Goal: Information Seeking & Learning: Learn about a topic

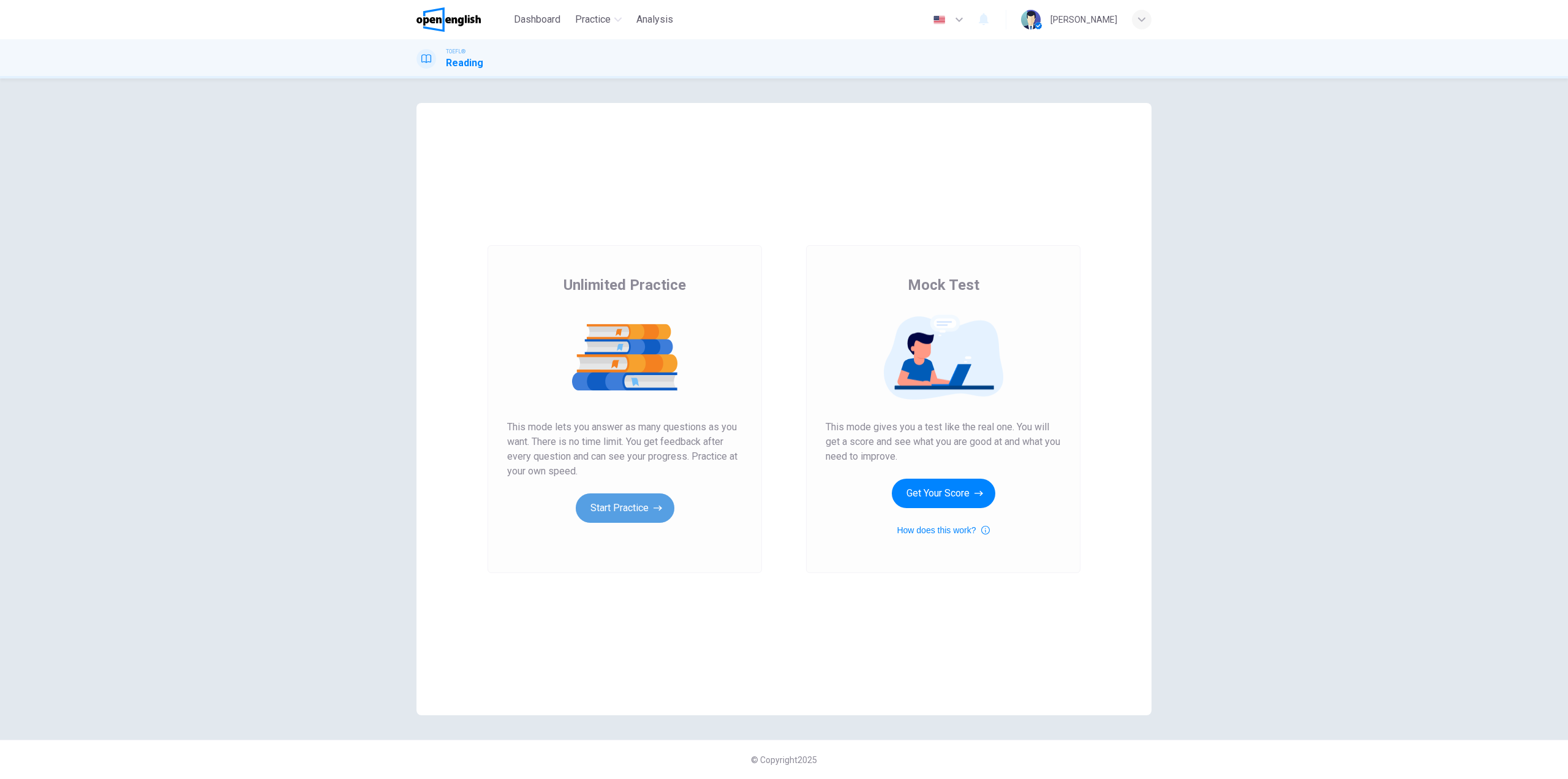
click at [612, 507] on button "Start Practice" at bounding box center [625, 508] width 98 height 29
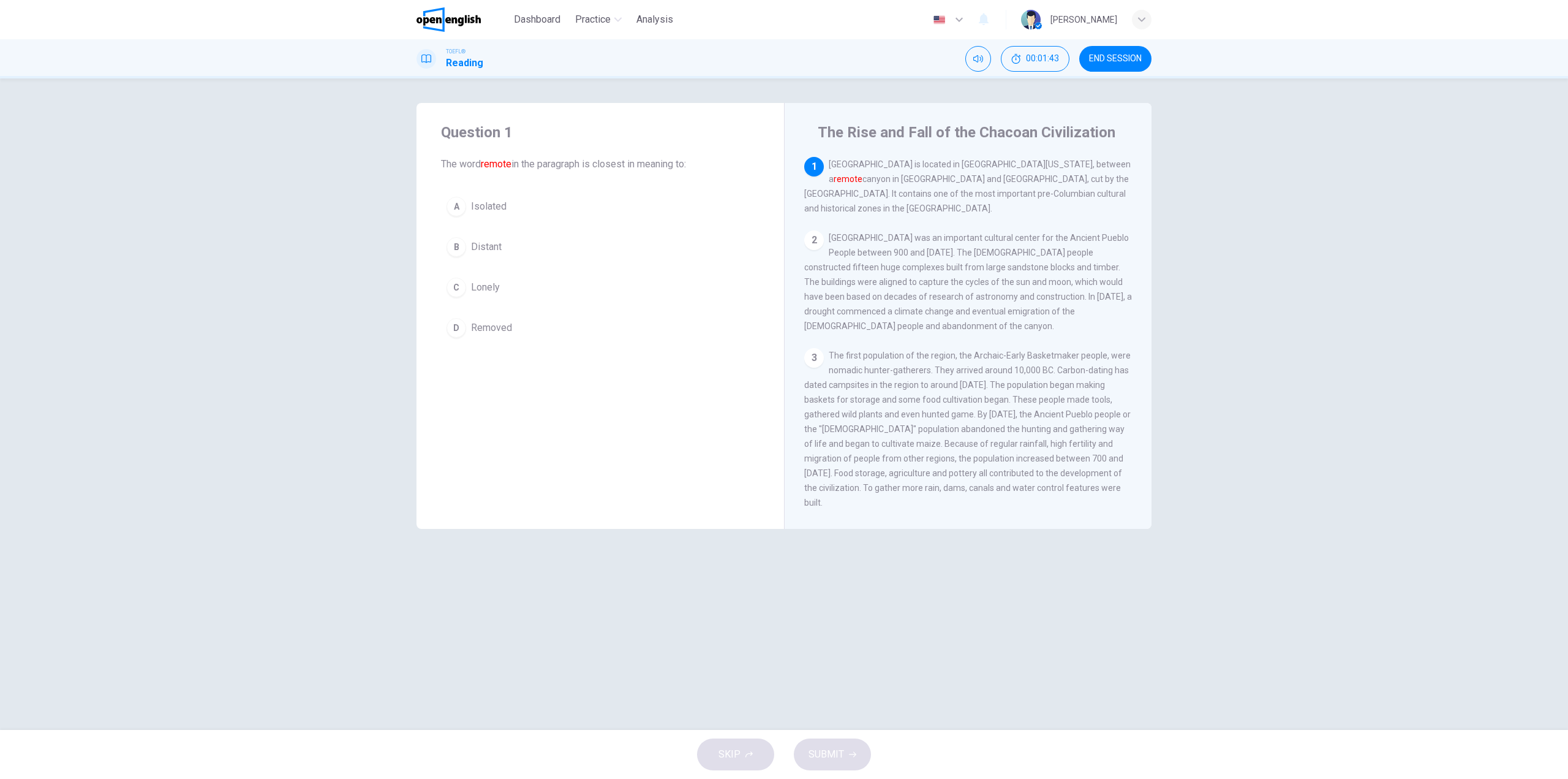
click at [835, 319] on span "[GEOGRAPHIC_DATA] was an important cultural center for the Ancient Pueblo Peopl…" at bounding box center [968, 282] width 328 height 98
click at [508, 247] on button "B Distant" at bounding box center [600, 247] width 319 height 31
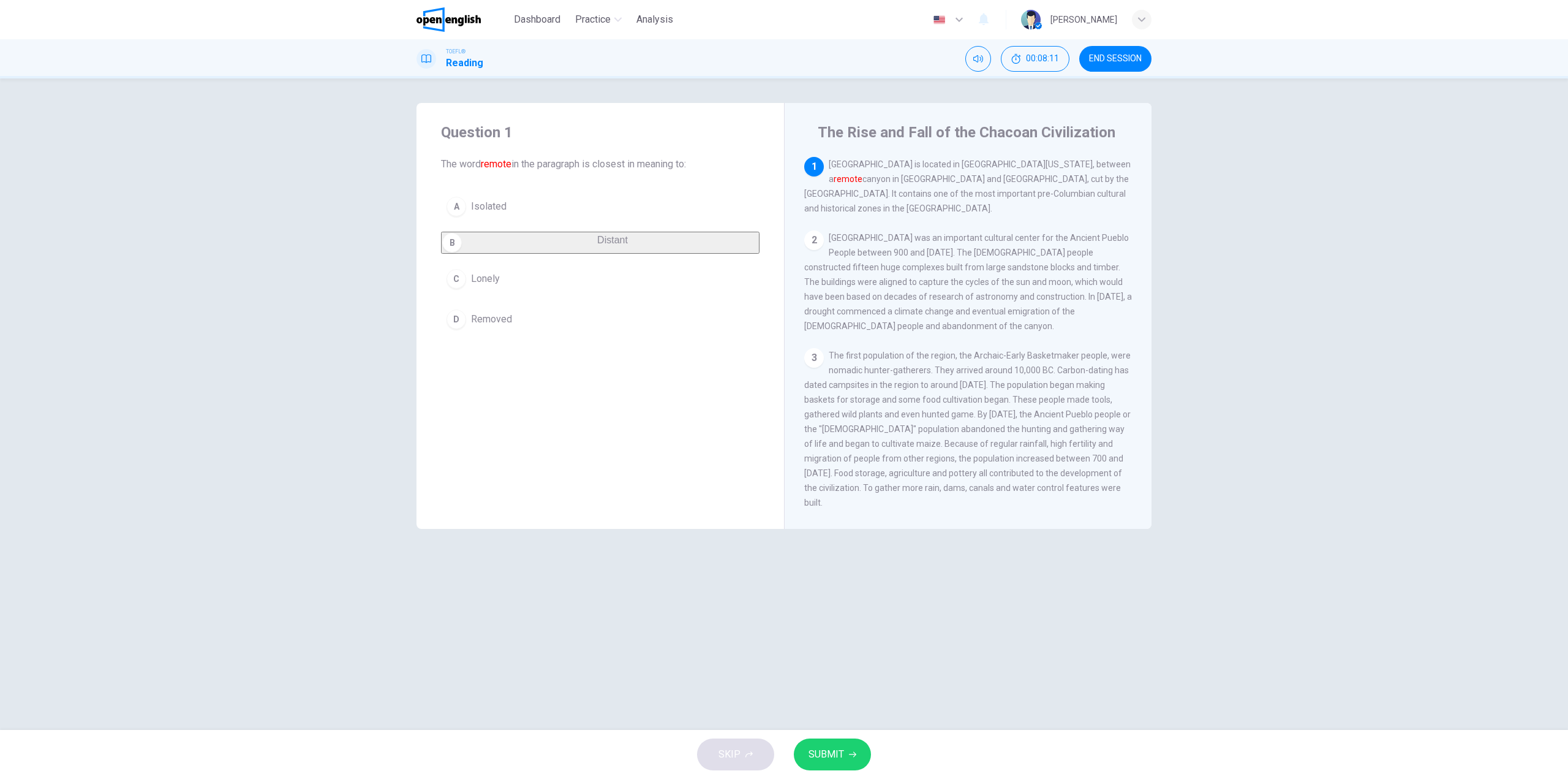
click at [856, 758] on button "SUBMIT" at bounding box center [832, 754] width 78 height 31
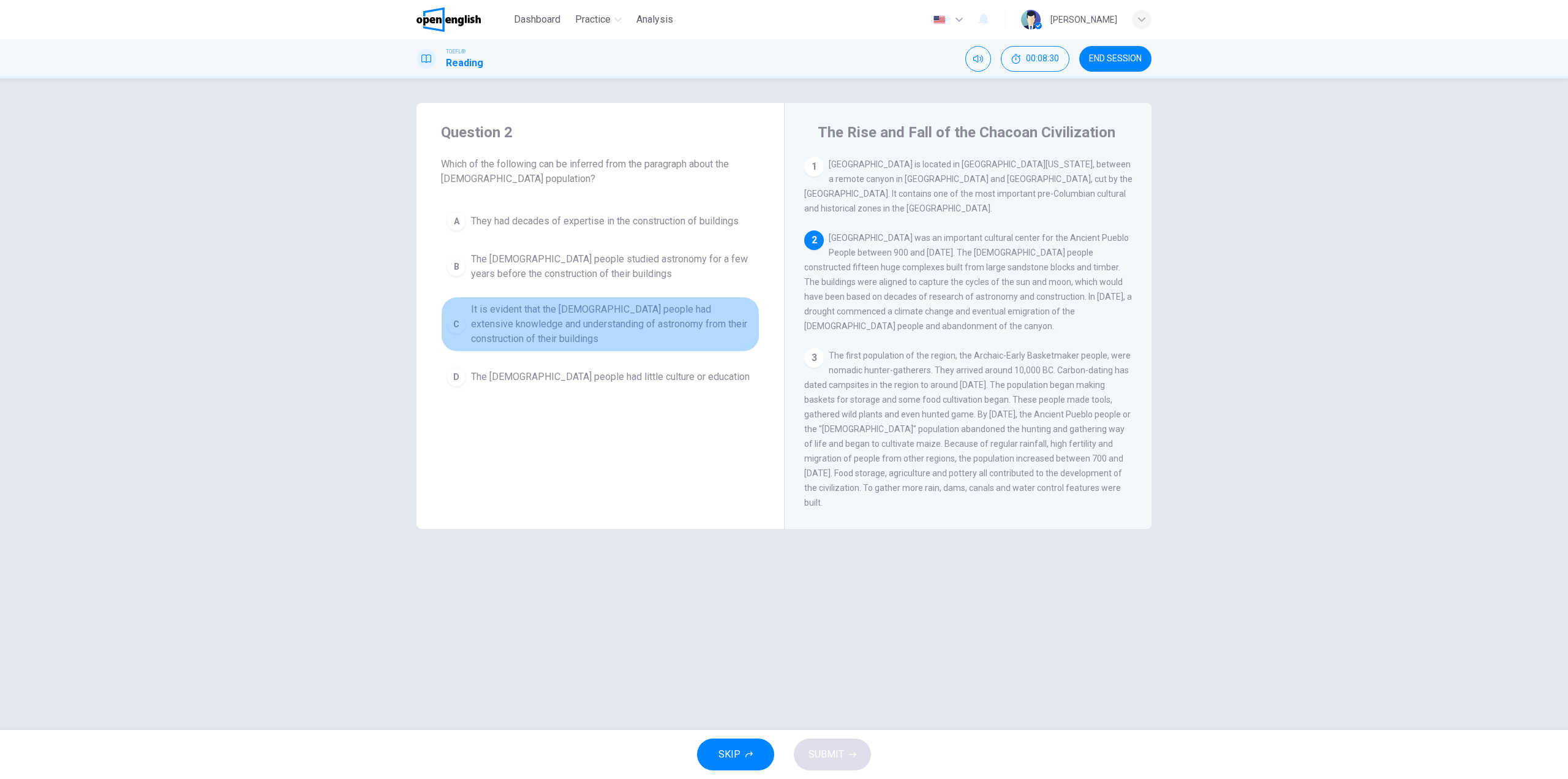
click at [573, 320] on span "It is evident that the [DEMOGRAPHIC_DATA] people had extensive knowledge and un…" at bounding box center [612, 323] width 283 height 44
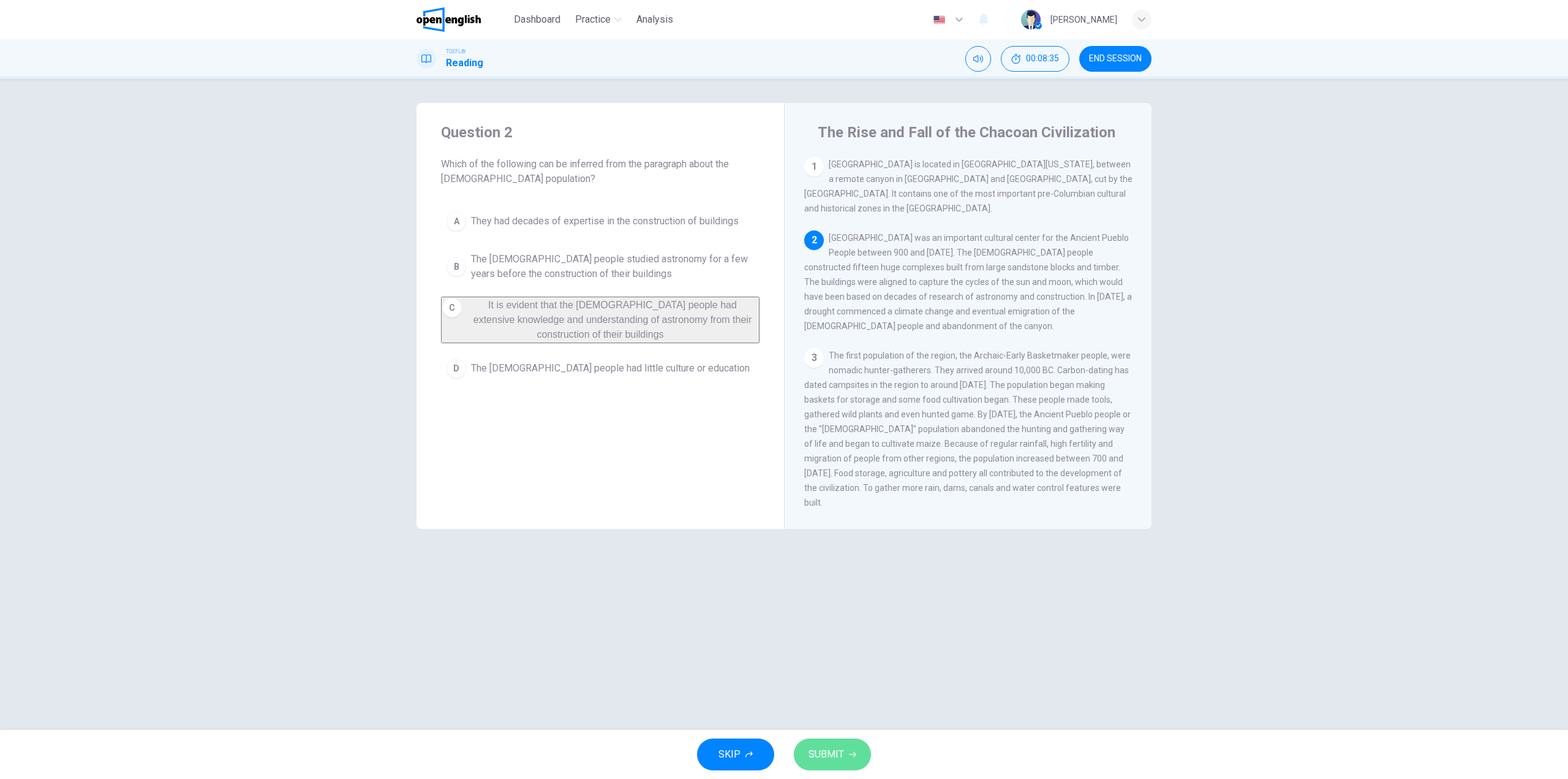
click at [836, 752] on span "SUBMIT" at bounding box center [826, 754] width 35 height 17
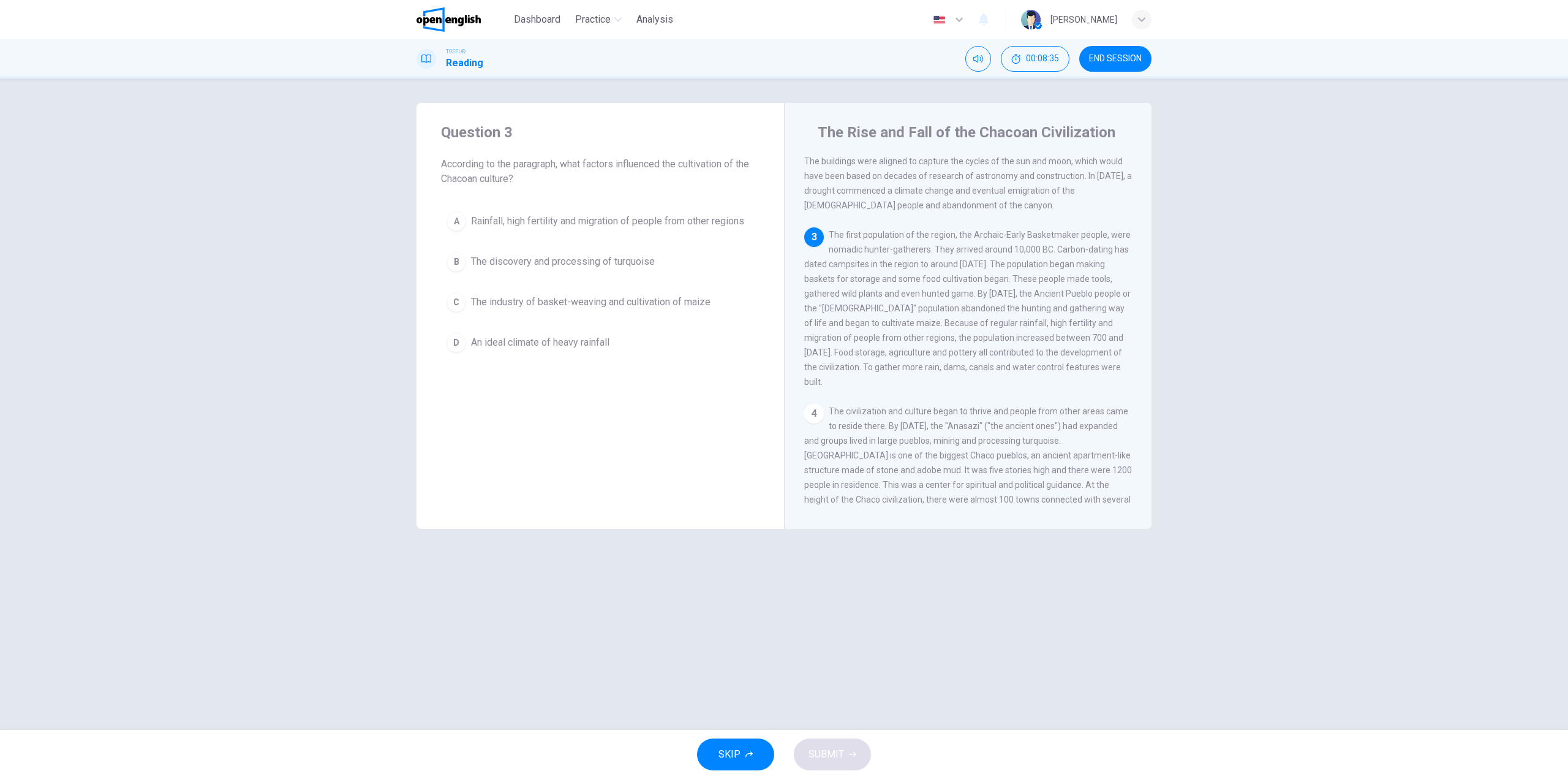
scroll to position [121, 0]
click at [603, 212] on button "A Rainfall, high fertility and migration of people from other regions" at bounding box center [600, 221] width 319 height 31
click at [830, 754] on span "SUBMIT" at bounding box center [826, 754] width 35 height 17
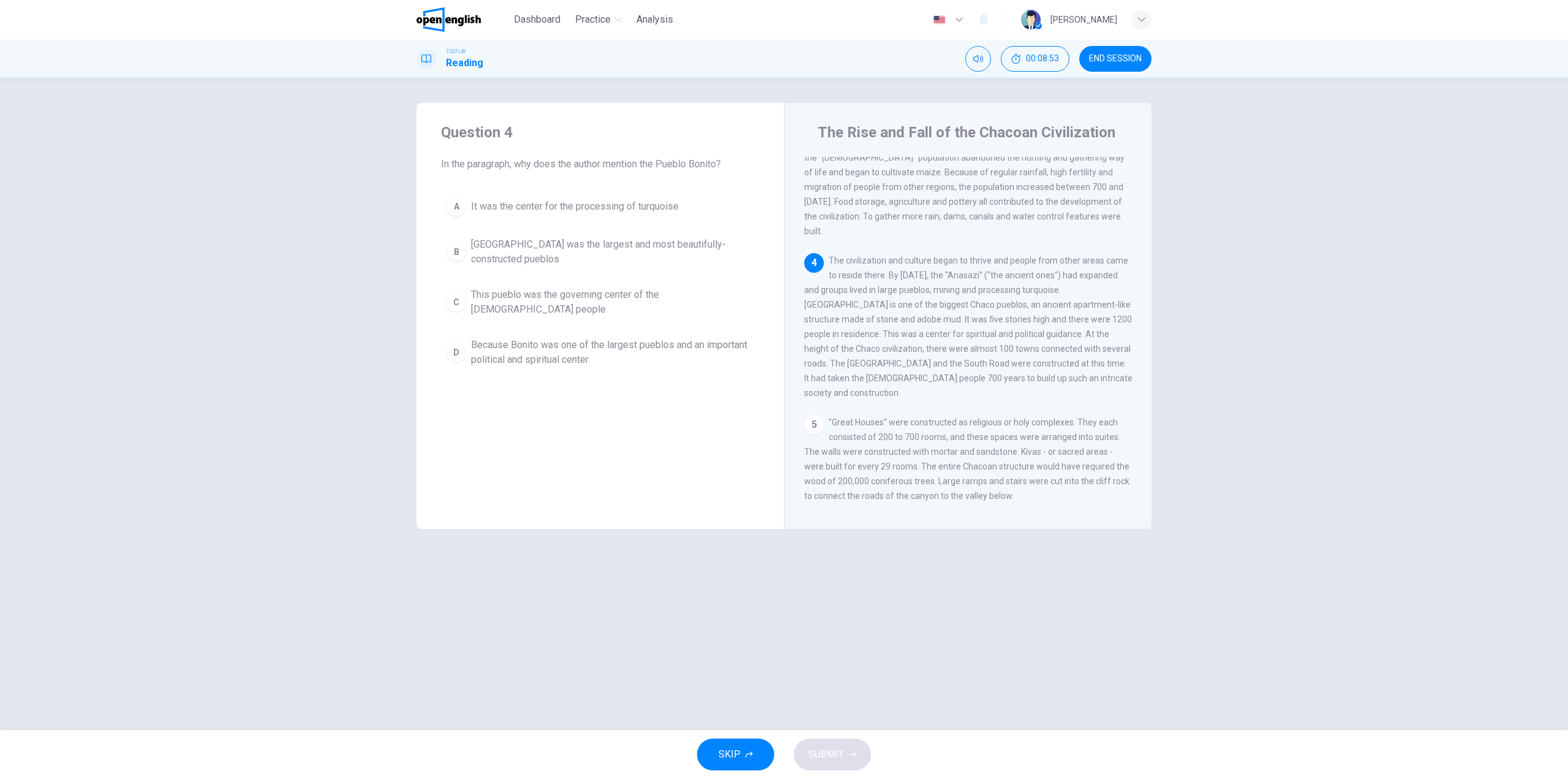
scroll to position [274, 0]
click at [633, 298] on span "This pueblo was the governing center of the [DEMOGRAPHIC_DATA] people" at bounding box center [612, 302] width 283 height 29
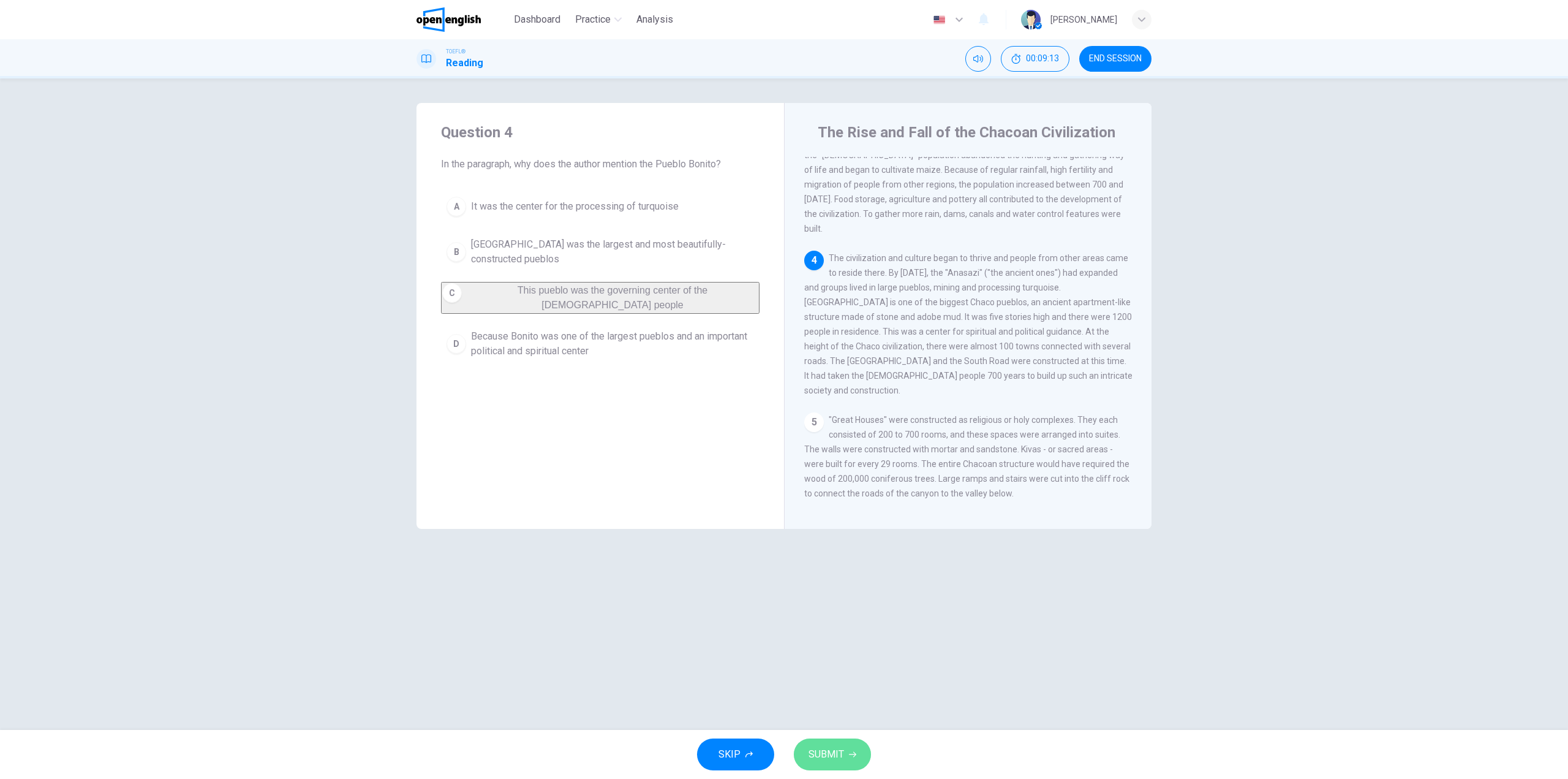
click at [851, 768] on button "SUBMIT" at bounding box center [832, 754] width 78 height 31
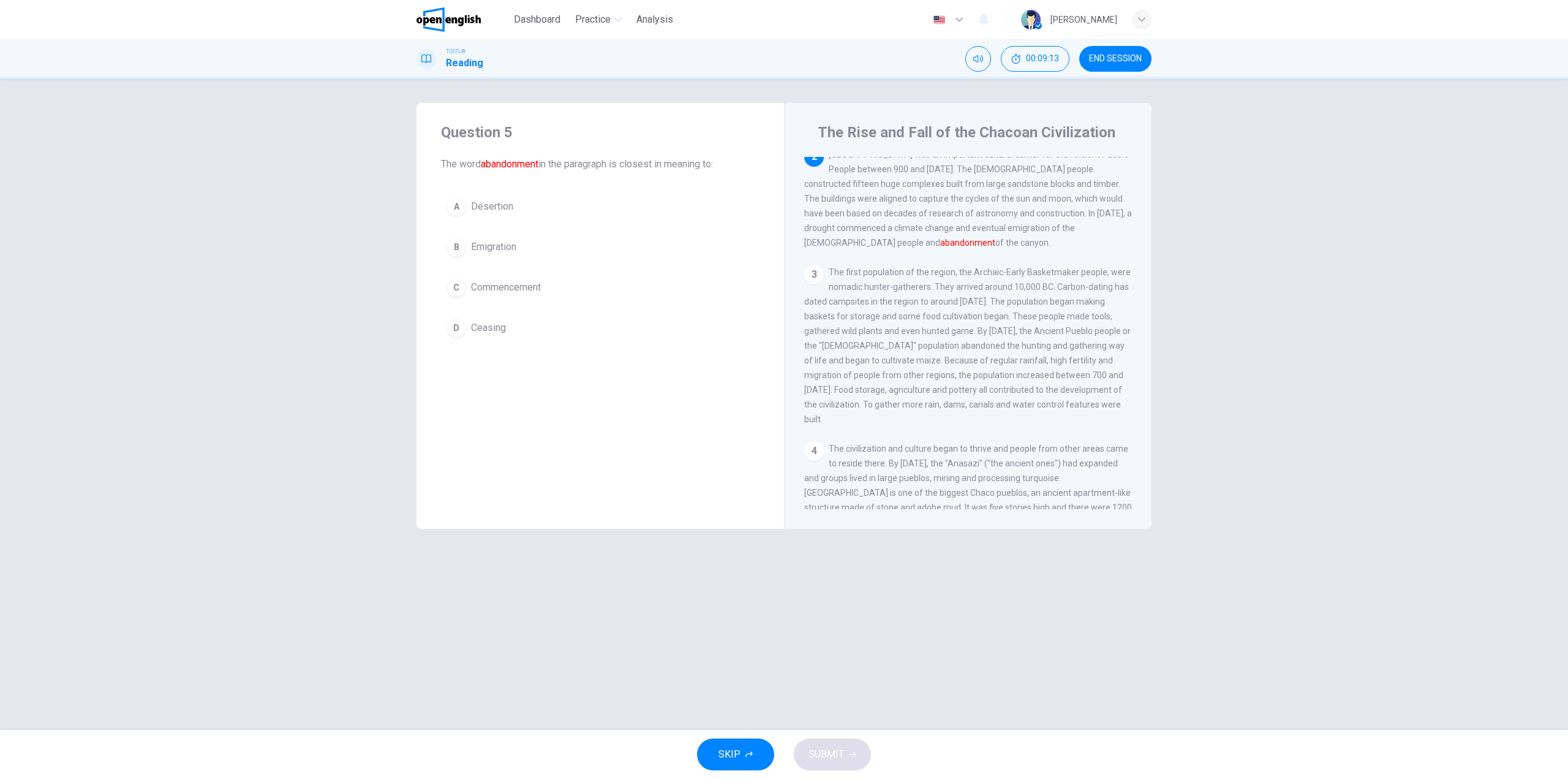
scroll to position [76, 0]
click at [516, 250] on span "Emigration" at bounding box center [493, 247] width 45 height 15
click at [864, 747] on button "SUBMIT" at bounding box center [832, 754] width 78 height 31
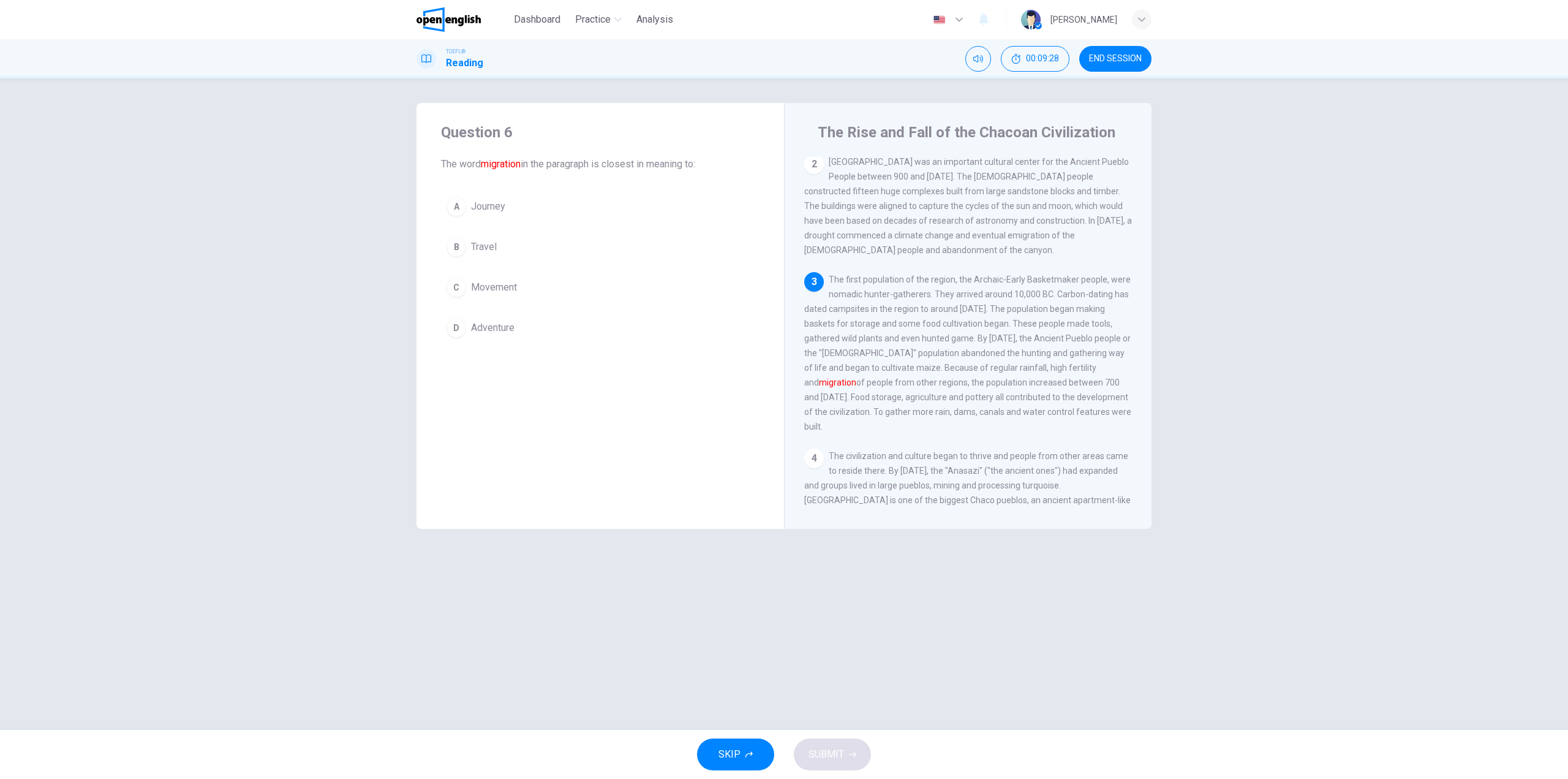
scroll to position [121, 0]
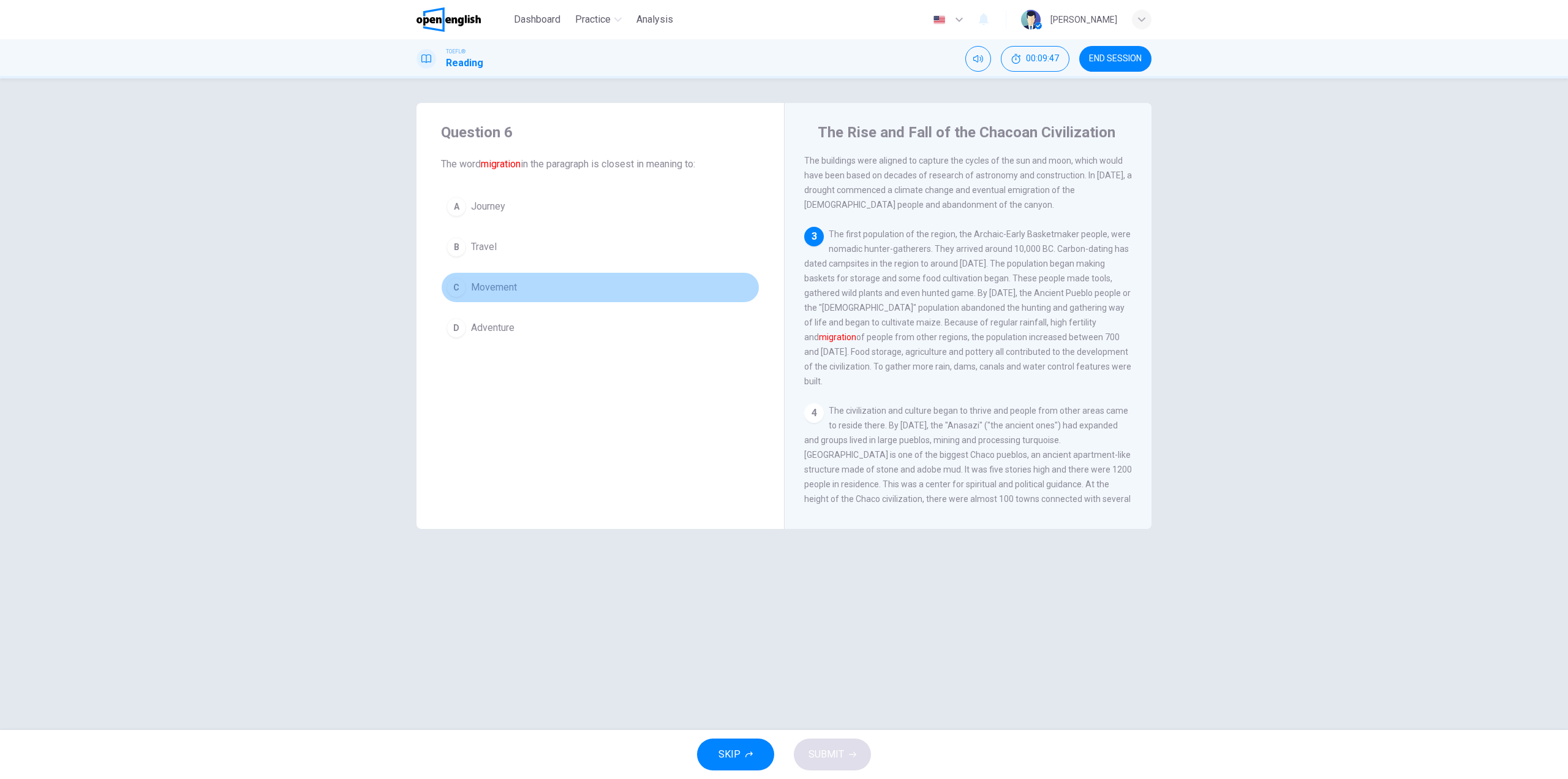
click at [518, 285] on button "C Movement" at bounding box center [600, 287] width 319 height 31
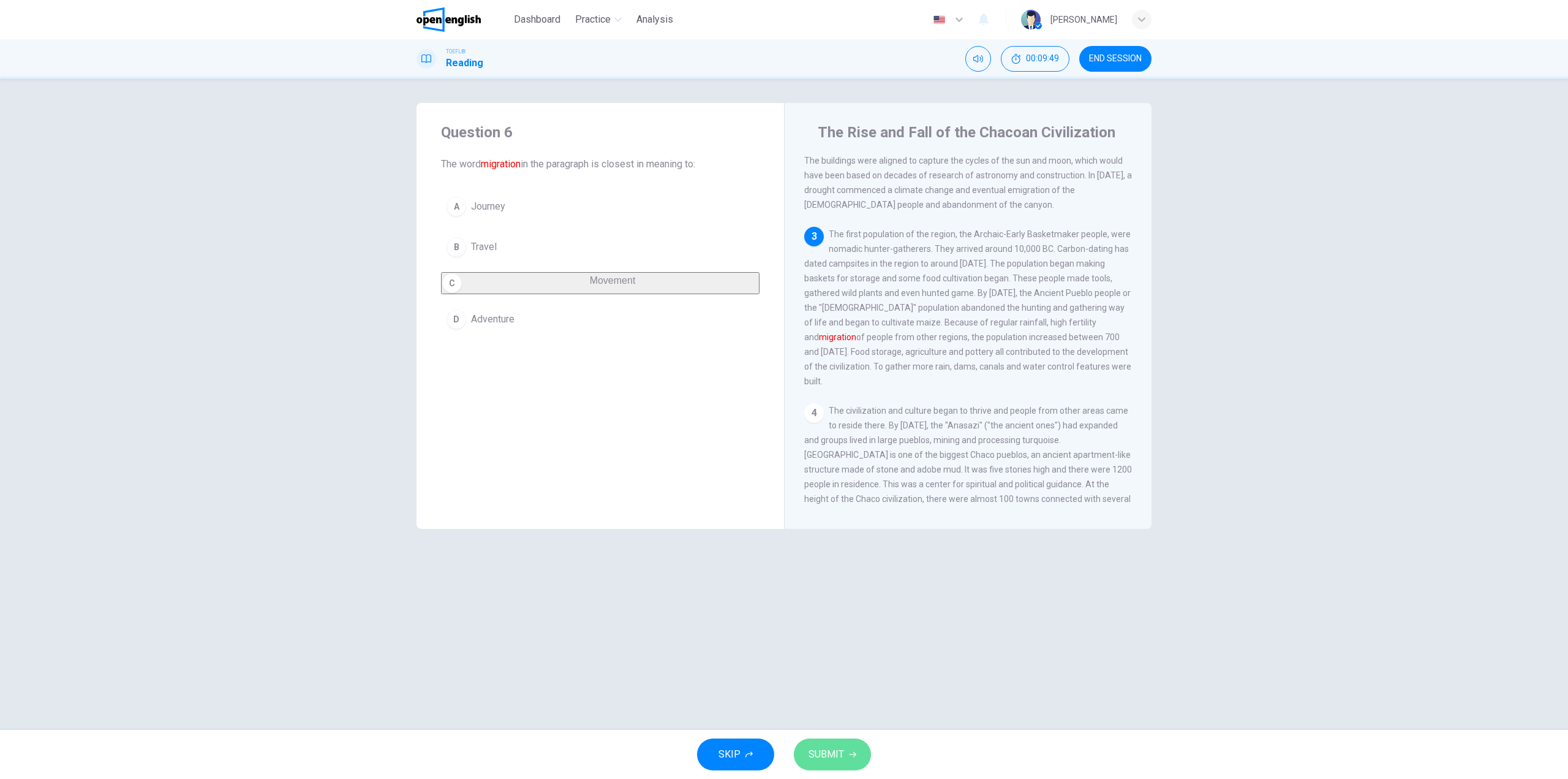
click at [813, 762] on span "SUBMIT" at bounding box center [826, 754] width 35 height 17
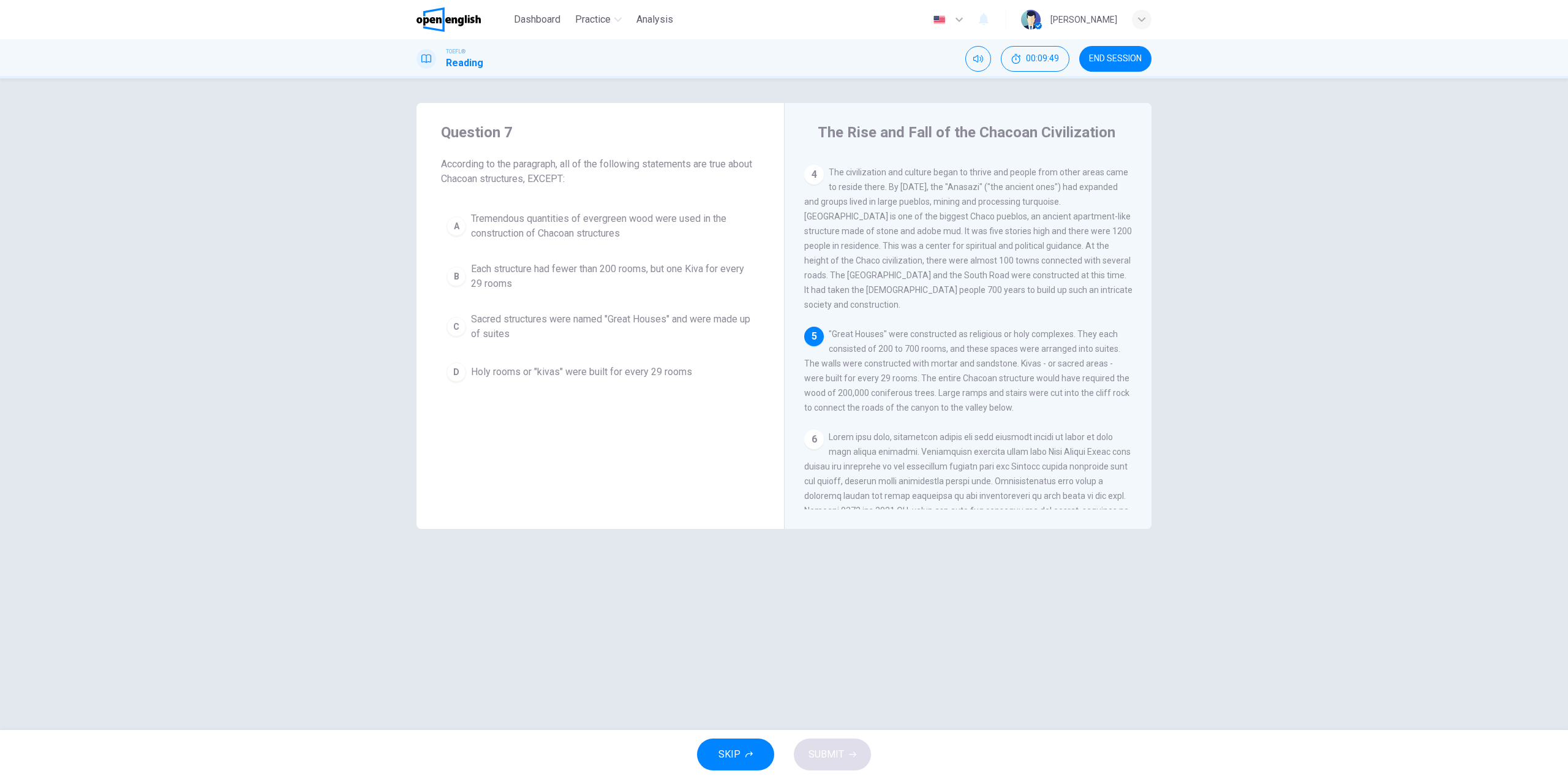
scroll to position [380, 0]
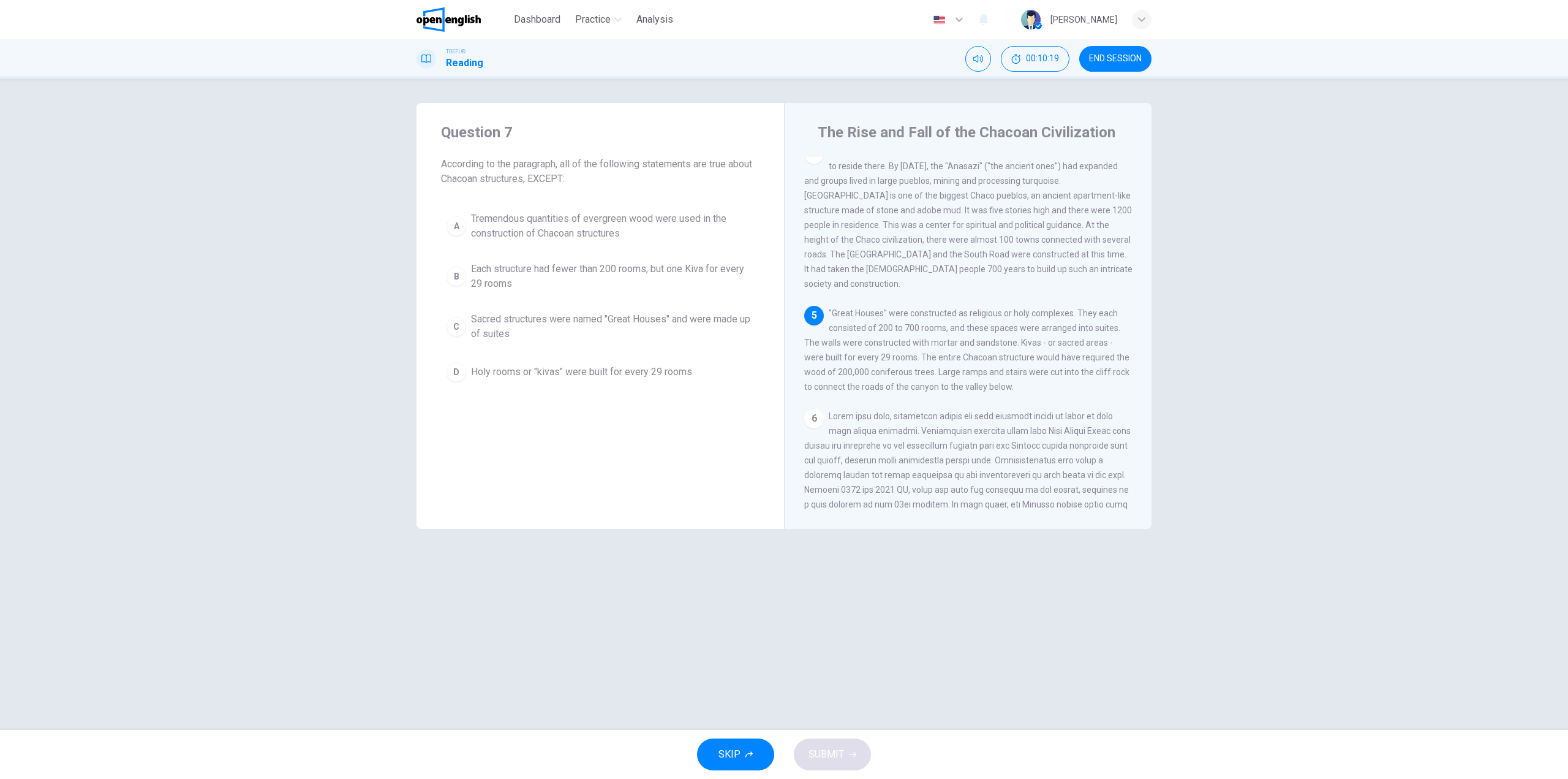
click at [524, 323] on span "Sacred structures were named "Great Houses" and were made up of suites" at bounding box center [612, 327] width 283 height 29
click at [843, 755] on button "SUBMIT" at bounding box center [832, 754] width 78 height 31
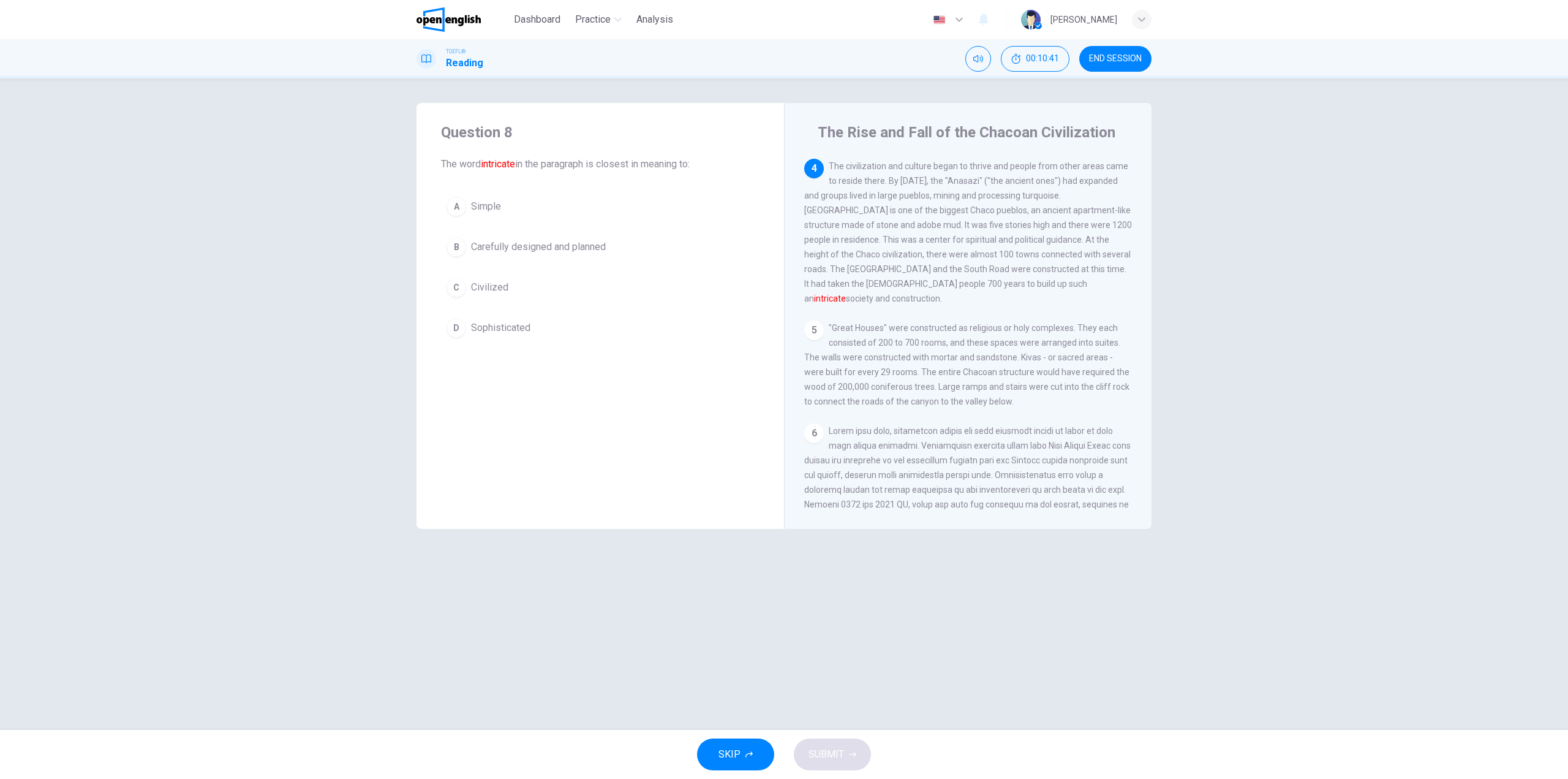
click at [499, 287] on span "Civilized" at bounding box center [489, 287] width 38 height 15
click at [835, 751] on span "SUBMIT" at bounding box center [826, 754] width 35 height 17
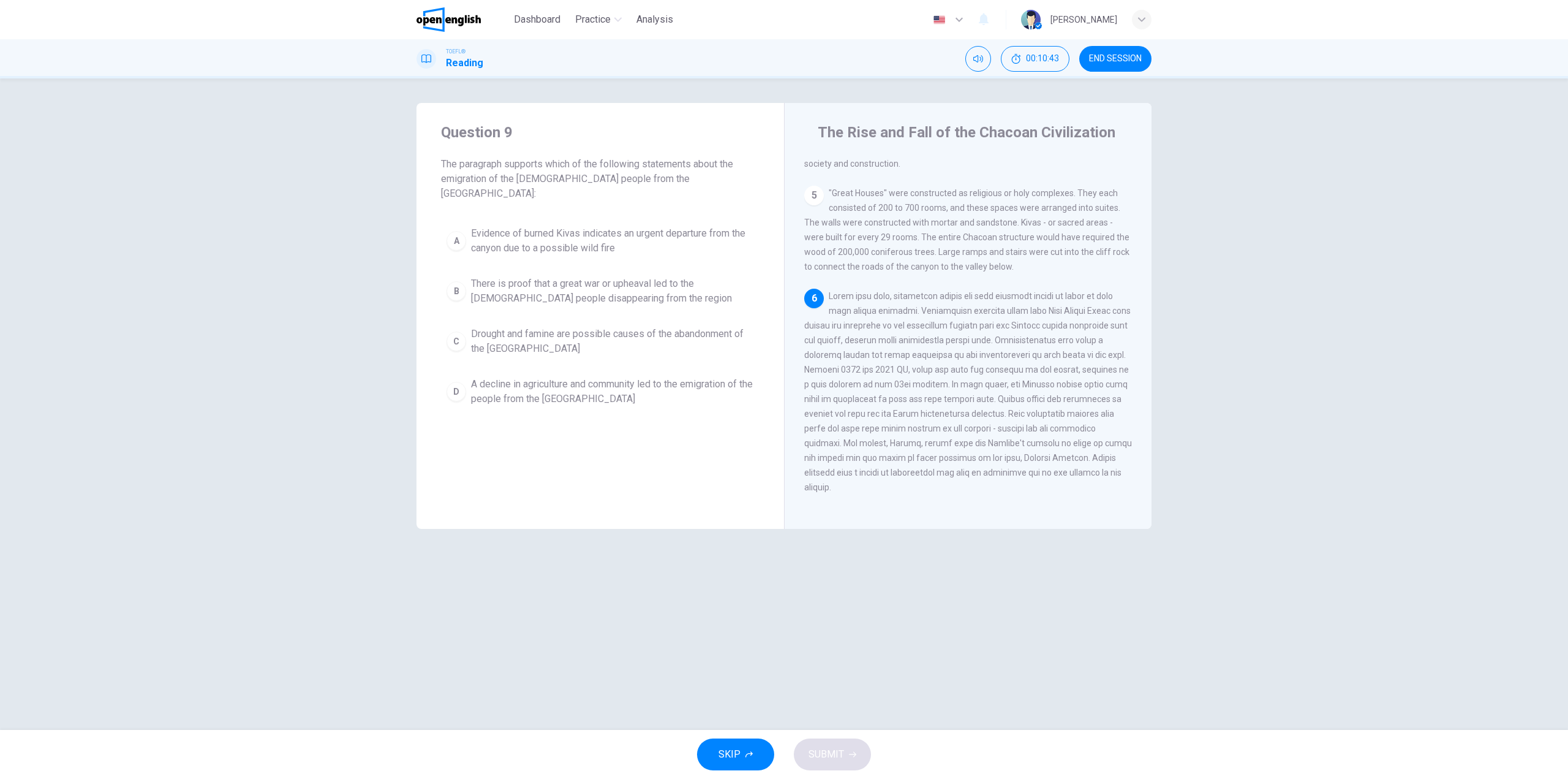
scroll to position [502, 0]
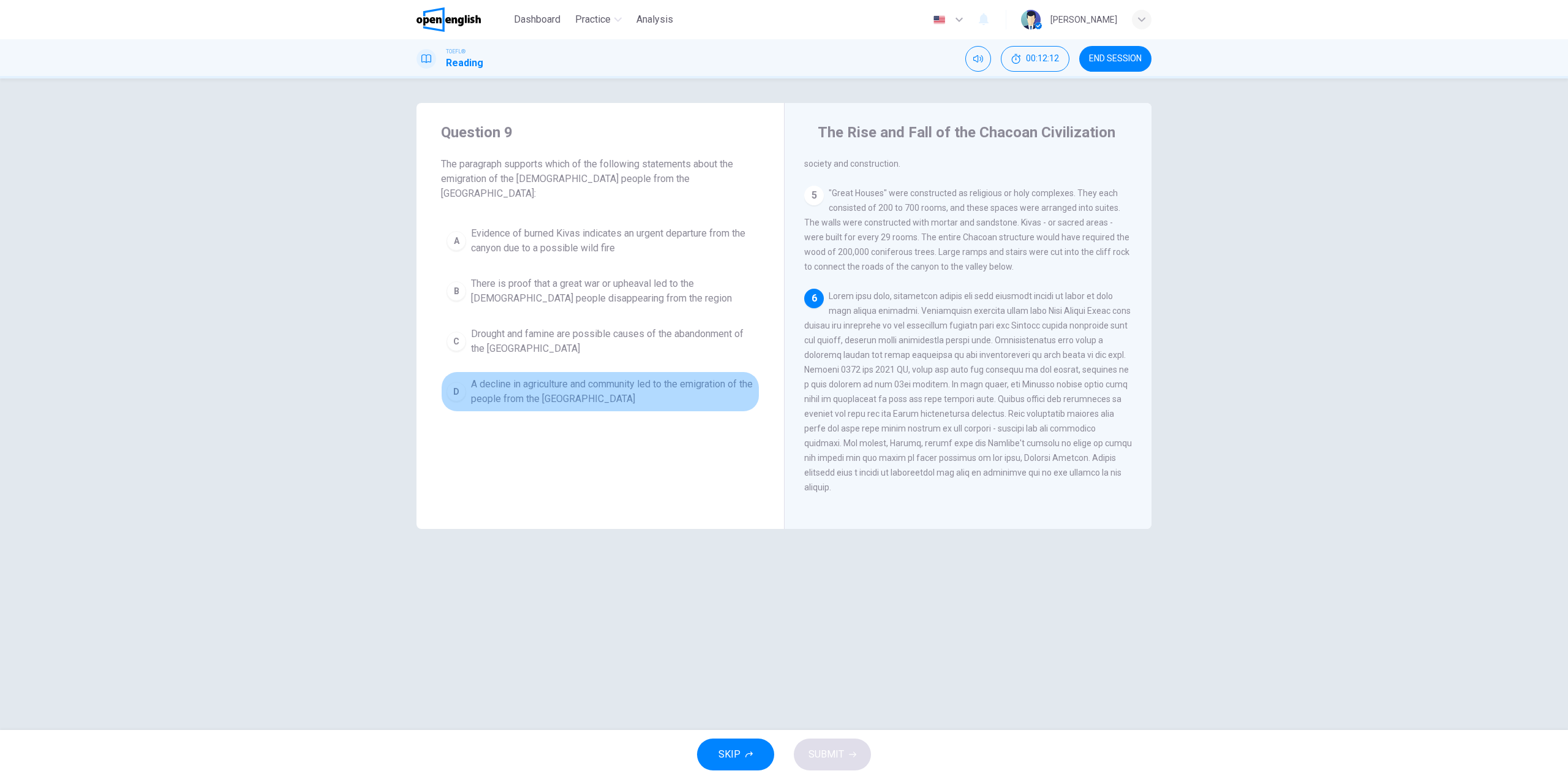
click at [598, 377] on span "A decline in agriculture and community led to the emigration of the people from…" at bounding box center [612, 392] width 283 height 29
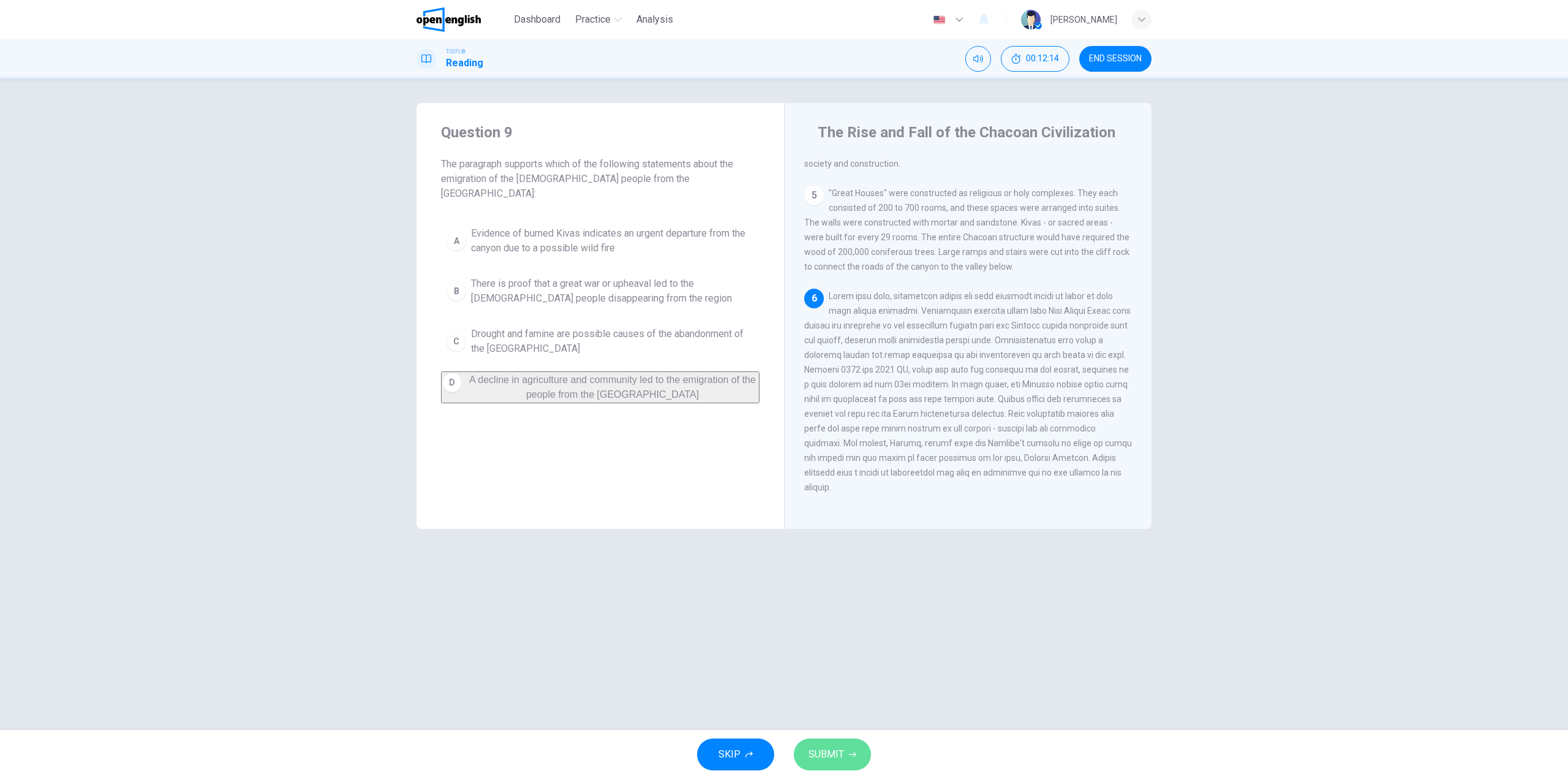
click at [828, 748] on span "SUBMIT" at bounding box center [826, 754] width 35 height 17
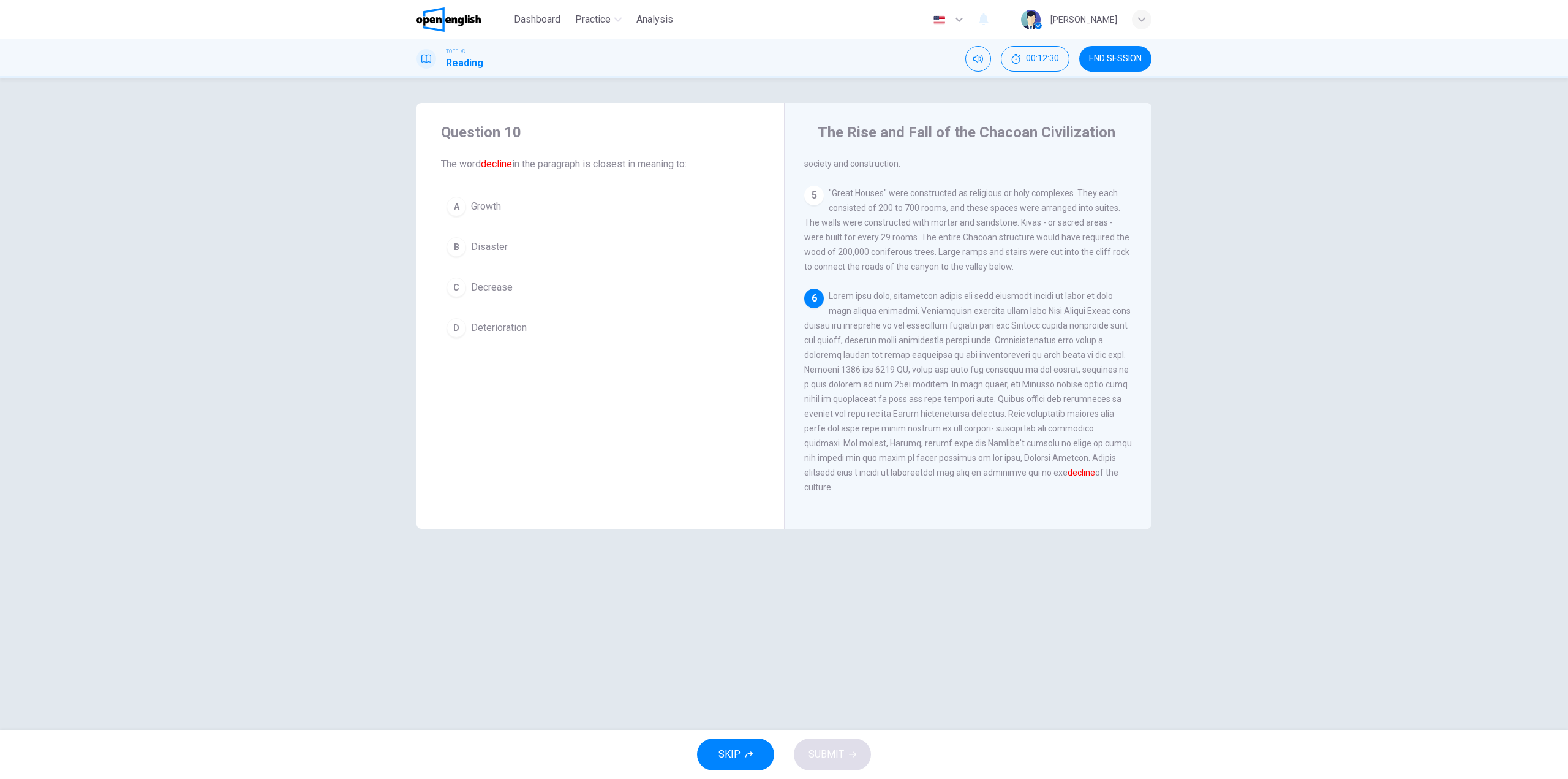
click at [531, 288] on button "C Decrease" at bounding box center [600, 287] width 319 height 31
click at [858, 757] on button "SUBMIT" at bounding box center [832, 754] width 78 height 31
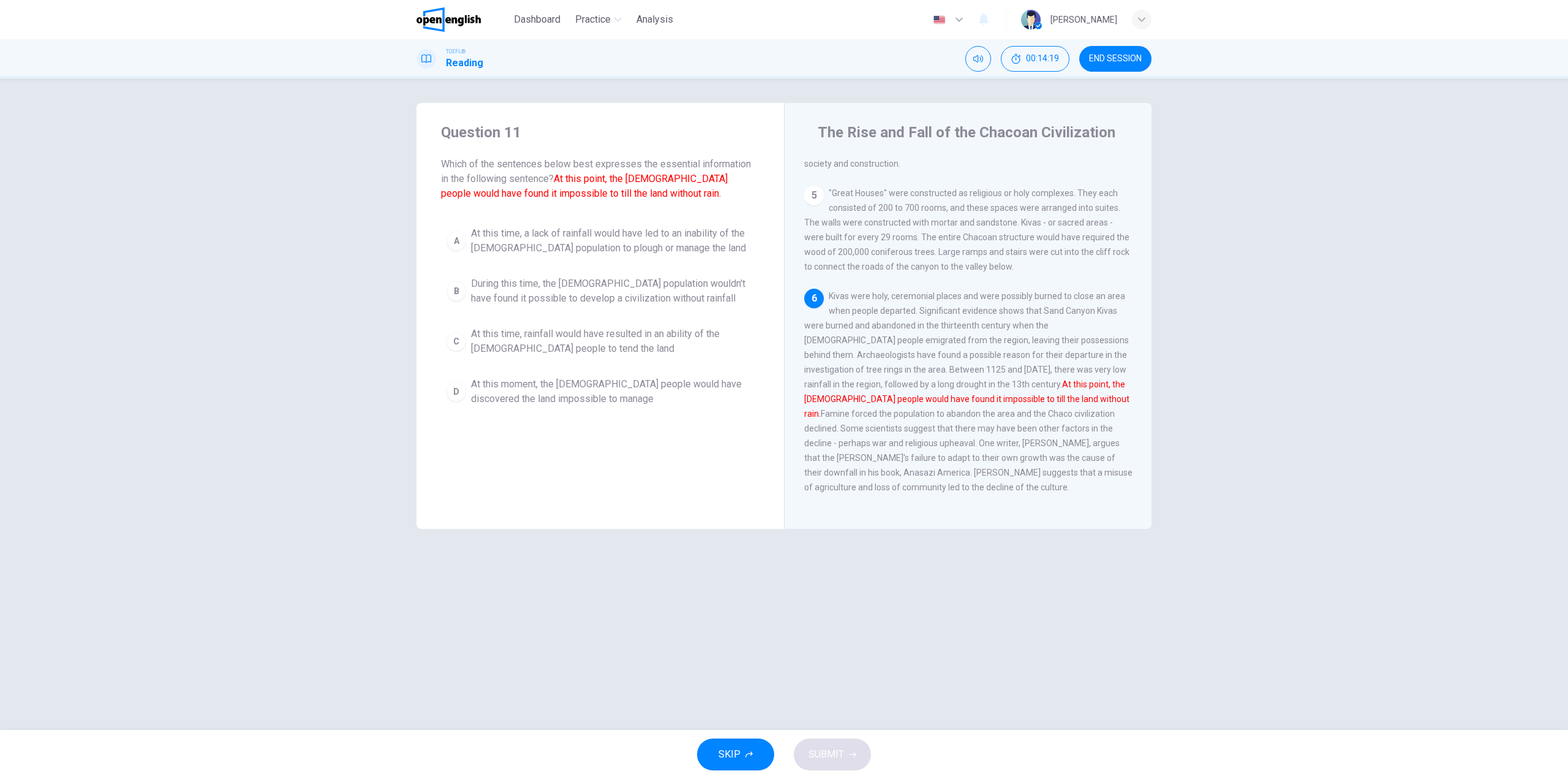
click at [589, 228] on span "At this time, a lack of rainfall would have led to an inability of the [DEMOGRA…" at bounding box center [612, 240] width 283 height 29
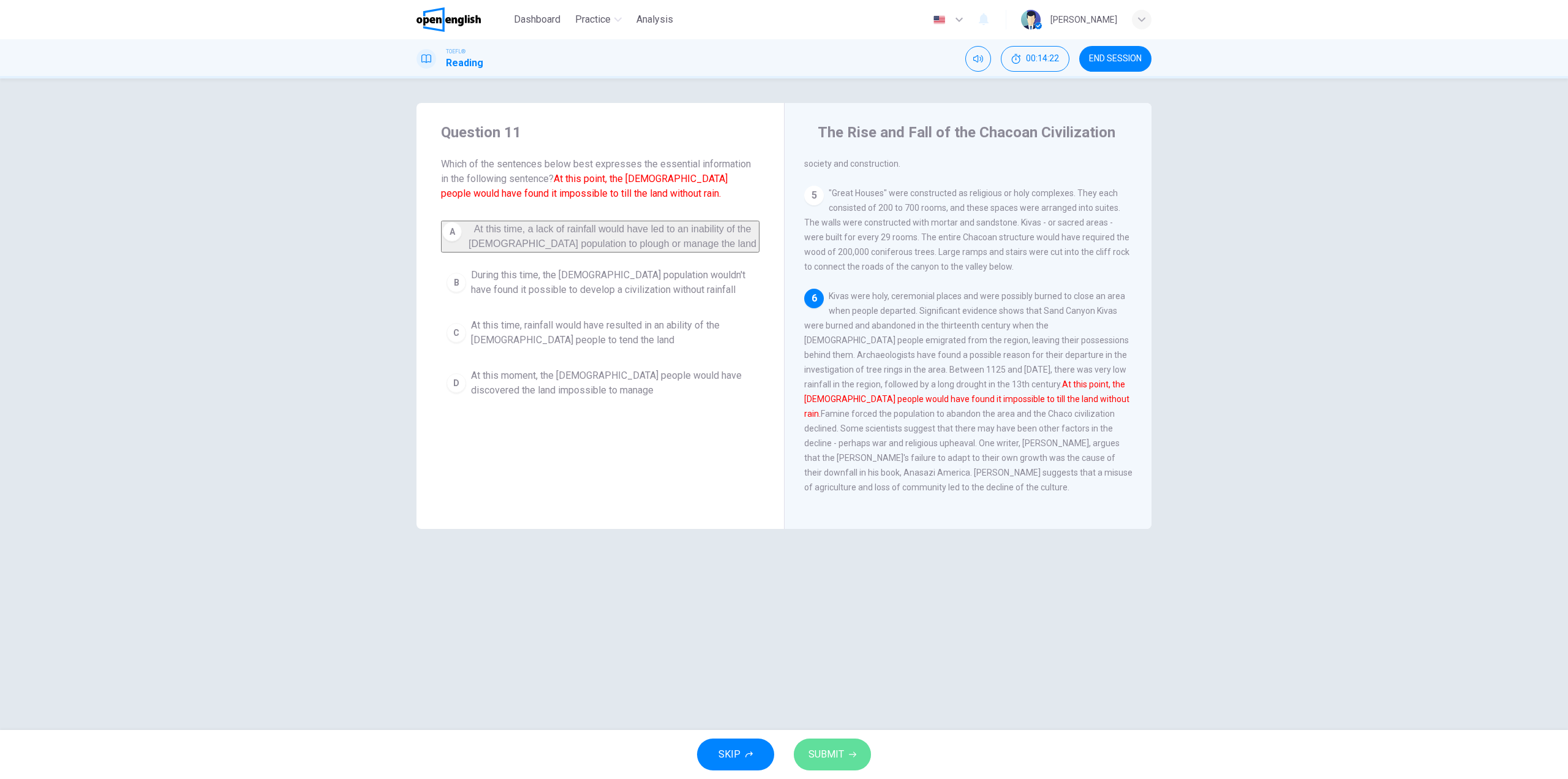
click at [825, 762] on span "SUBMIT" at bounding box center [826, 754] width 35 height 17
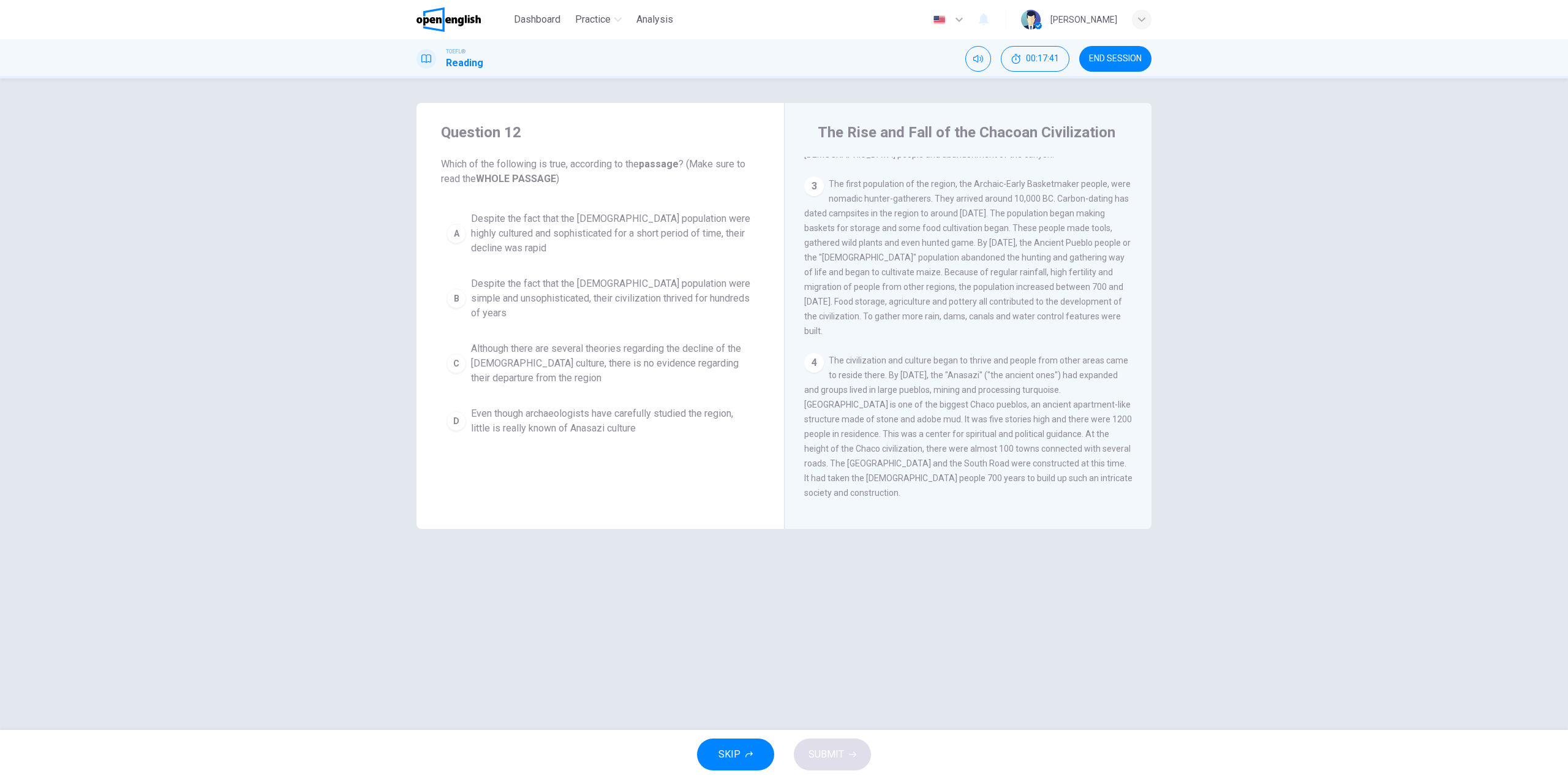
scroll to position [184, 0]
click at [624, 423] on button "D Even though archaeologists have carefully studied the region, little is reall…" at bounding box center [600, 421] width 319 height 41
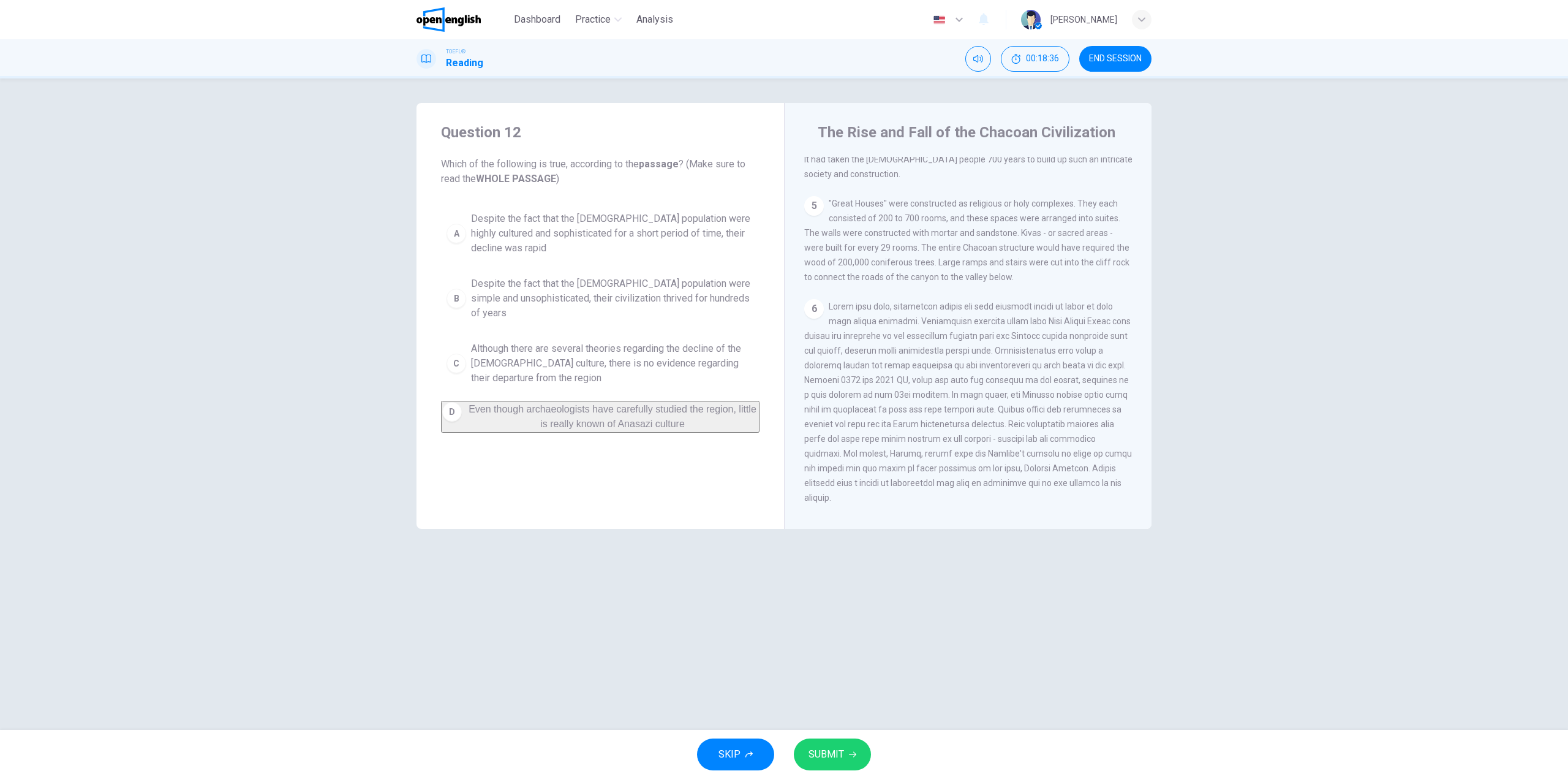
scroll to position [502, 0]
click at [825, 753] on span "SUBMIT" at bounding box center [826, 754] width 35 height 17
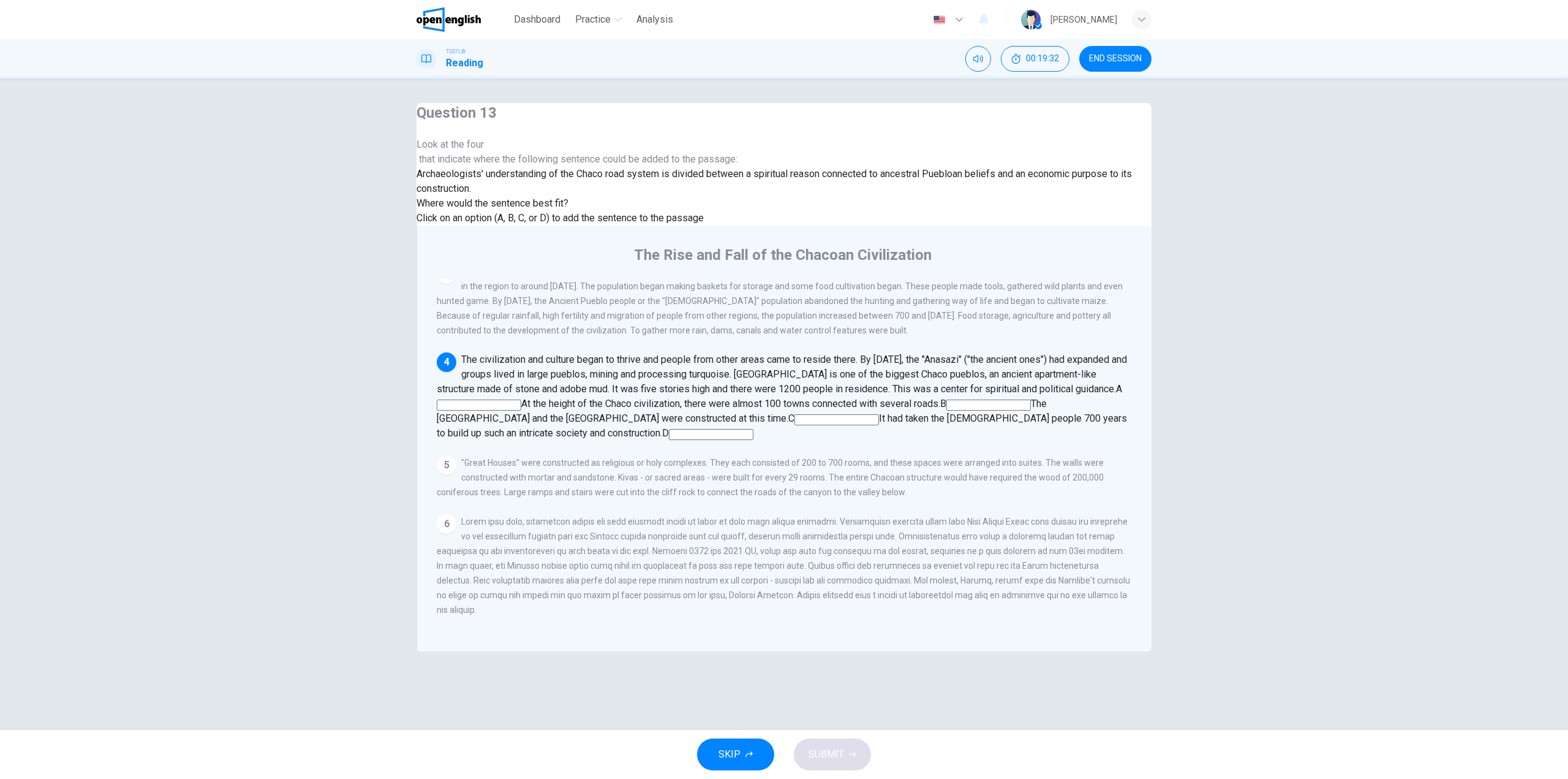
scroll to position [303, 0]
click at [521, 399] on input at bounding box center [479, 405] width 84 height 11
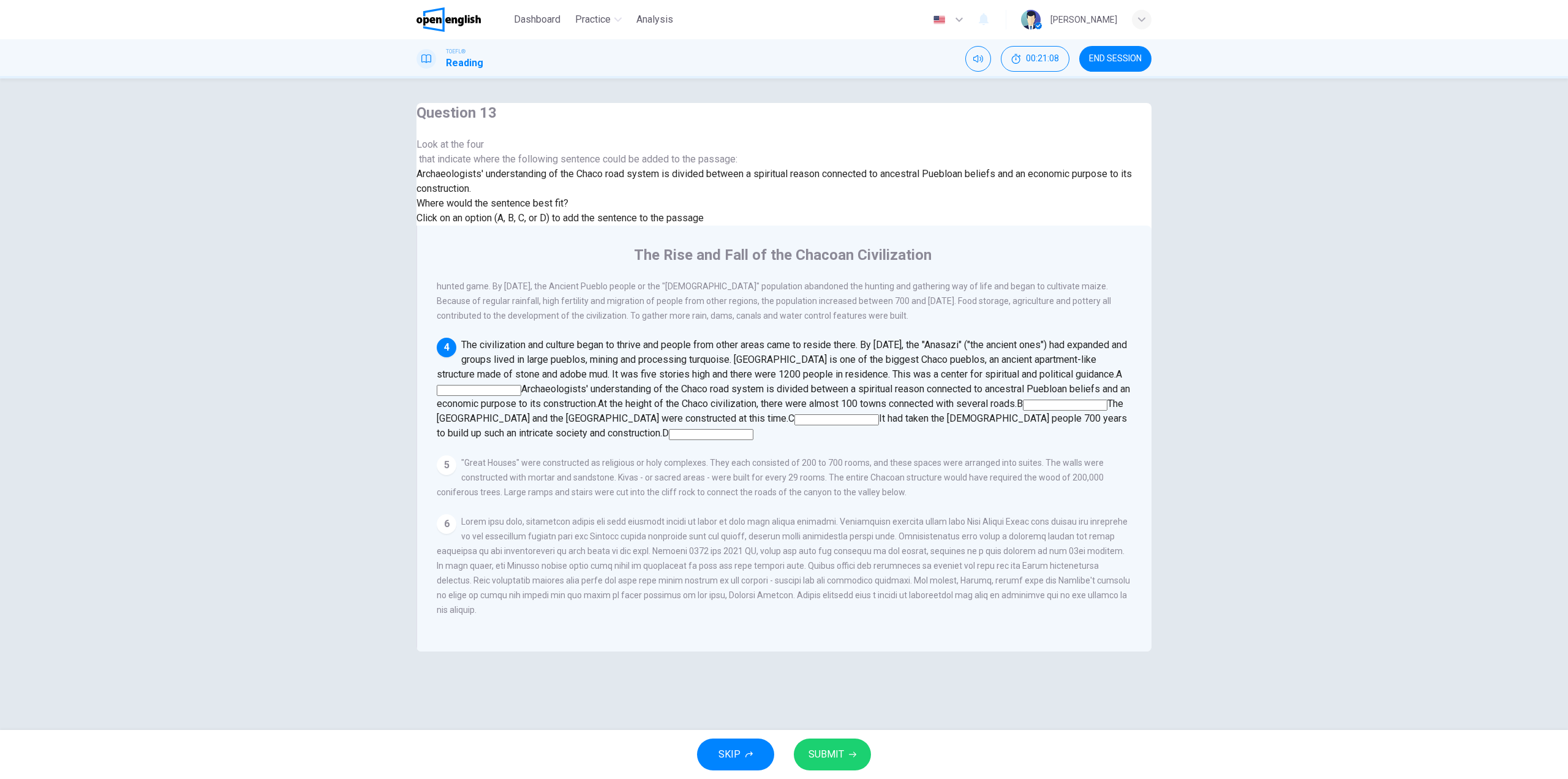
click at [1023, 399] on input at bounding box center [1065, 405] width 84 height 11
click at [868, 414] on input at bounding box center [910, 419] width 84 height 11
click at [816, 751] on span "SUBMIT" at bounding box center [826, 754] width 35 height 17
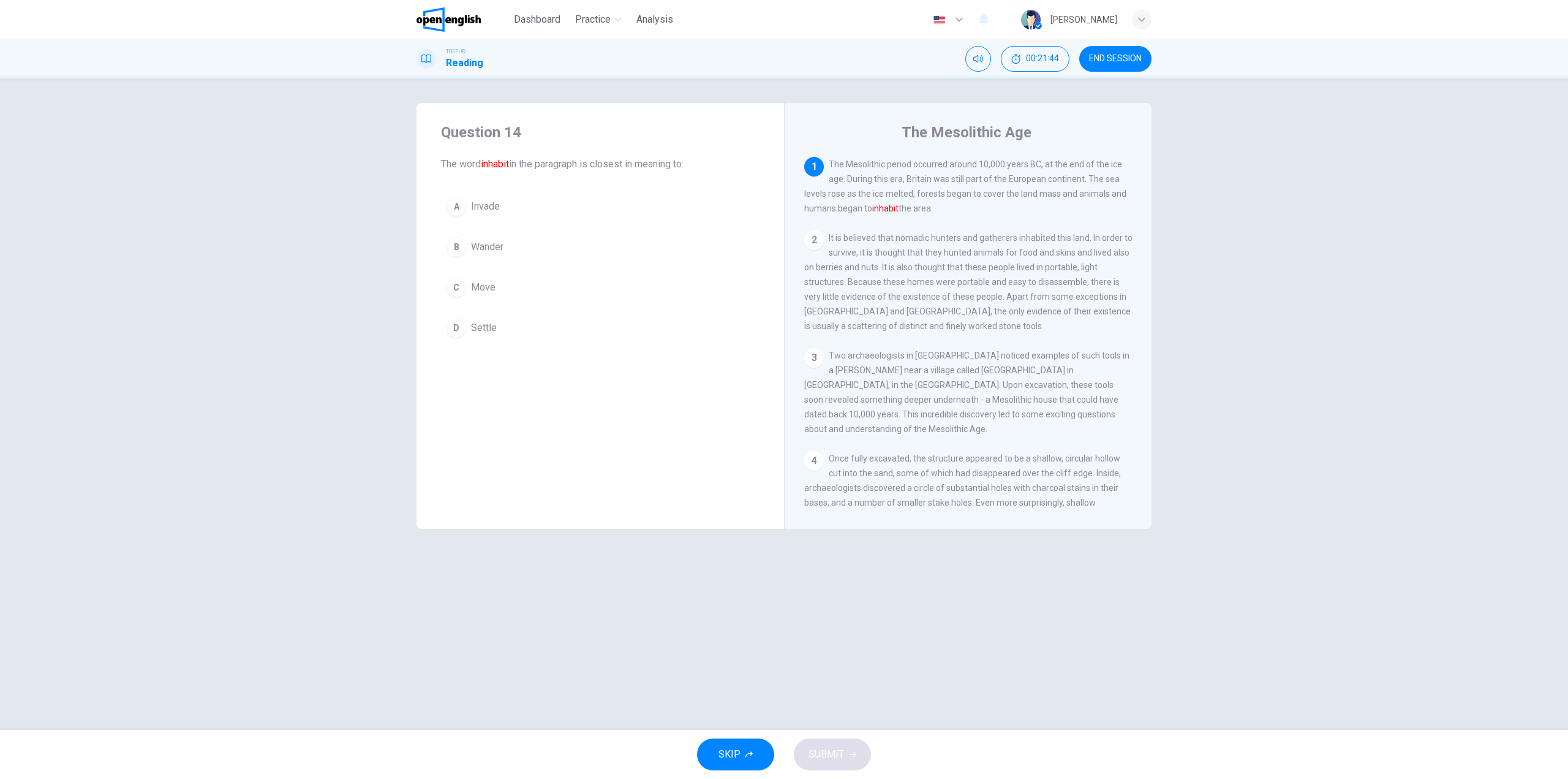
click at [471, 287] on span "Move" at bounding box center [483, 287] width 25 height 15
click at [849, 758] on button "SUBMIT" at bounding box center [832, 754] width 78 height 31
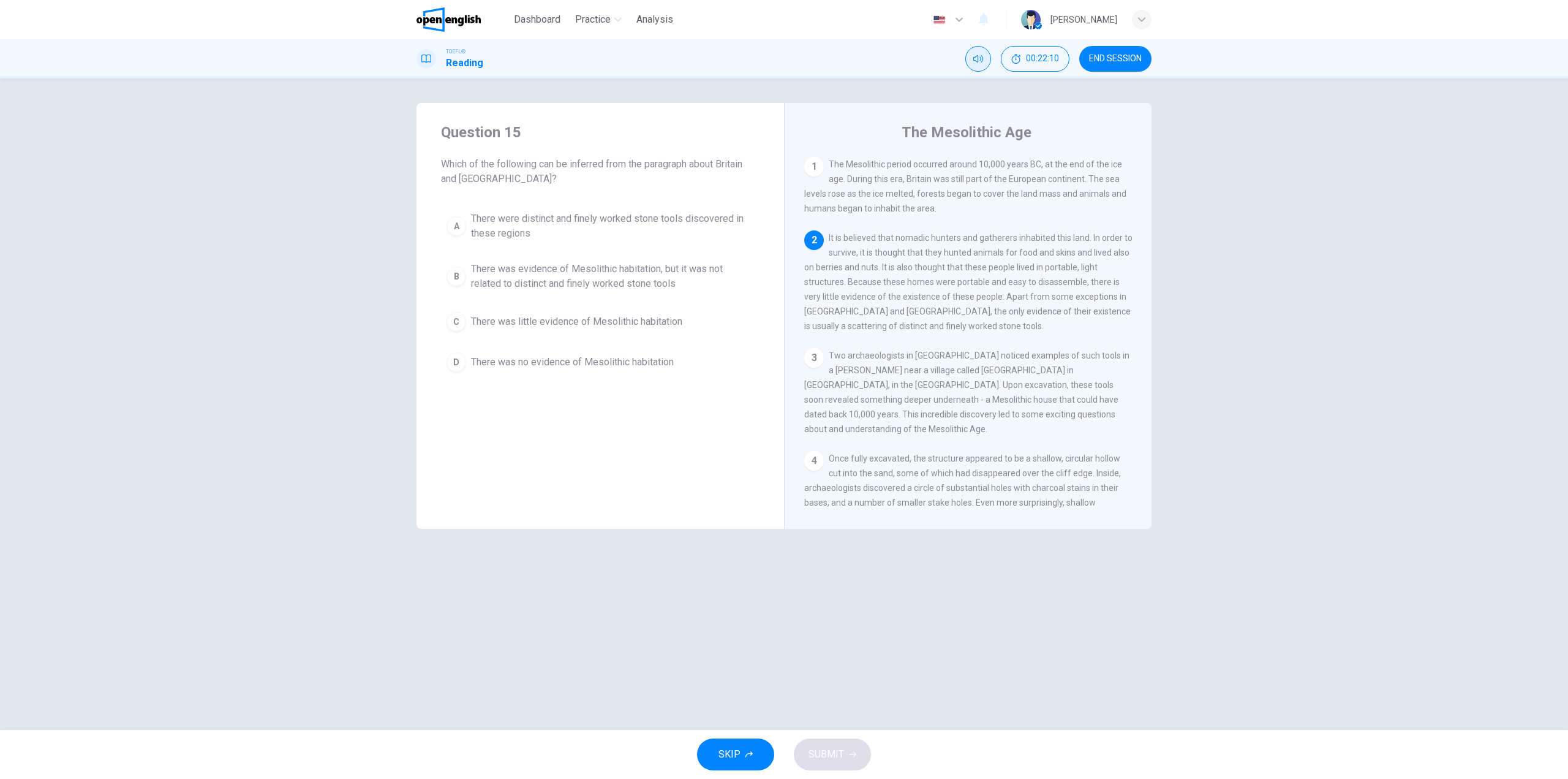
click at [983, 57] on button "Mute" at bounding box center [978, 59] width 26 height 26
click at [980, 57] on icon "Unmute" at bounding box center [978, 58] width 10 height 10
click at [980, 65] on button "Mute" at bounding box center [978, 59] width 26 height 26
click at [980, 65] on button "Unmute" at bounding box center [978, 59] width 26 height 26
click at [604, 264] on span "There was evidence of Mesolithic habitation, but it was not related to distinct…" at bounding box center [612, 277] width 283 height 29
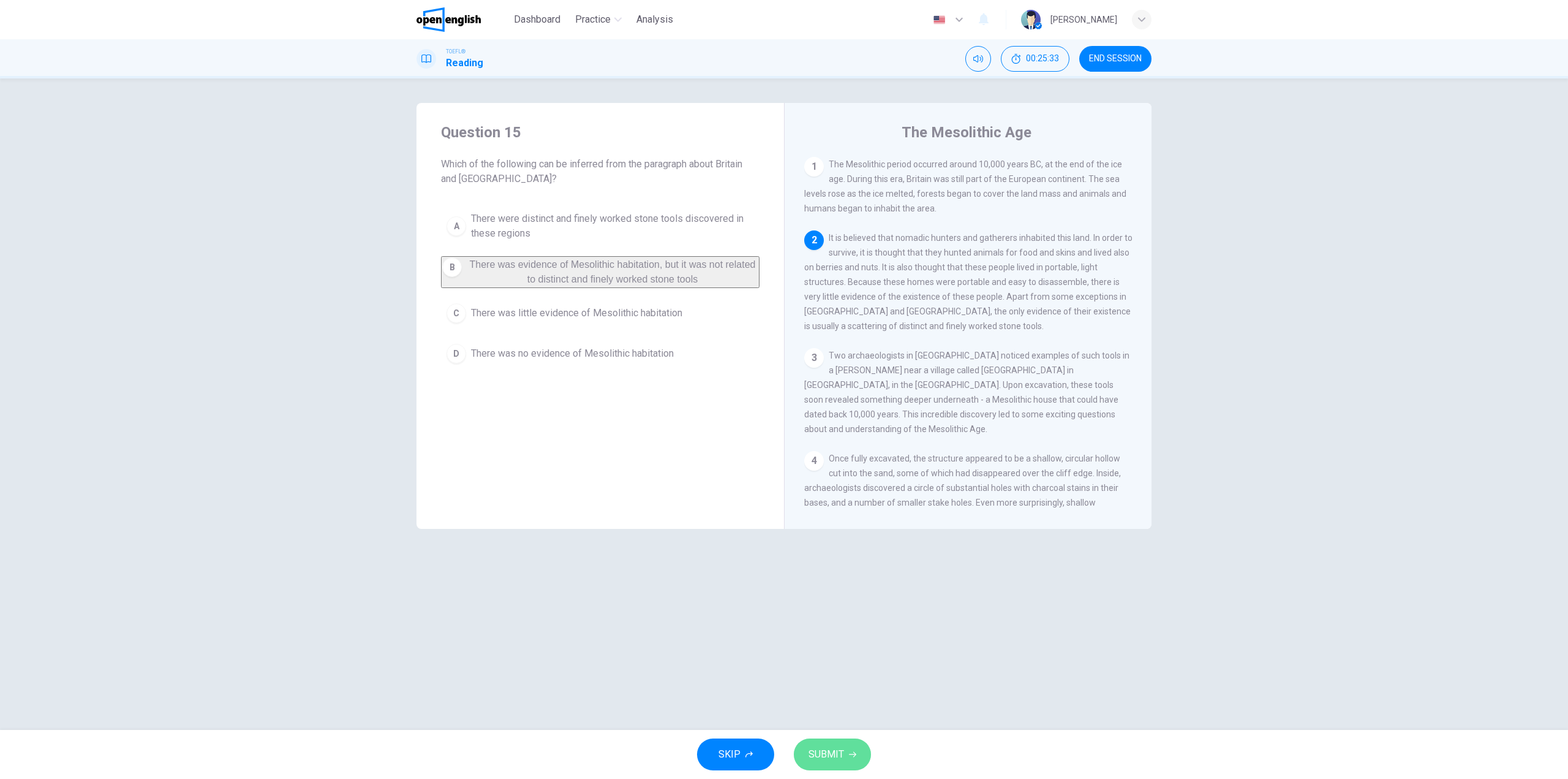
click at [835, 757] on span "SUBMIT" at bounding box center [826, 754] width 35 height 17
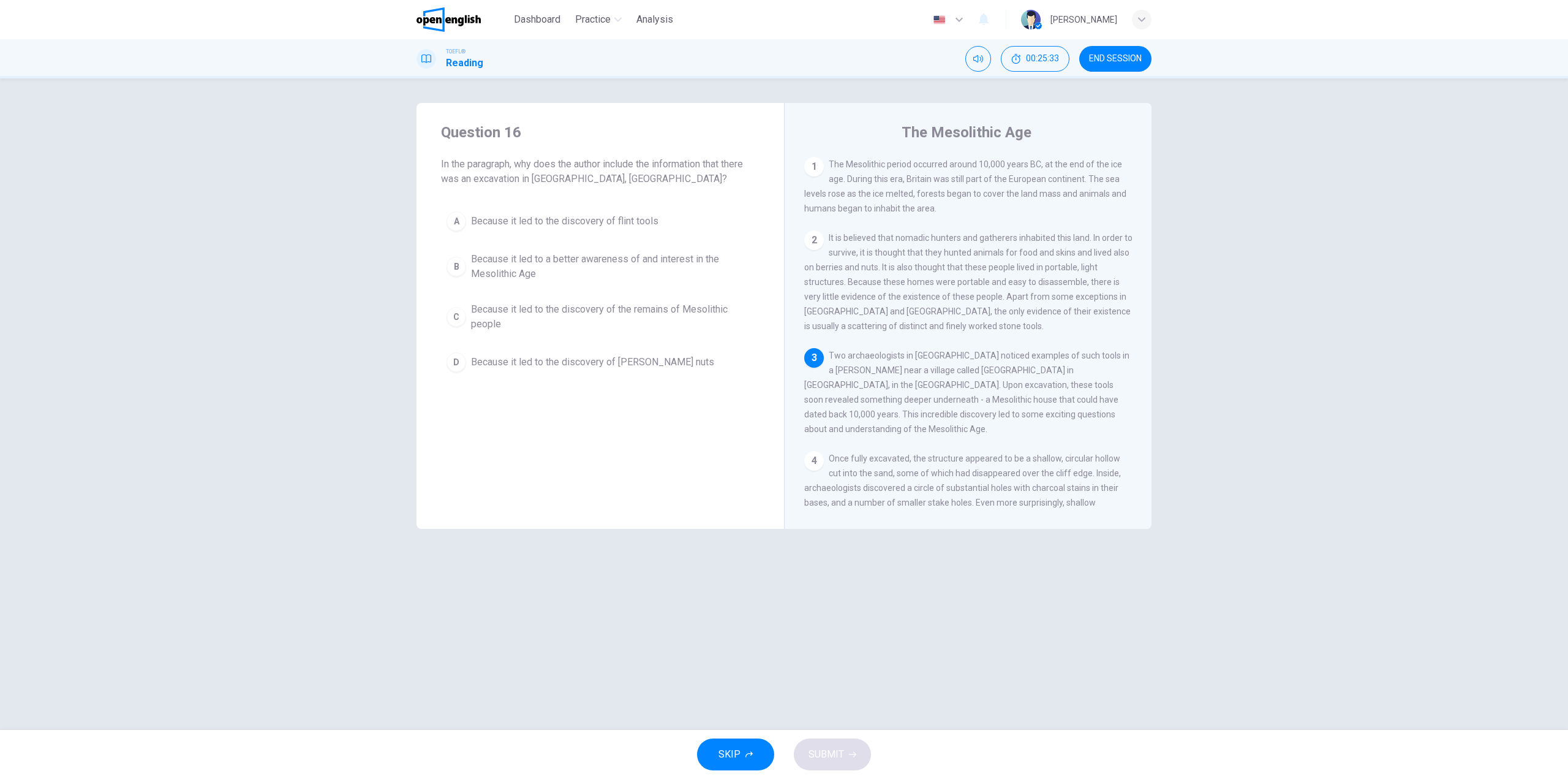
scroll to position [45, 0]
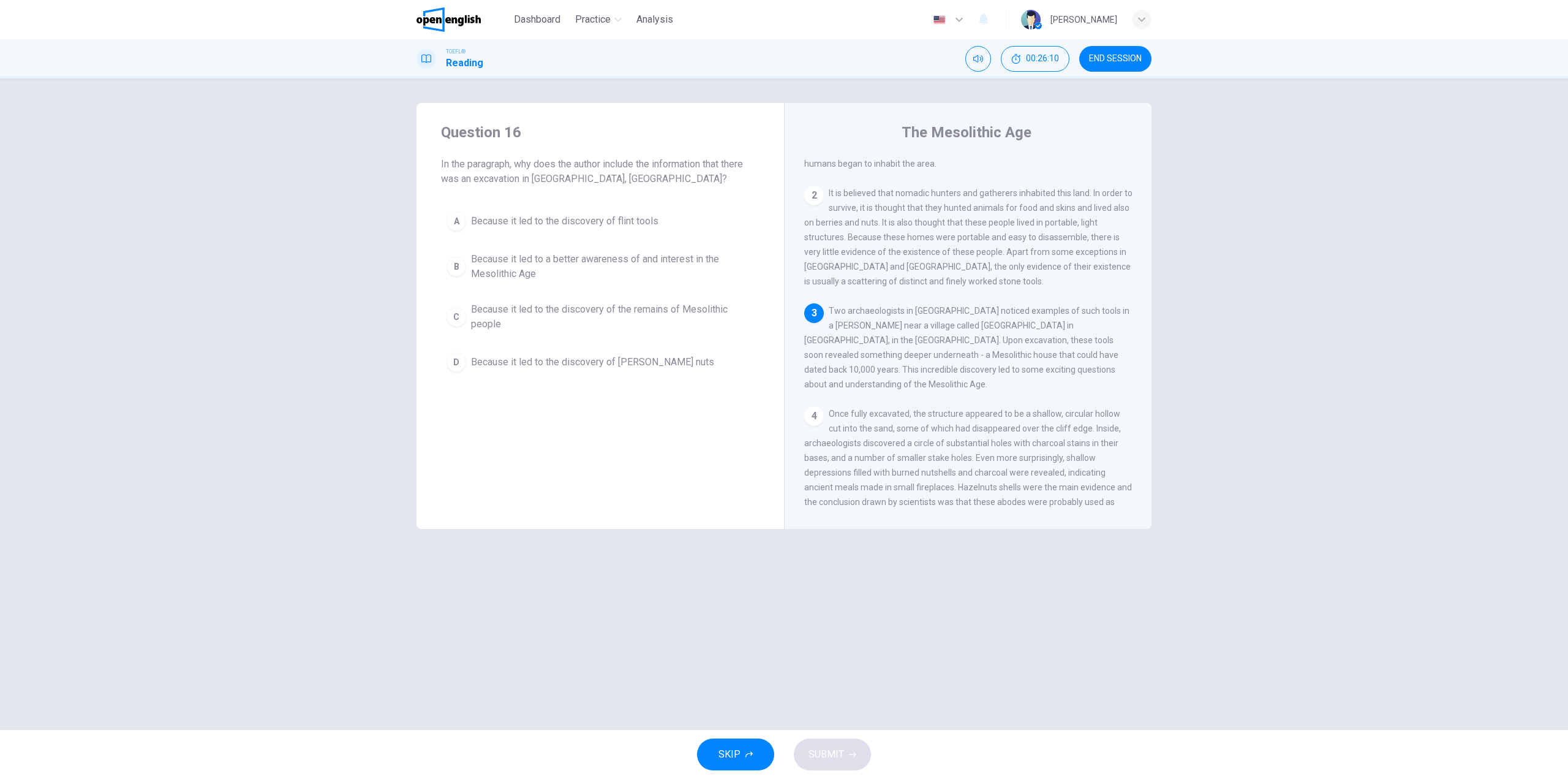
click at [614, 217] on span "Because it led to the discovery of flint tools" at bounding box center [564, 220] width 187 height 15
click at [861, 751] on button "SUBMIT" at bounding box center [832, 754] width 78 height 31
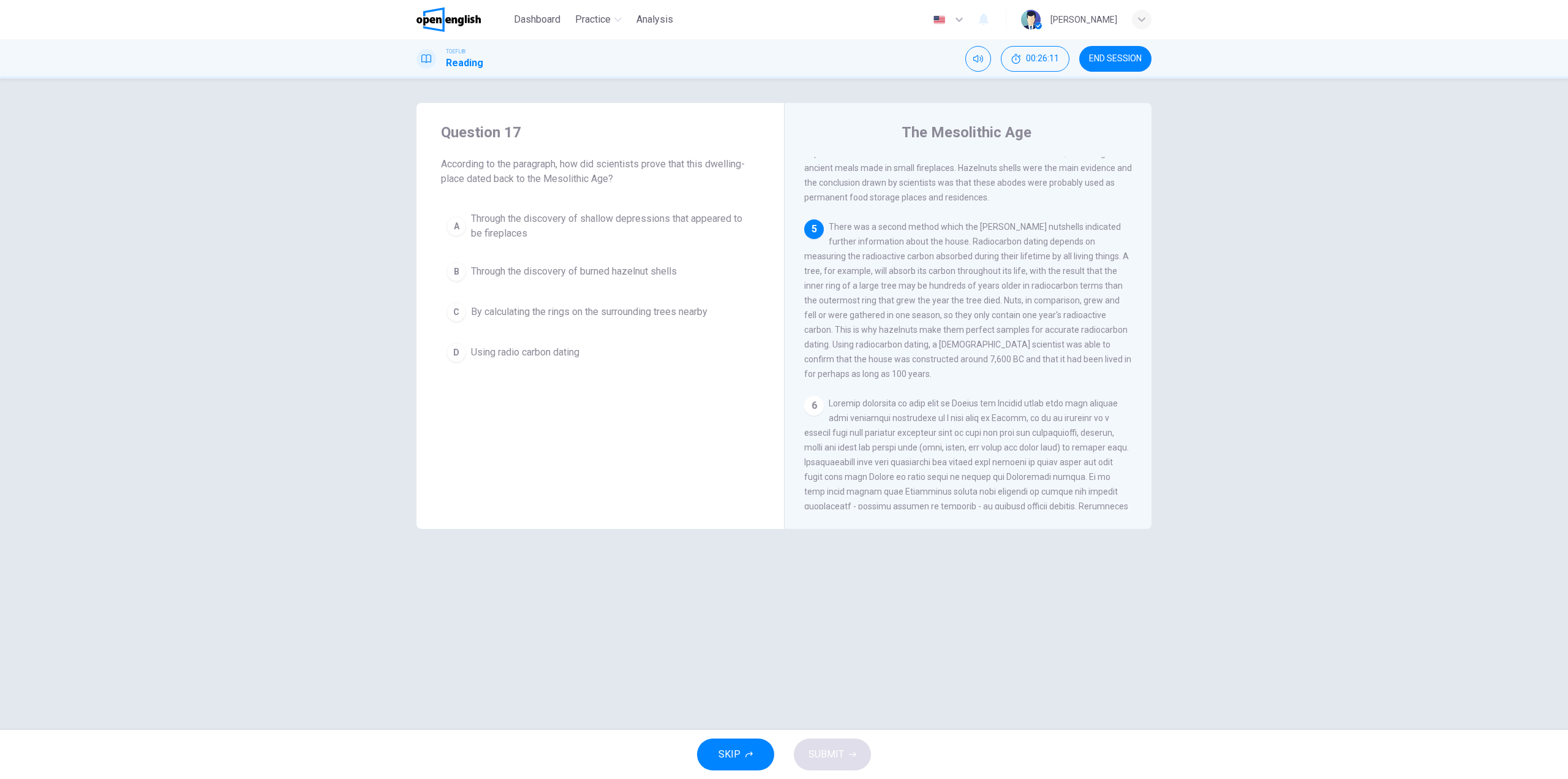
scroll to position [365, 0]
click at [637, 351] on button "D Using radio carbon dating" at bounding box center [600, 353] width 319 height 31
click at [833, 747] on span "SUBMIT" at bounding box center [826, 754] width 35 height 17
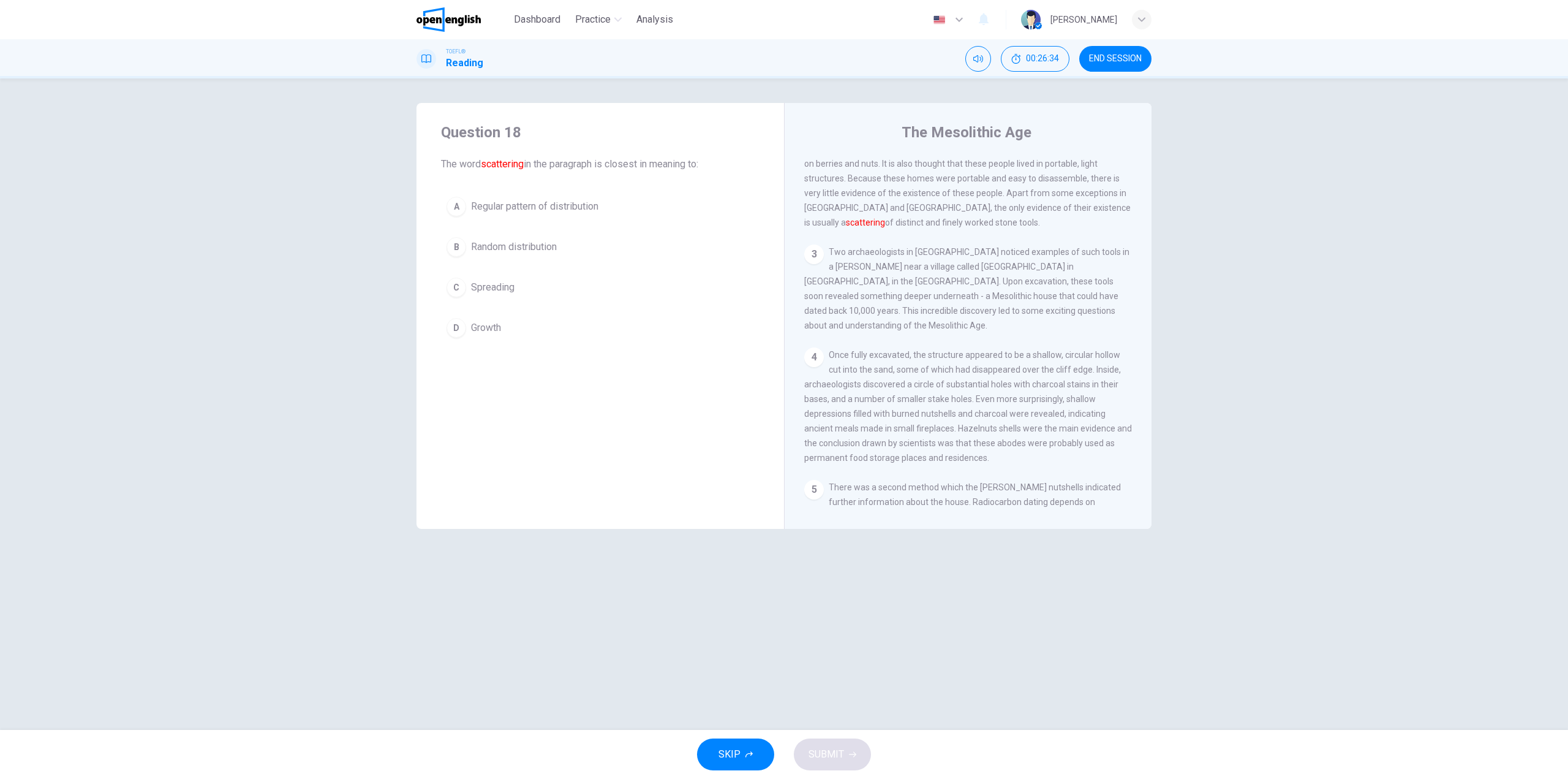
scroll to position [76, 0]
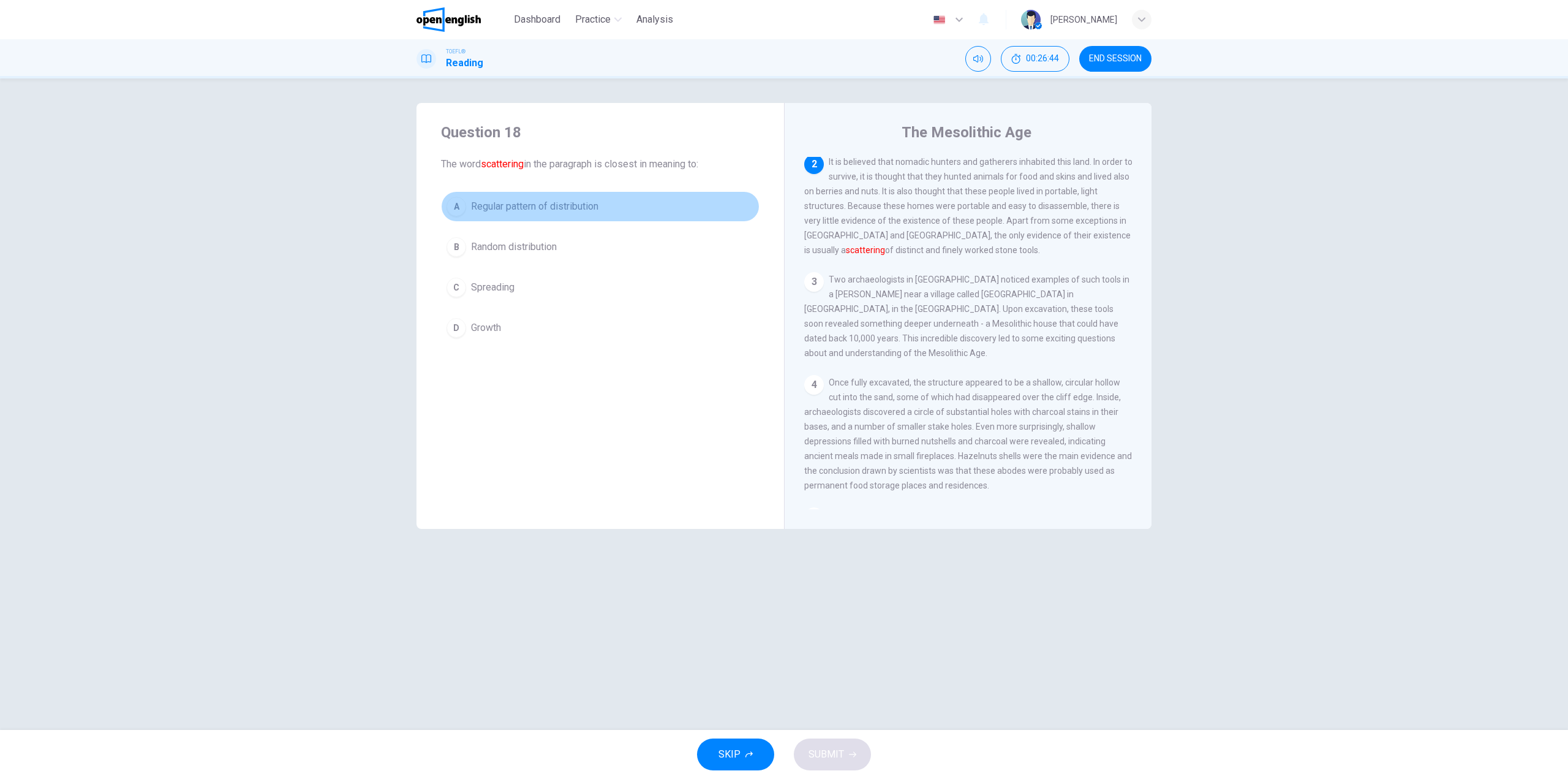
click at [572, 204] on span "Regular pattern of distribution" at bounding box center [534, 206] width 127 height 15
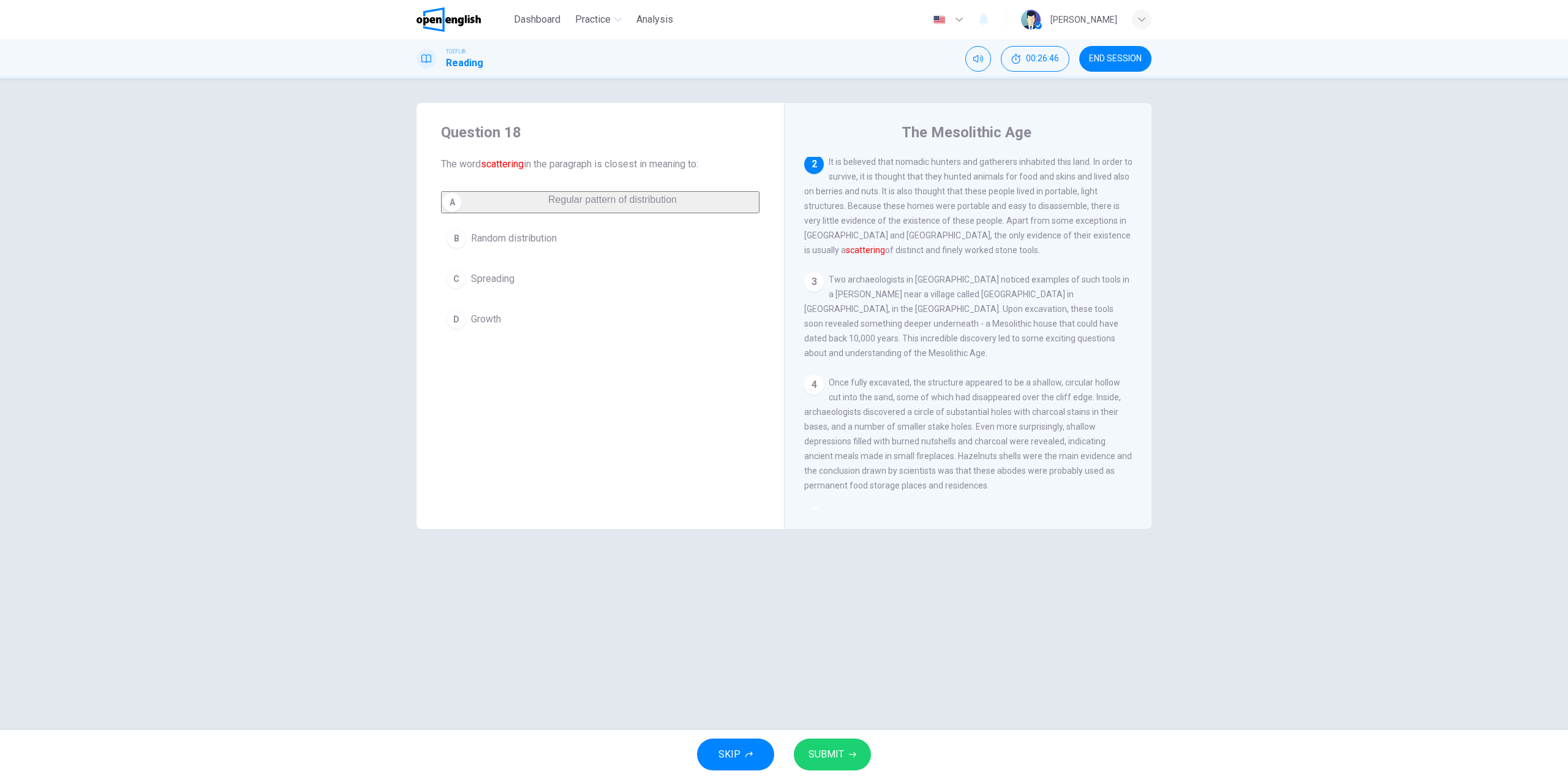
click at [835, 750] on span "SUBMIT" at bounding box center [826, 754] width 35 height 17
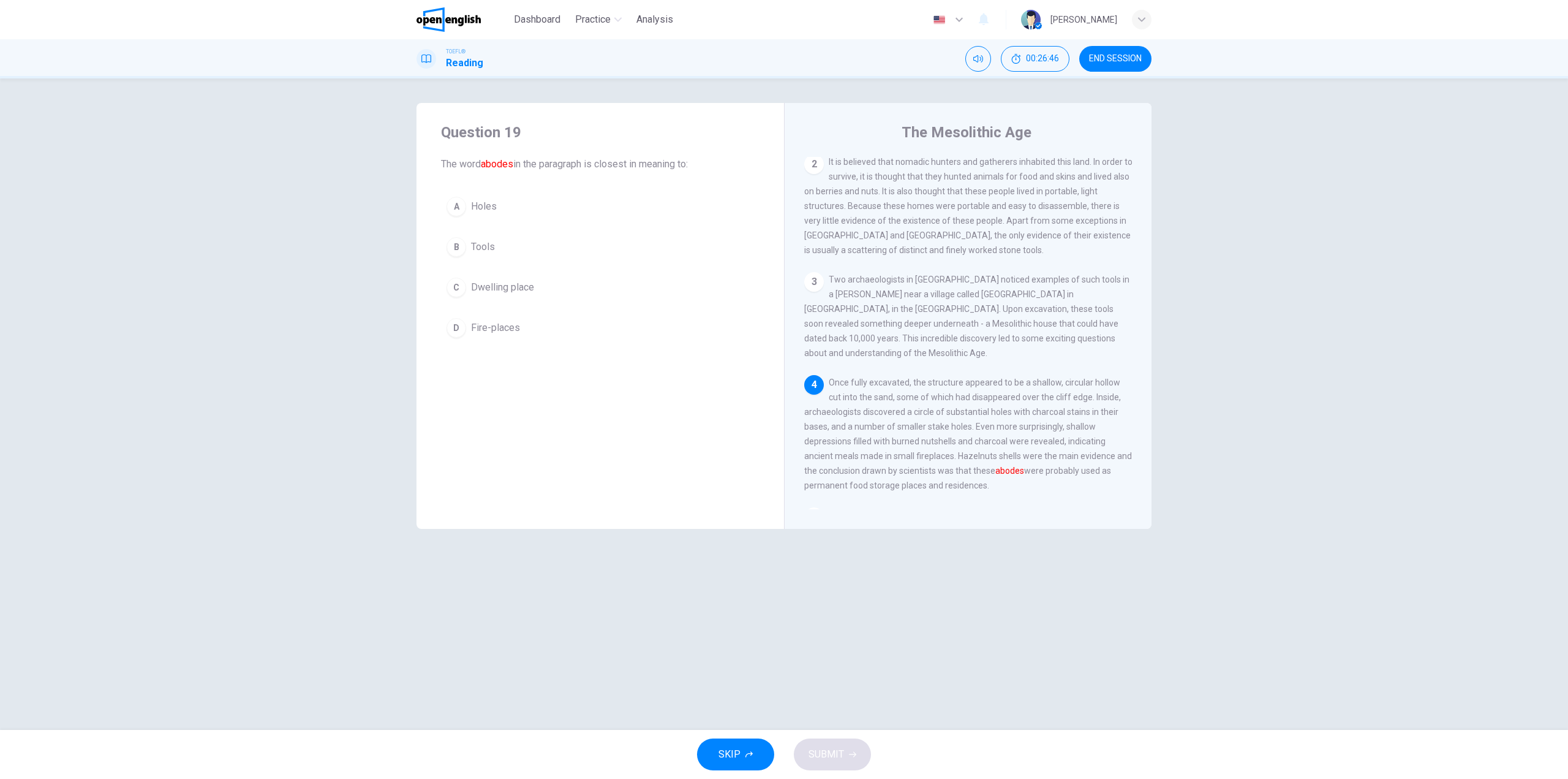
scroll to position [182, 0]
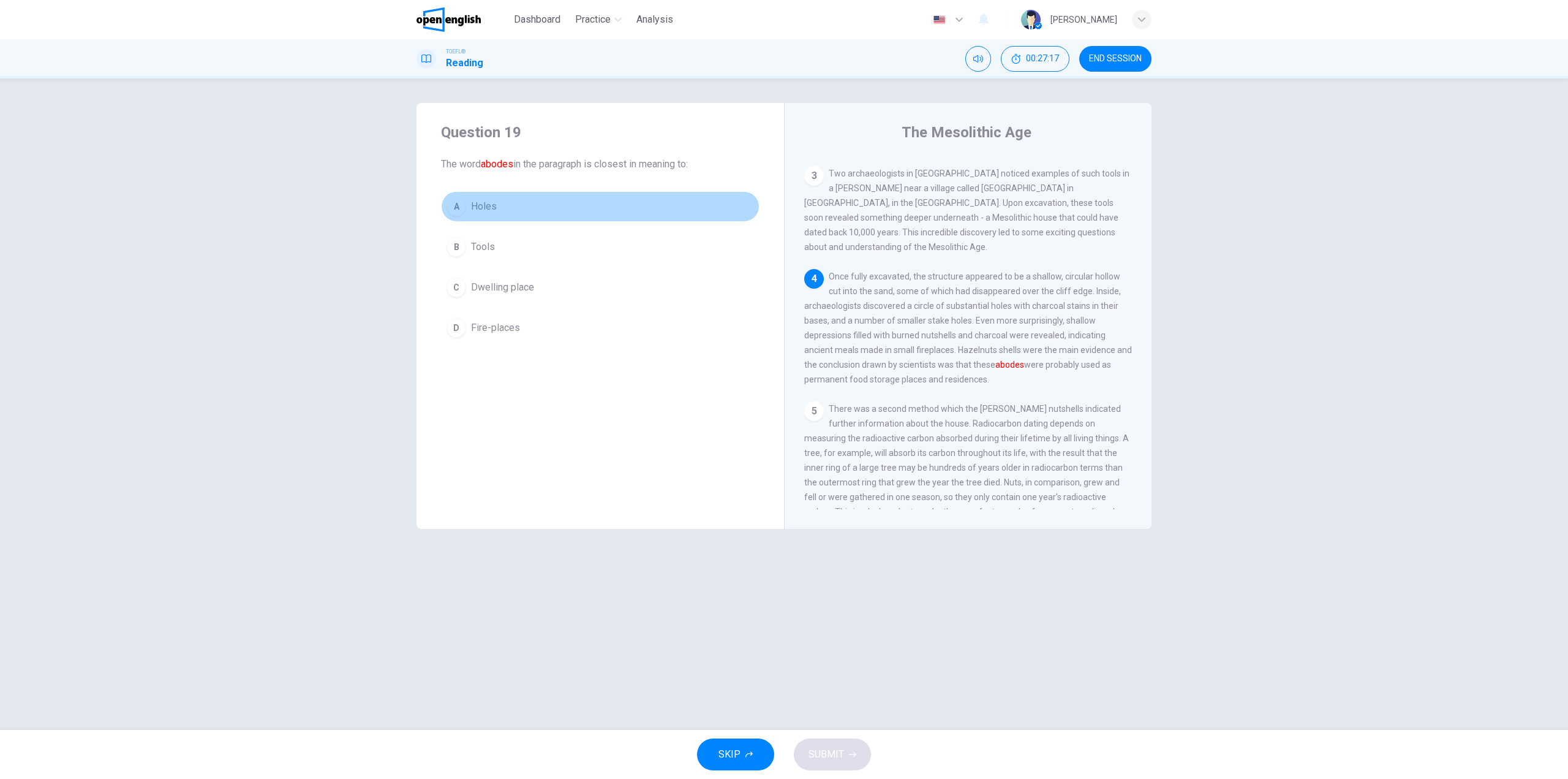
click at [501, 207] on button "A Holes" at bounding box center [600, 207] width 319 height 31
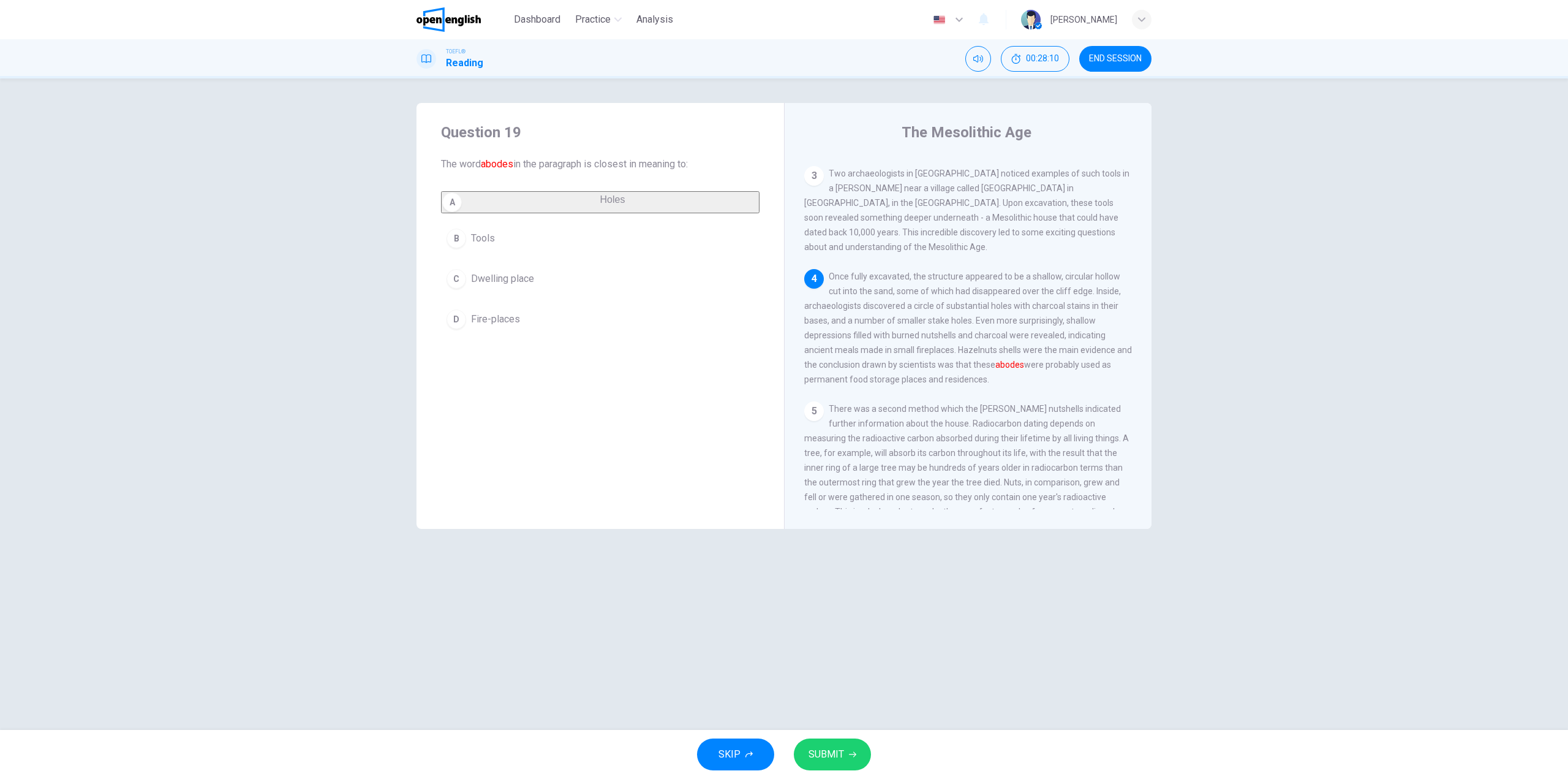
click at [501, 206] on button "A Holes" at bounding box center [600, 202] width 319 height 22
click at [839, 750] on span "SUBMIT" at bounding box center [826, 754] width 35 height 17
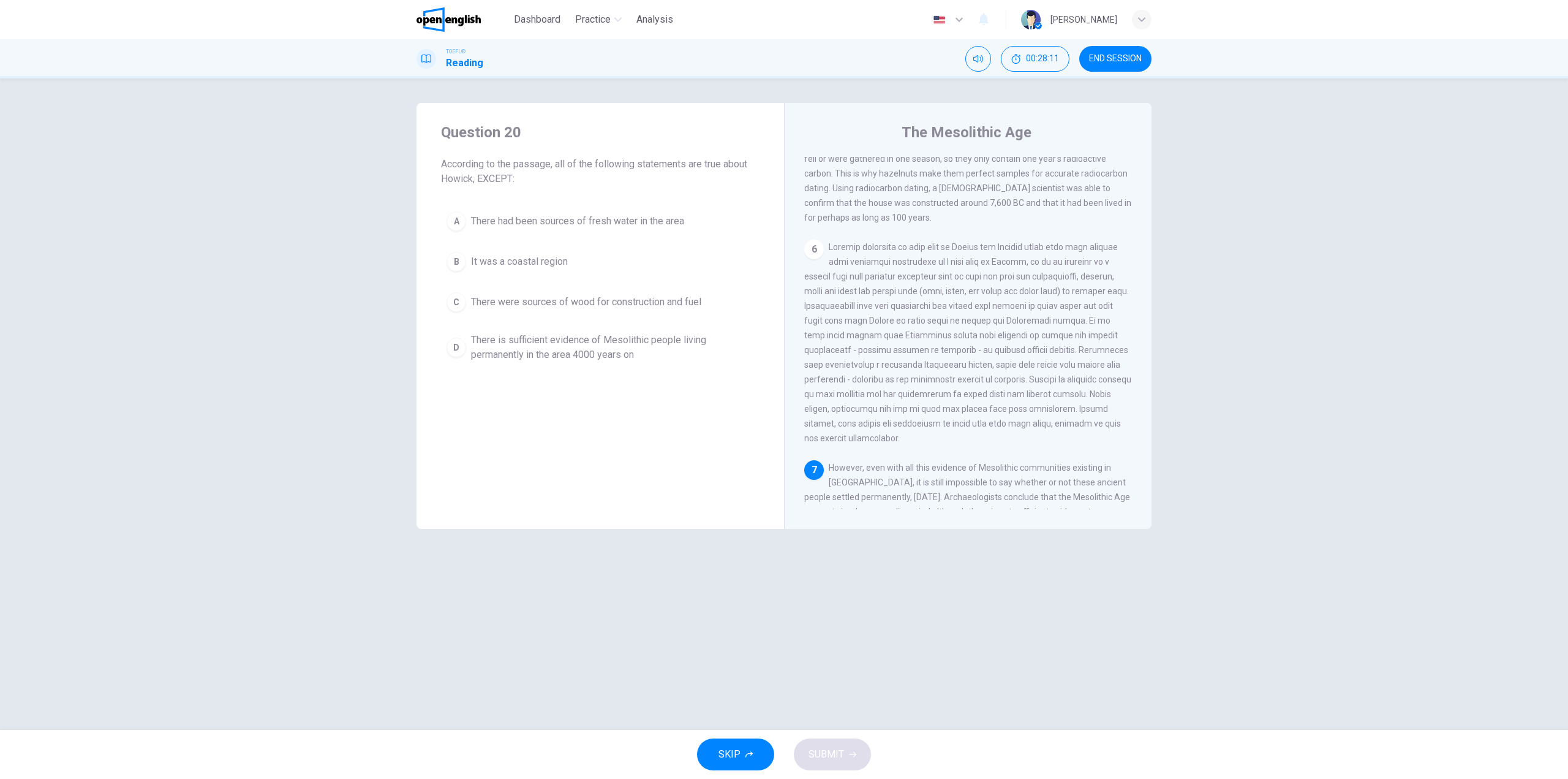
scroll to position [578, 0]
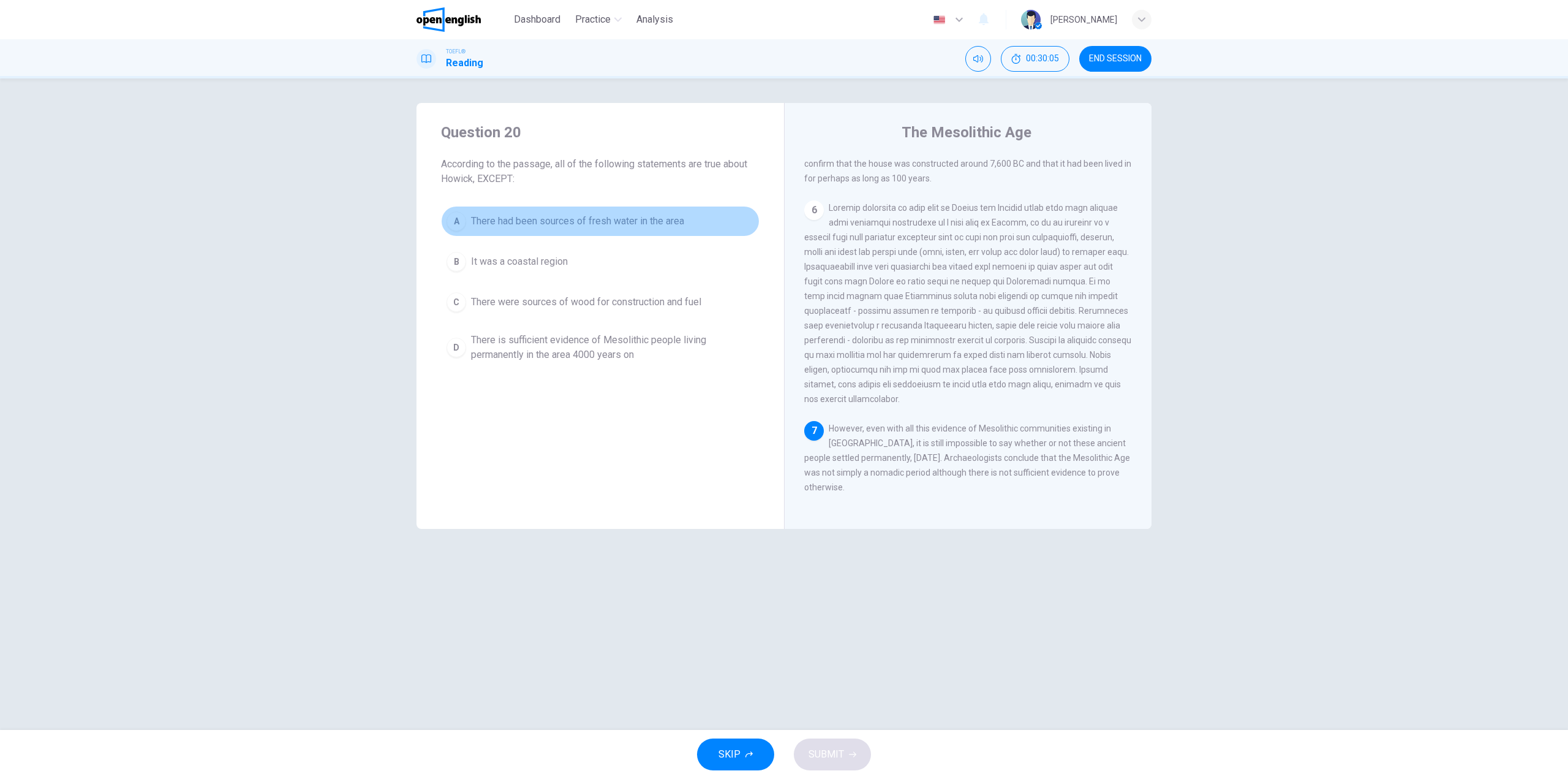
click at [579, 230] on button "A There had been sources of fresh water in the area" at bounding box center [600, 221] width 319 height 31
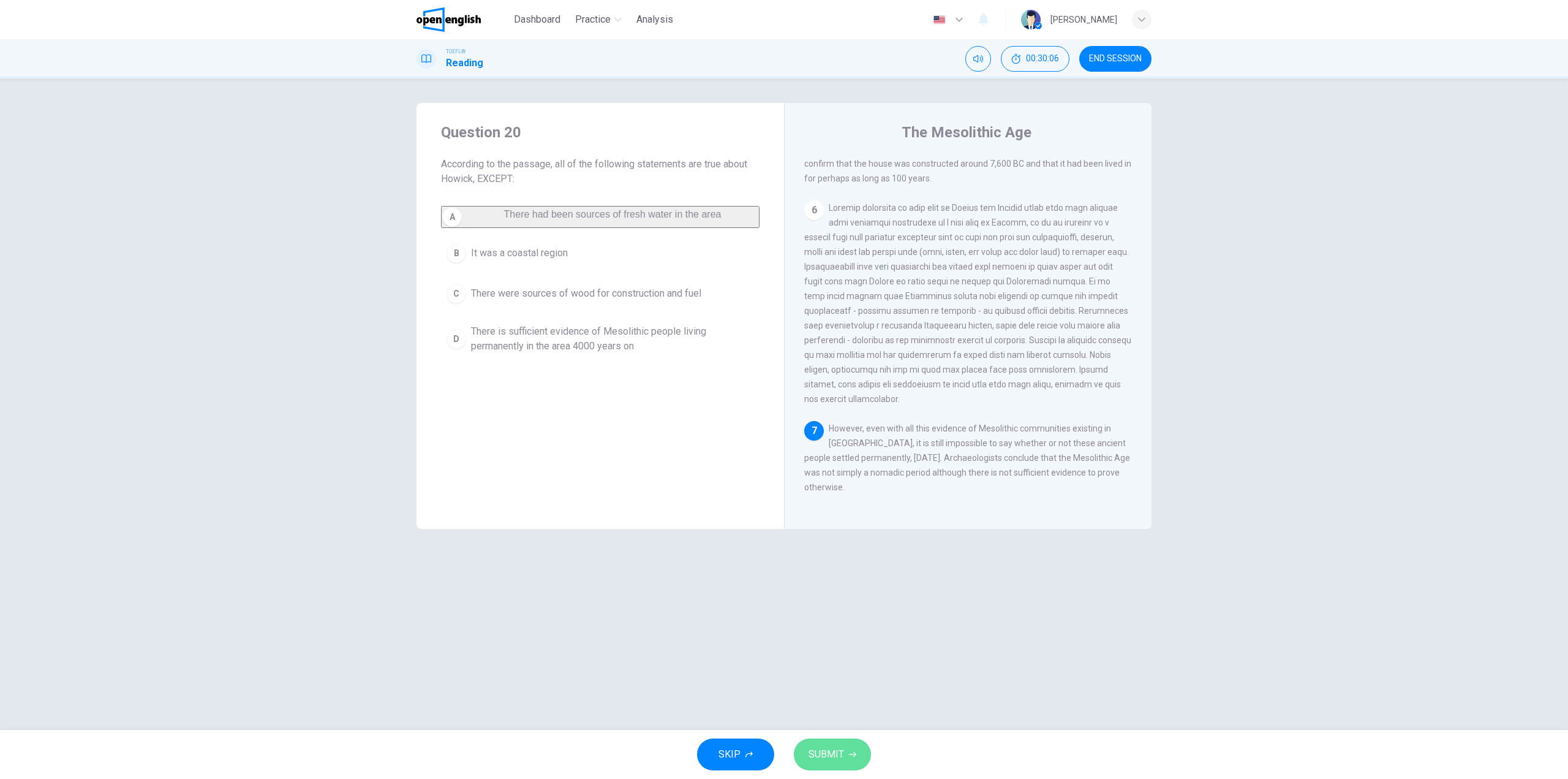
click at [835, 753] on span "SUBMIT" at bounding box center [826, 754] width 35 height 17
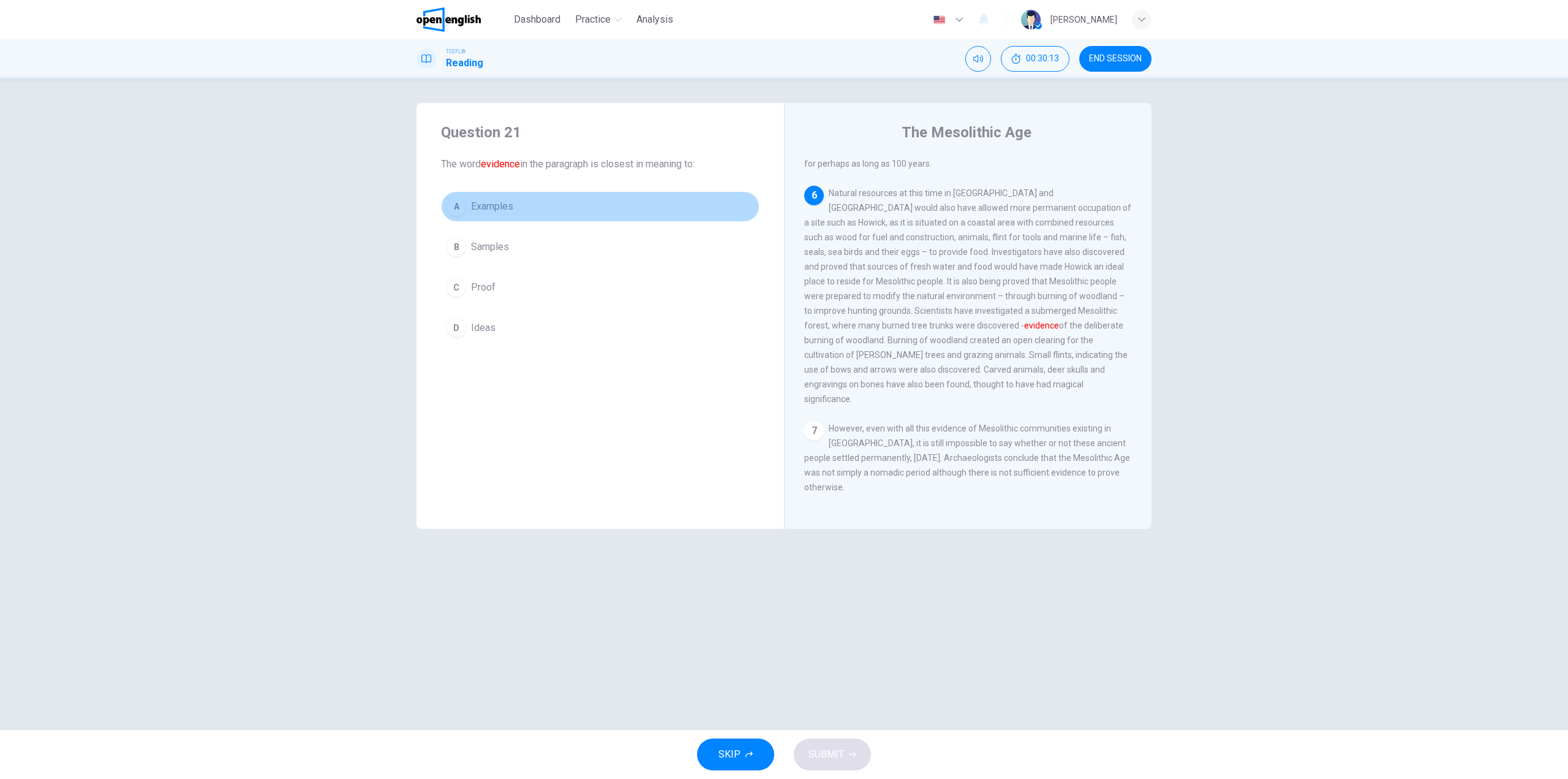
click at [505, 207] on span "Examples" at bounding box center [491, 206] width 42 height 15
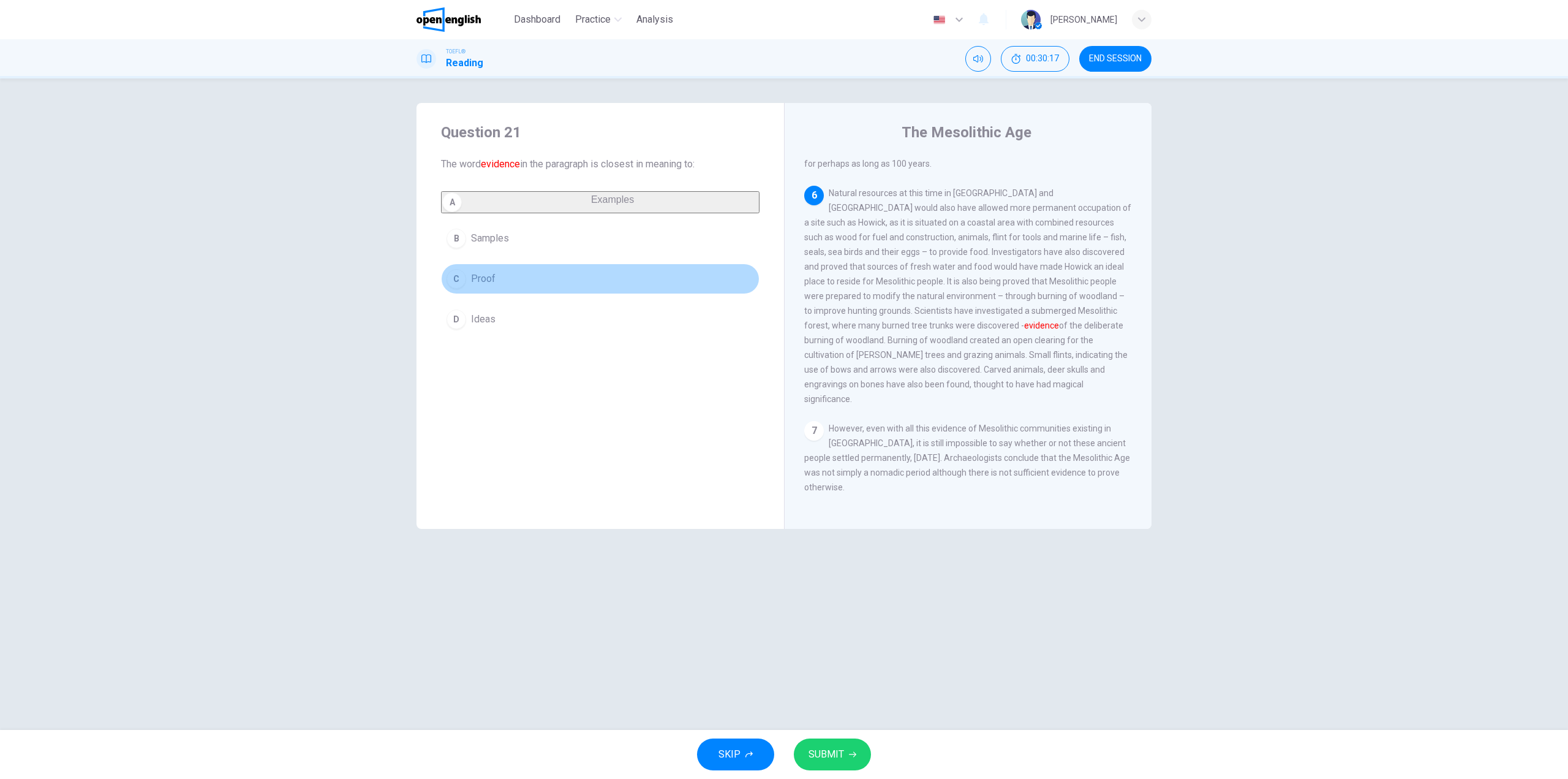
click at [502, 280] on button "C Proof" at bounding box center [600, 279] width 319 height 31
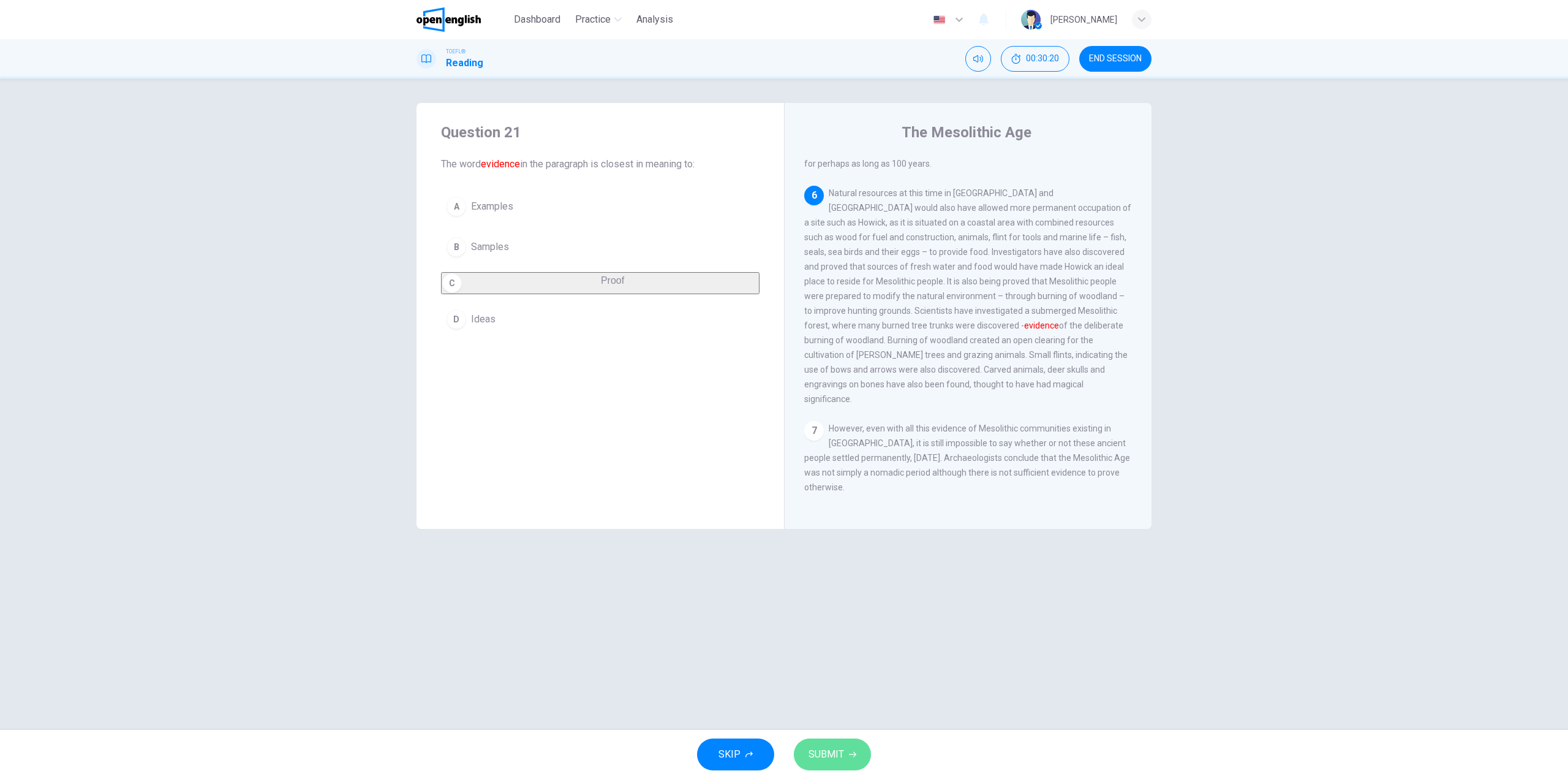
click at [835, 751] on span "SUBMIT" at bounding box center [826, 754] width 35 height 17
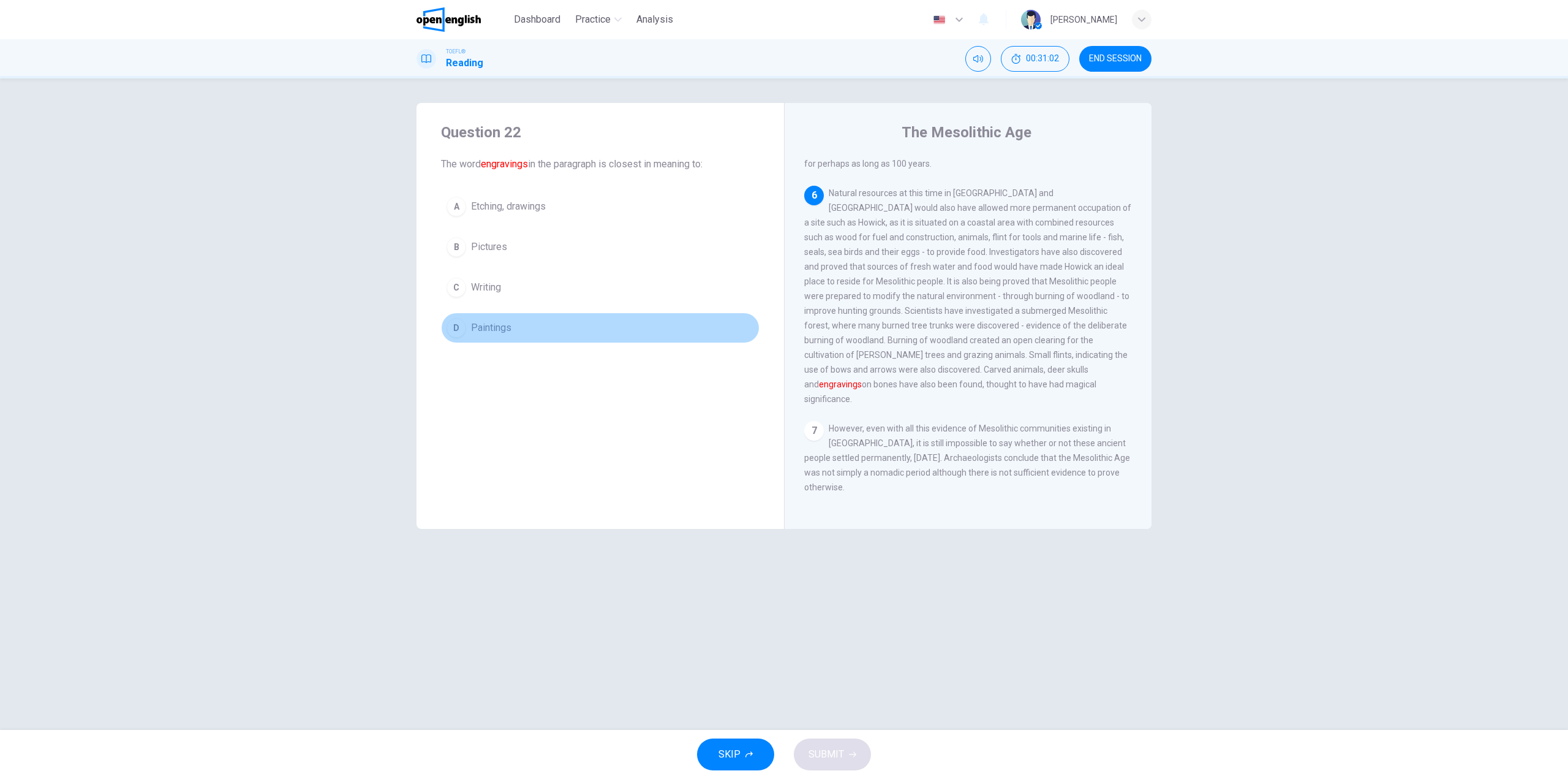
click at [491, 326] on span "Paintings" at bounding box center [491, 327] width 41 height 15
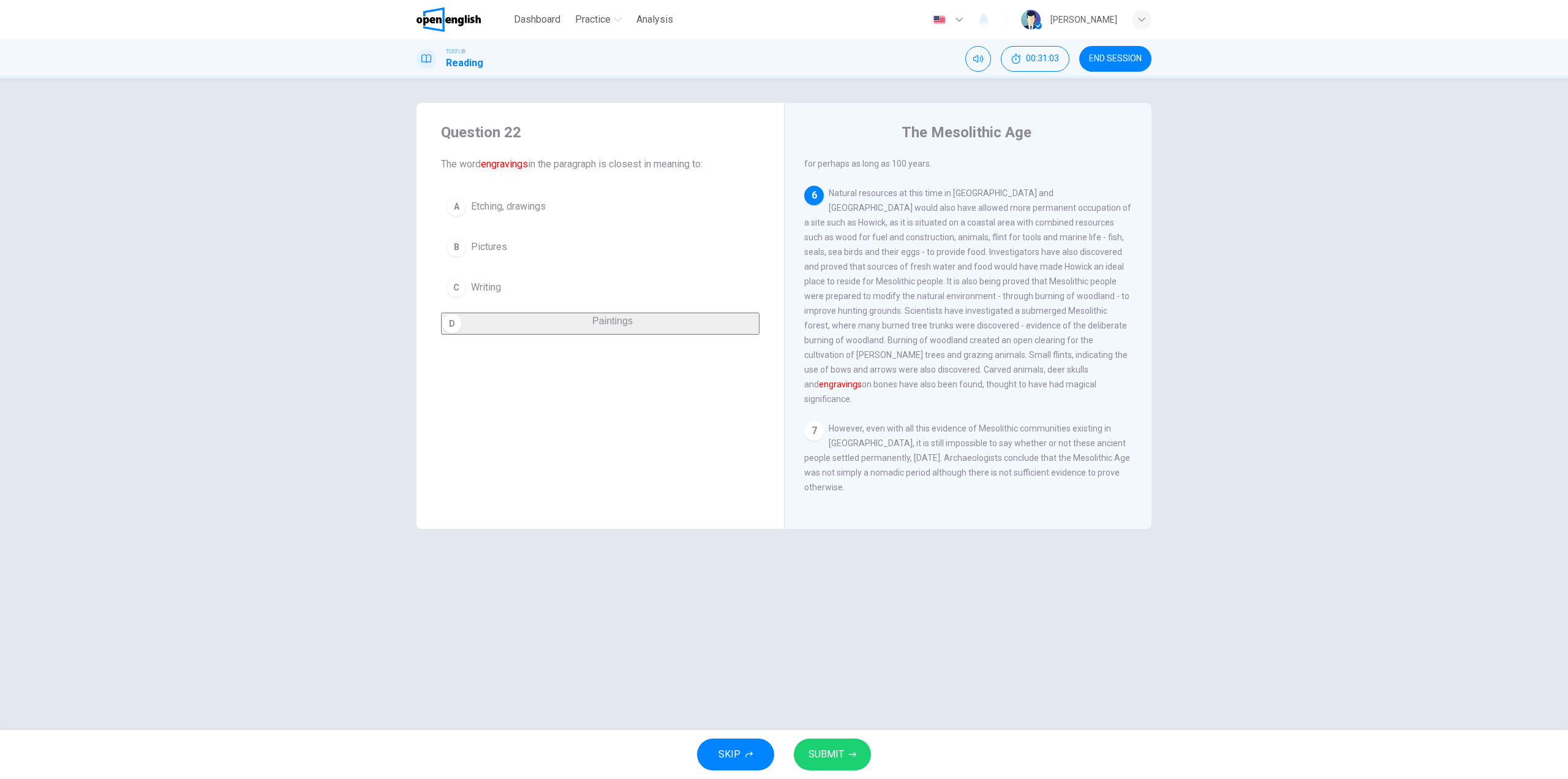
drag, startPoint x: 868, startPoint y: 764, endPoint x: 844, endPoint y: 757, distance: 25.0
click at [866, 764] on div "SKIP SUBMIT" at bounding box center [784, 754] width 1568 height 49
click at [844, 757] on button "SUBMIT" at bounding box center [832, 754] width 78 height 31
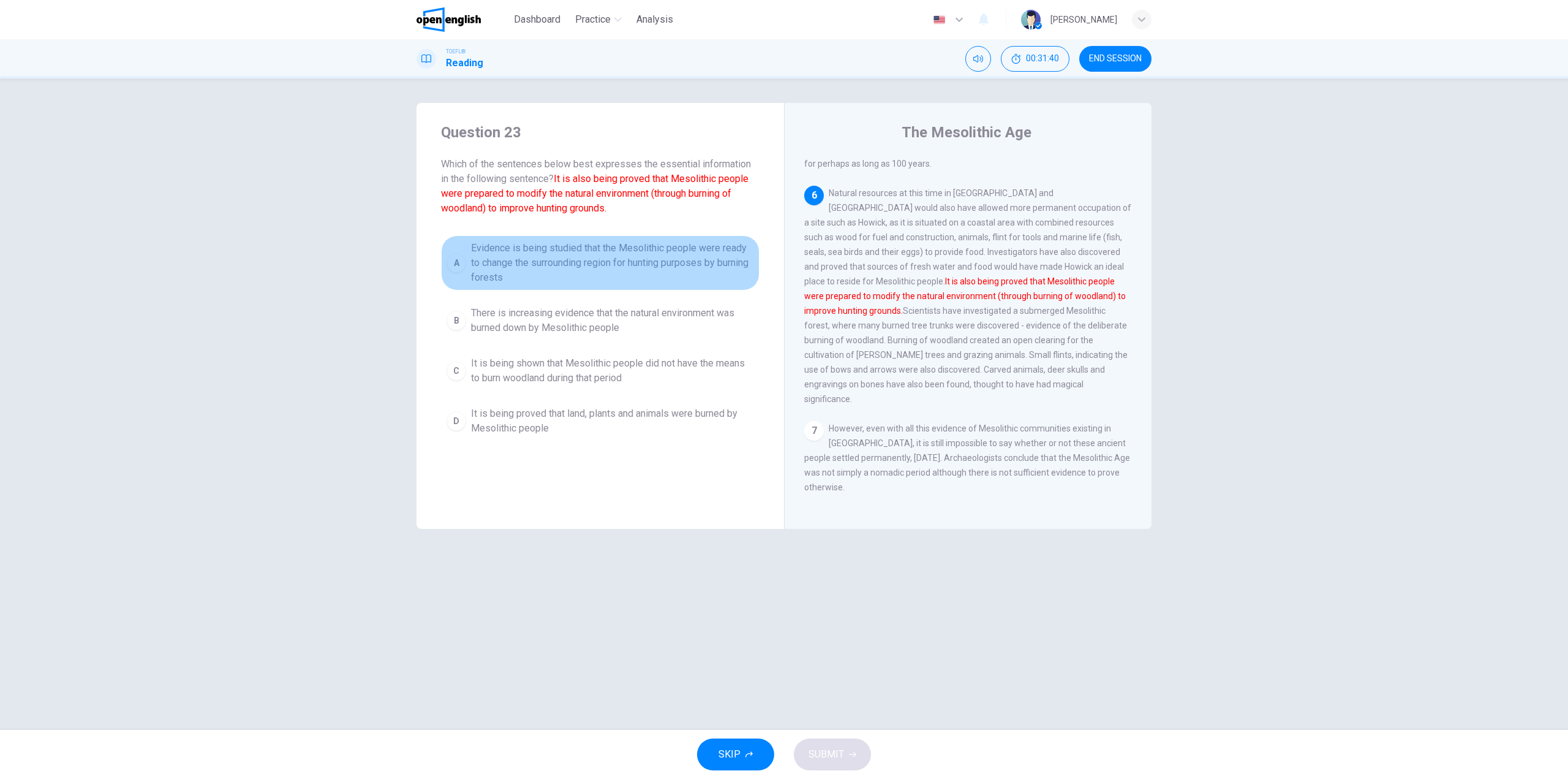
click at [552, 264] on span "Evidence is being studied that the Mesolithic people were ready to change the s…" at bounding box center [612, 263] width 283 height 44
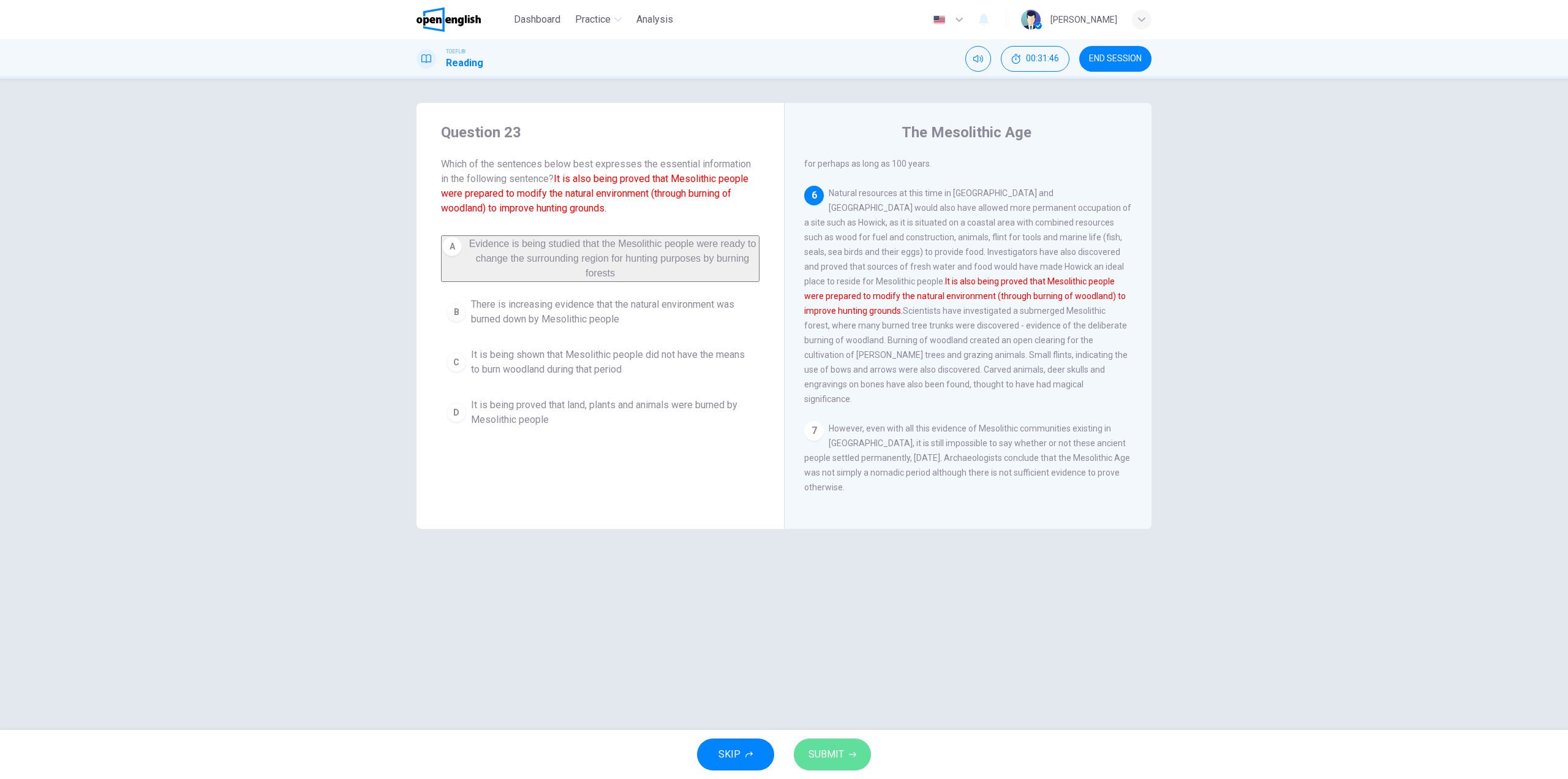
click at [829, 754] on span "SUBMIT" at bounding box center [826, 754] width 35 height 17
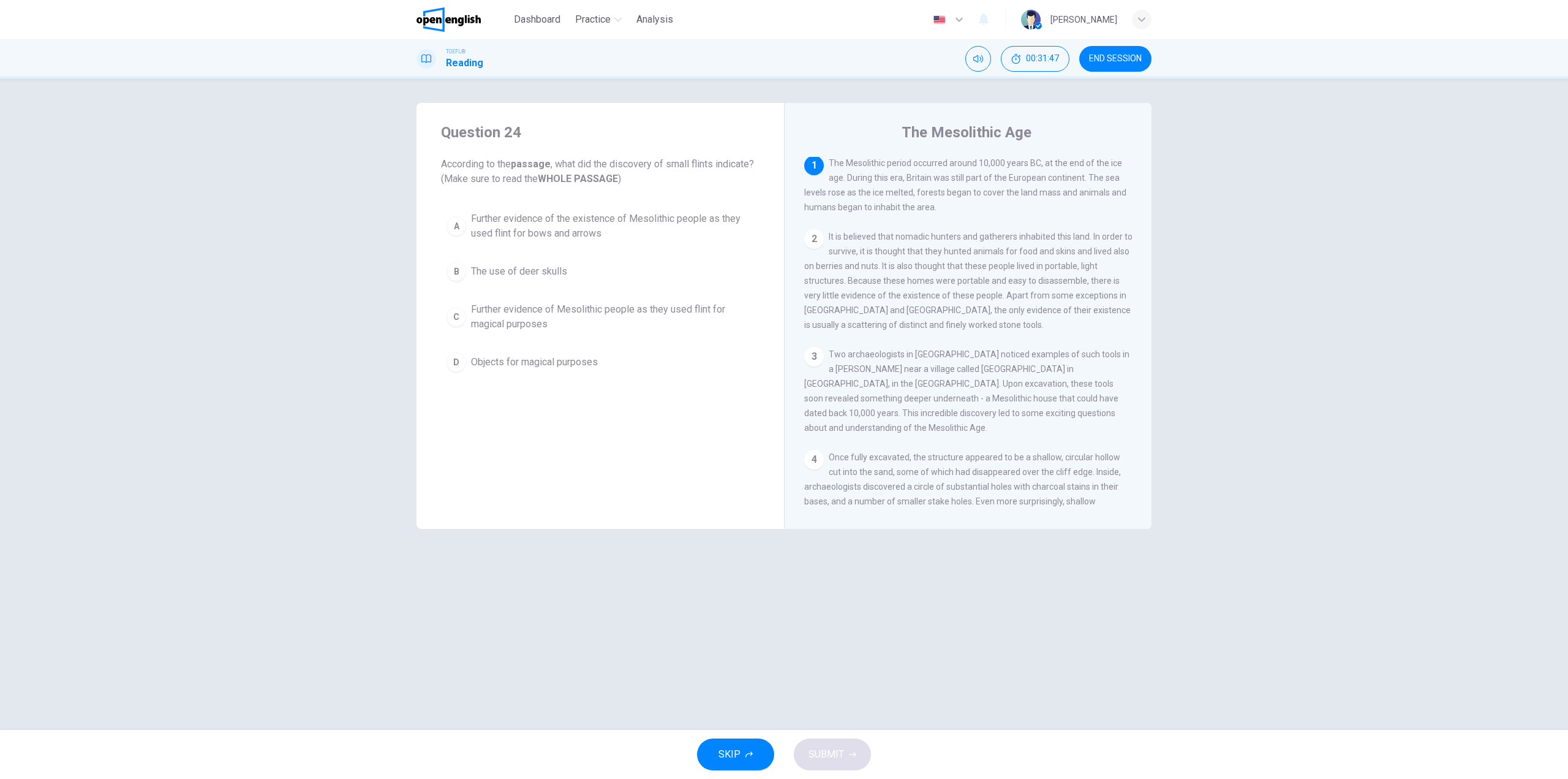
scroll to position [0, 0]
click at [604, 227] on span "Further evidence of the existence of Mesolithic people as they used flint for b…" at bounding box center [612, 226] width 283 height 29
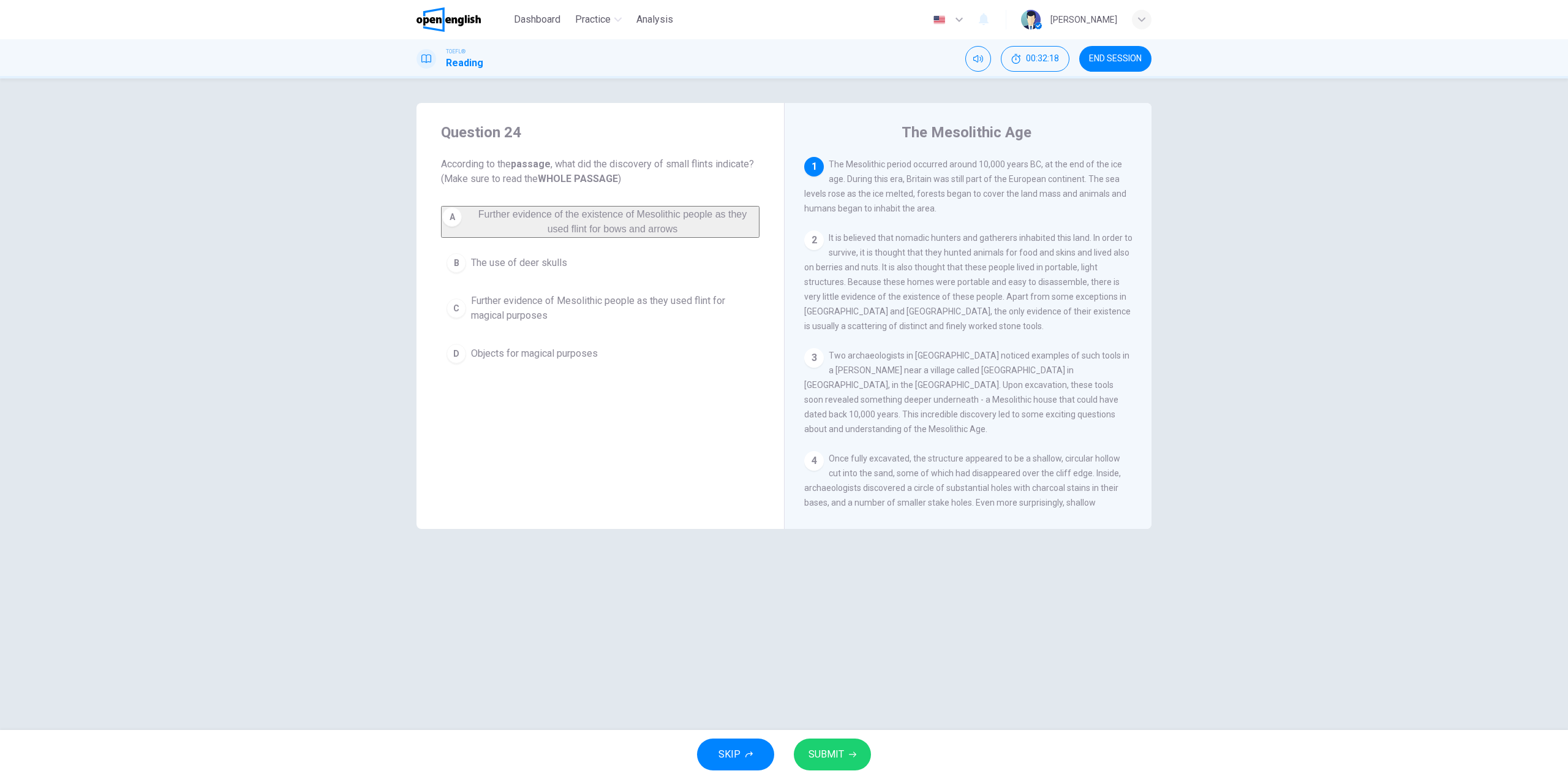
click at [843, 758] on button "SUBMIT" at bounding box center [832, 754] width 78 height 31
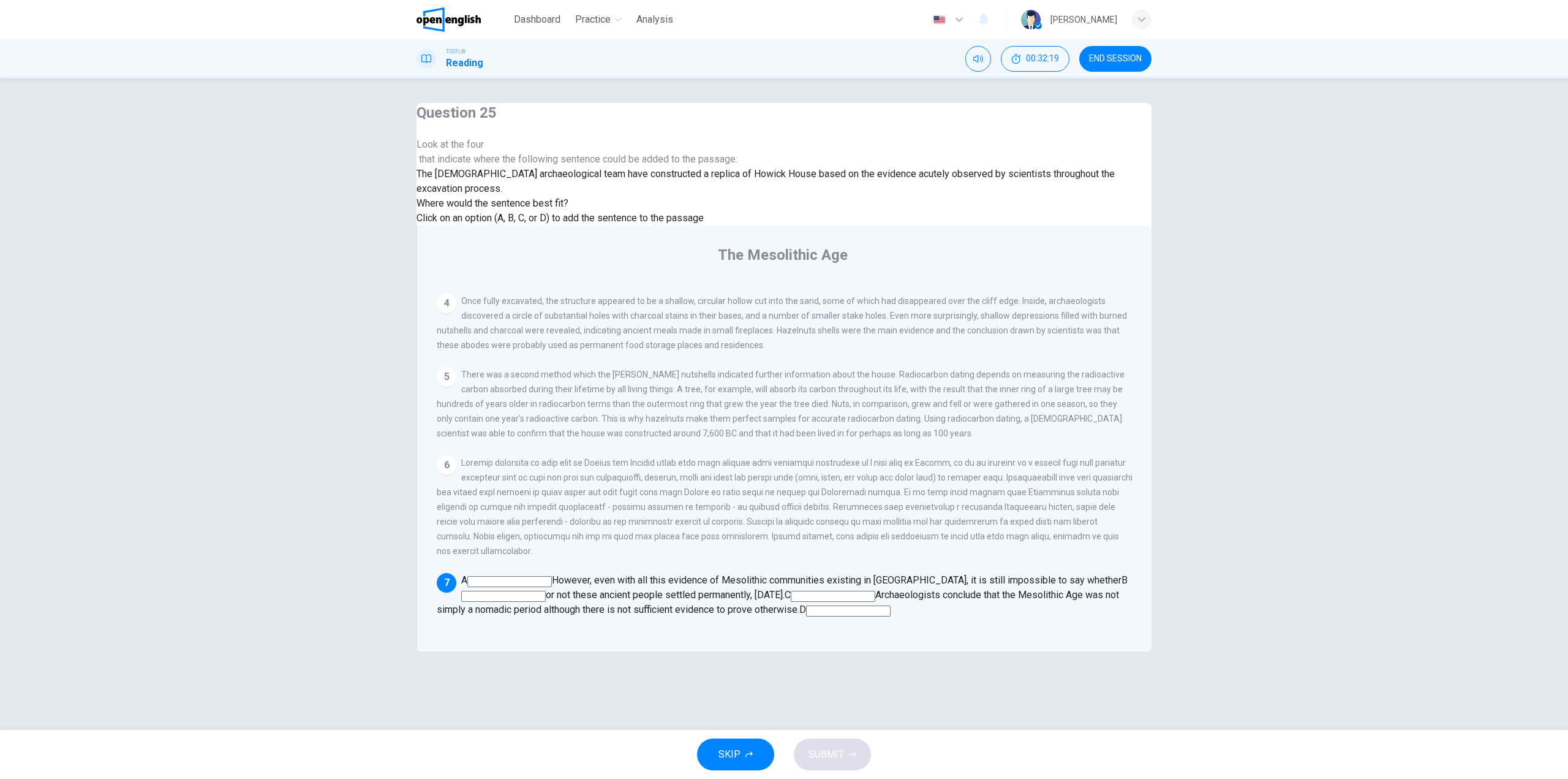
scroll to position [595, 0]
click at [552, 576] on input at bounding box center [510, 582] width 84 height 11
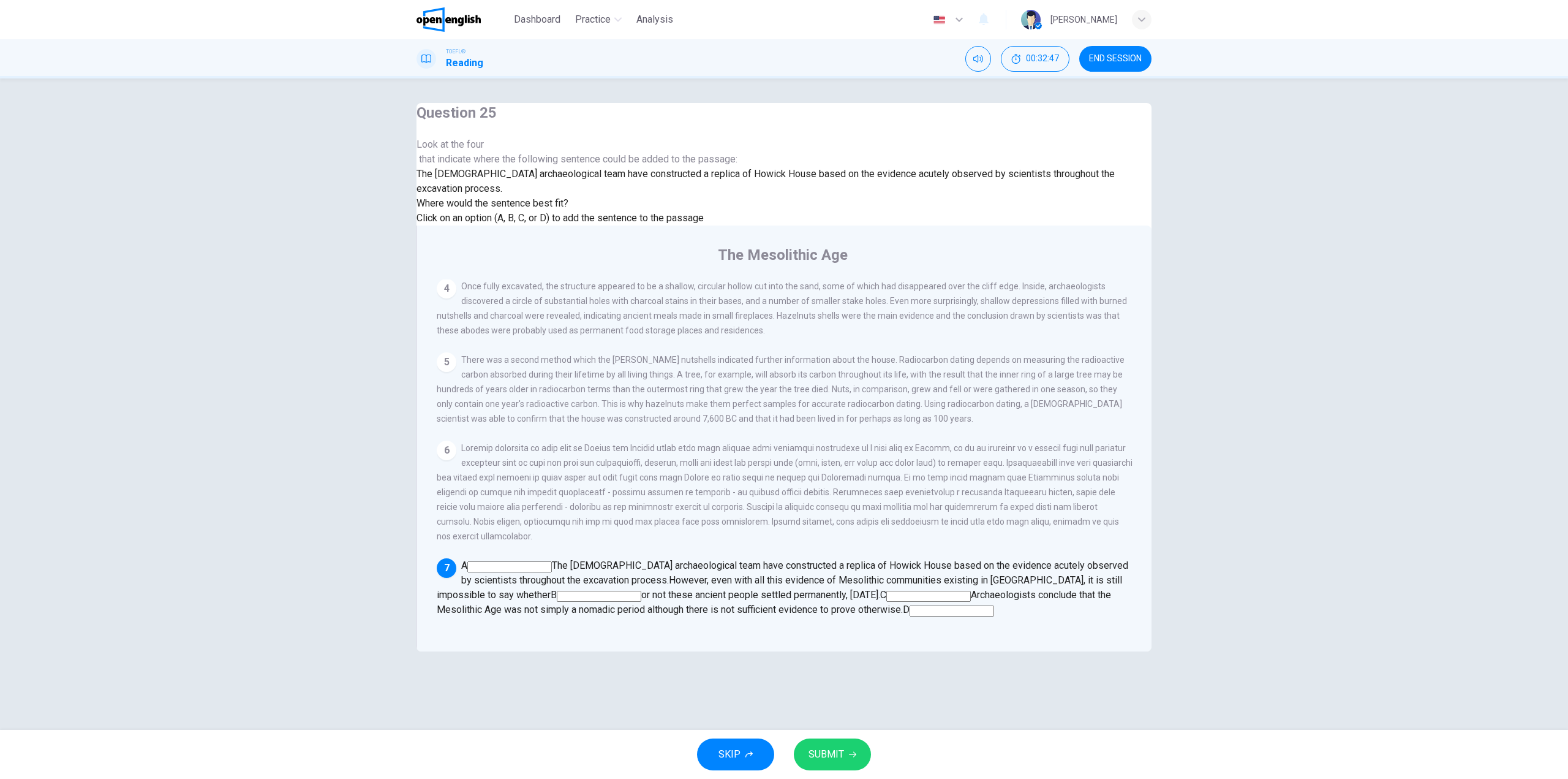
scroll to position [624, 0]
click at [641, 591] on input at bounding box center [599, 596] width 84 height 11
click at [974, 591] on input at bounding box center [931, 596] width 84 height 11
click at [928, 605] on input at bounding box center [952, 611] width 84 height 11
click at [822, 750] on span "SUBMIT" at bounding box center [826, 754] width 35 height 17
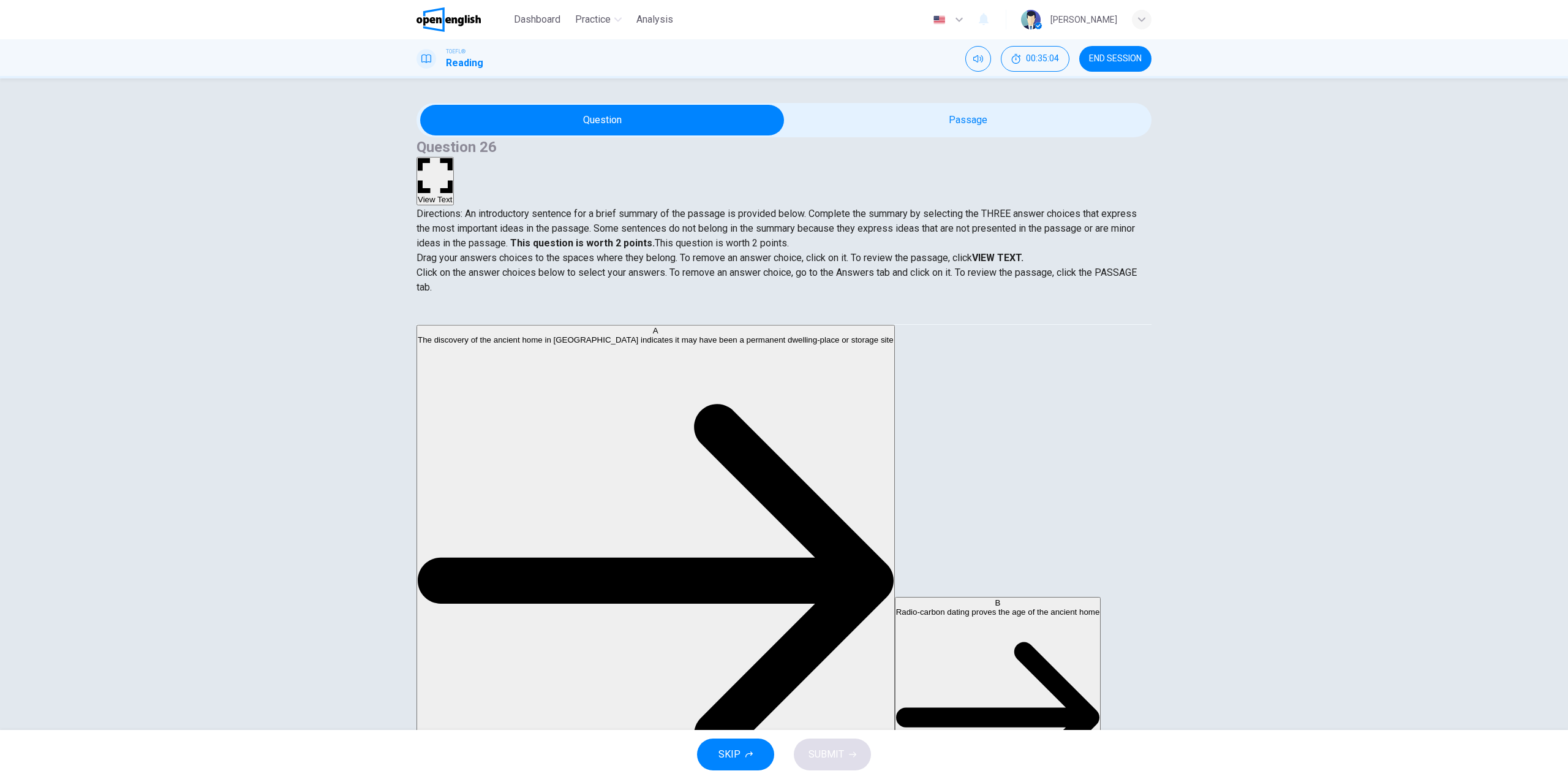
scroll to position [61, 0]
drag, startPoint x: 565, startPoint y: 366, endPoint x: 825, endPoint y: 359, distance: 260.1
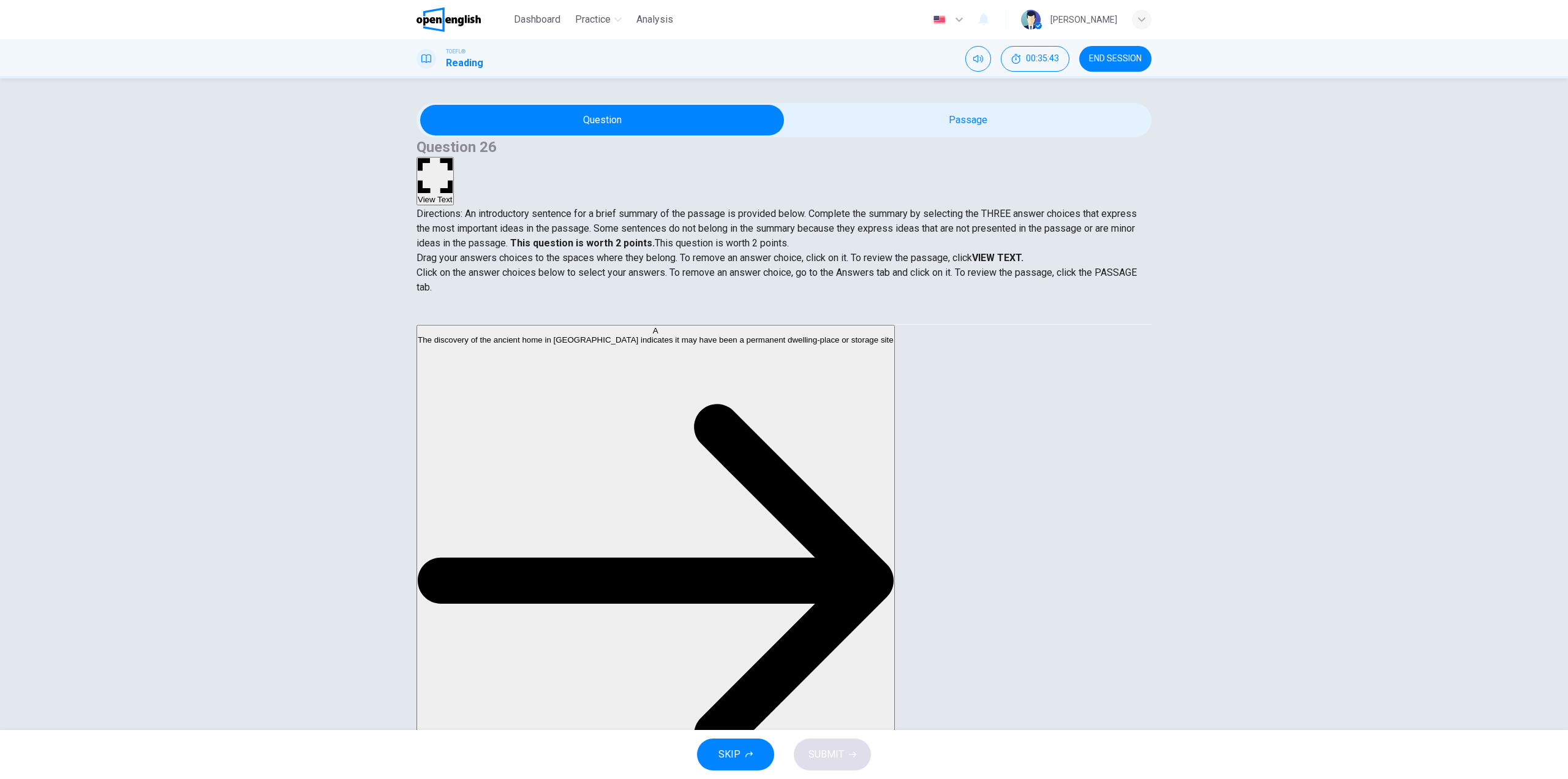
scroll to position [105, 0]
drag, startPoint x: 620, startPoint y: 423, endPoint x: 564, endPoint y: 402, distance: 59.8
drag, startPoint x: 554, startPoint y: 379, endPoint x: 781, endPoint y: 402, distance: 228.2
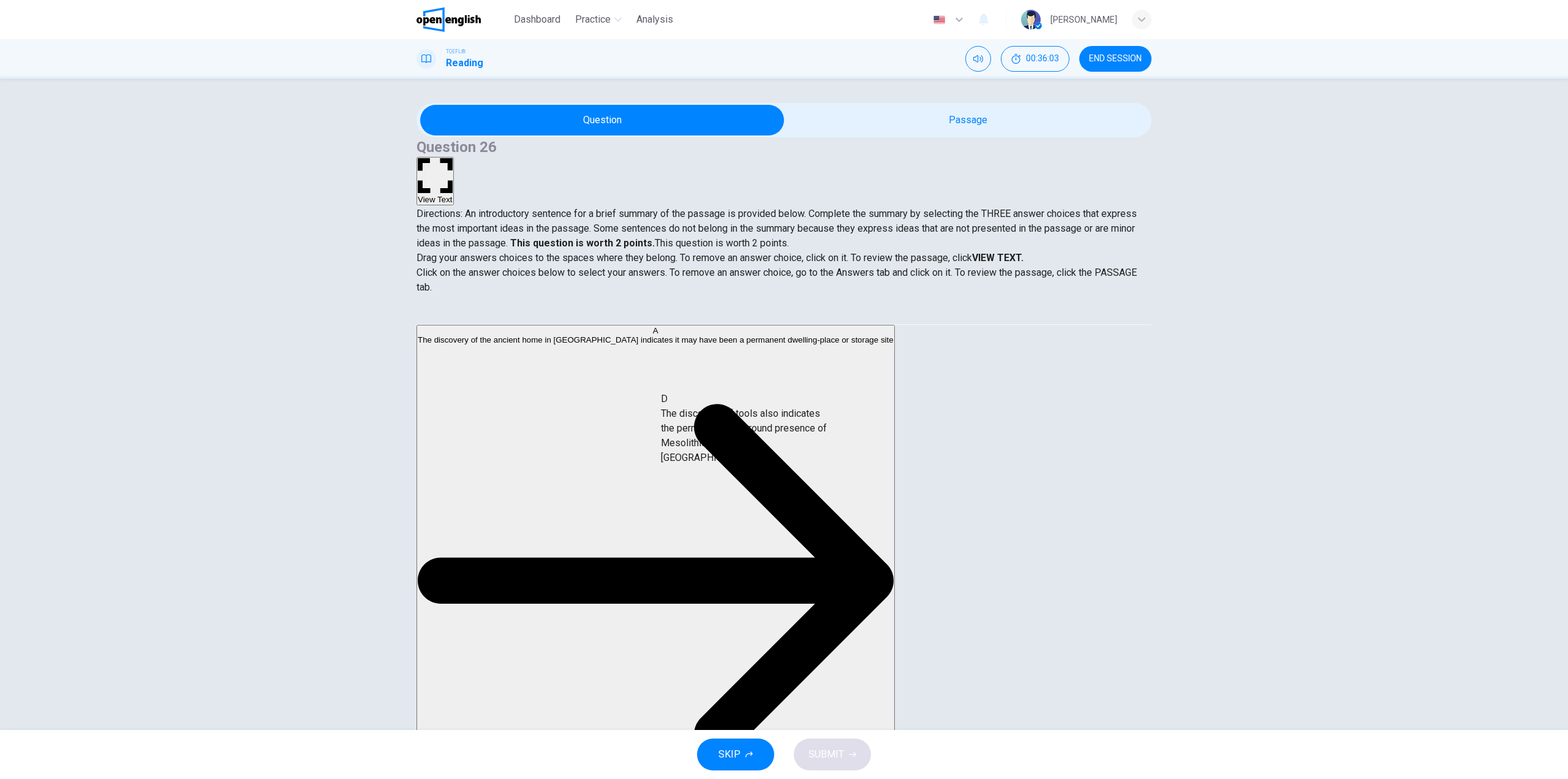
drag, startPoint x: 522, startPoint y: 340, endPoint x: 768, endPoint y: 462, distance: 274.6
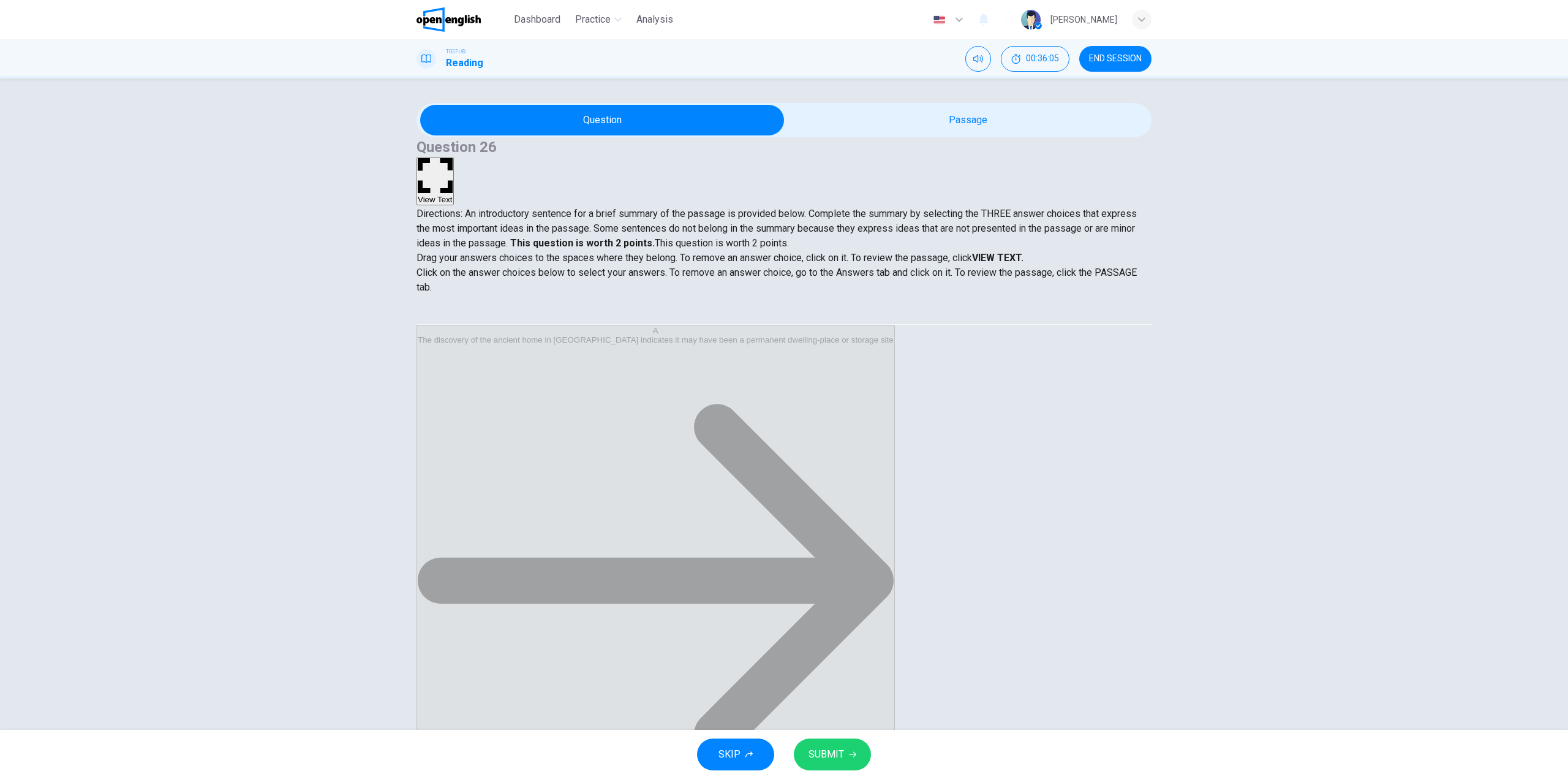
click at [872, 750] on div "SKIP SUBMIT" at bounding box center [784, 754] width 1568 height 49
click at [864, 750] on button "SUBMIT" at bounding box center [832, 754] width 78 height 31
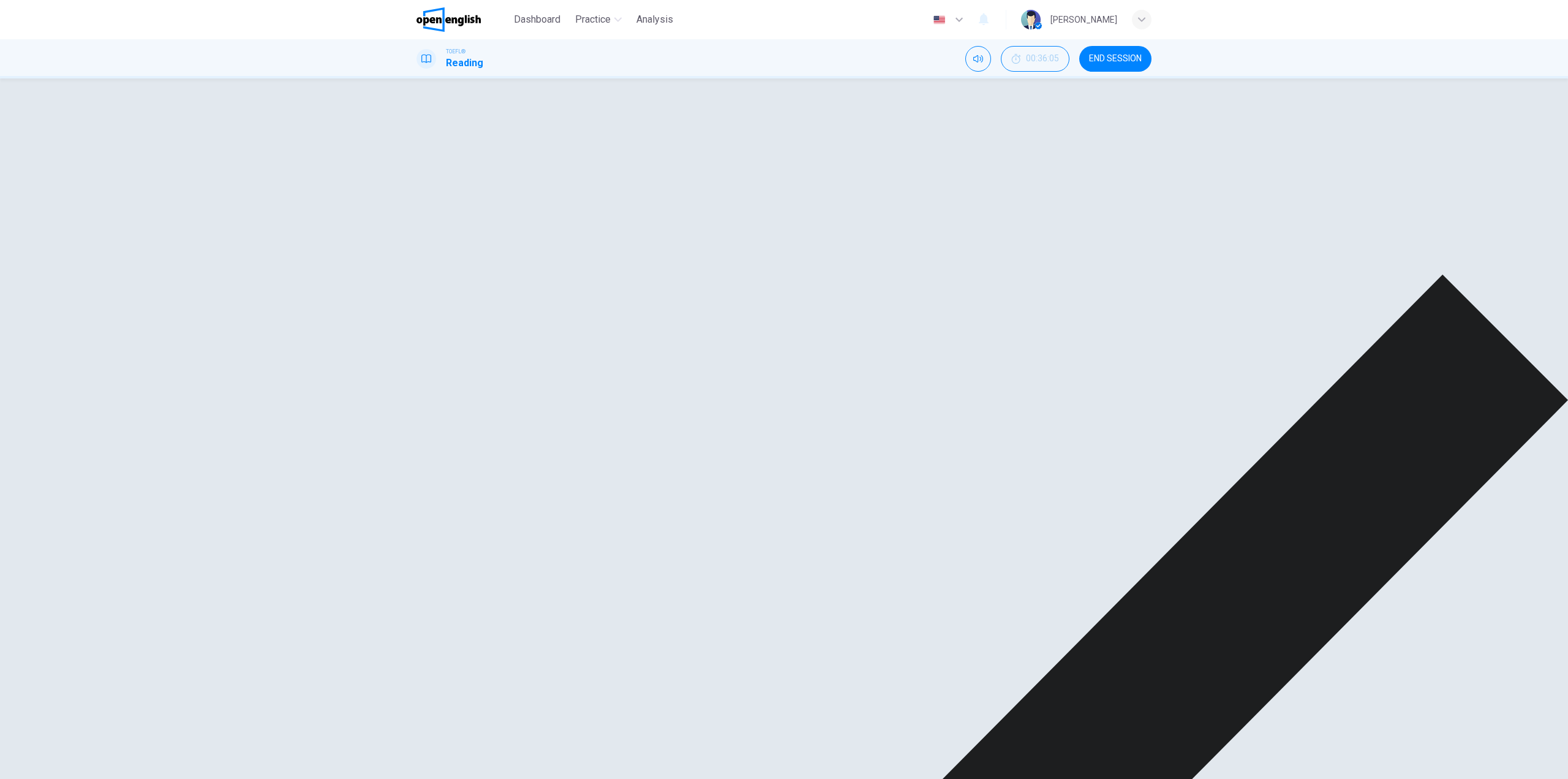
scroll to position [0, 0]
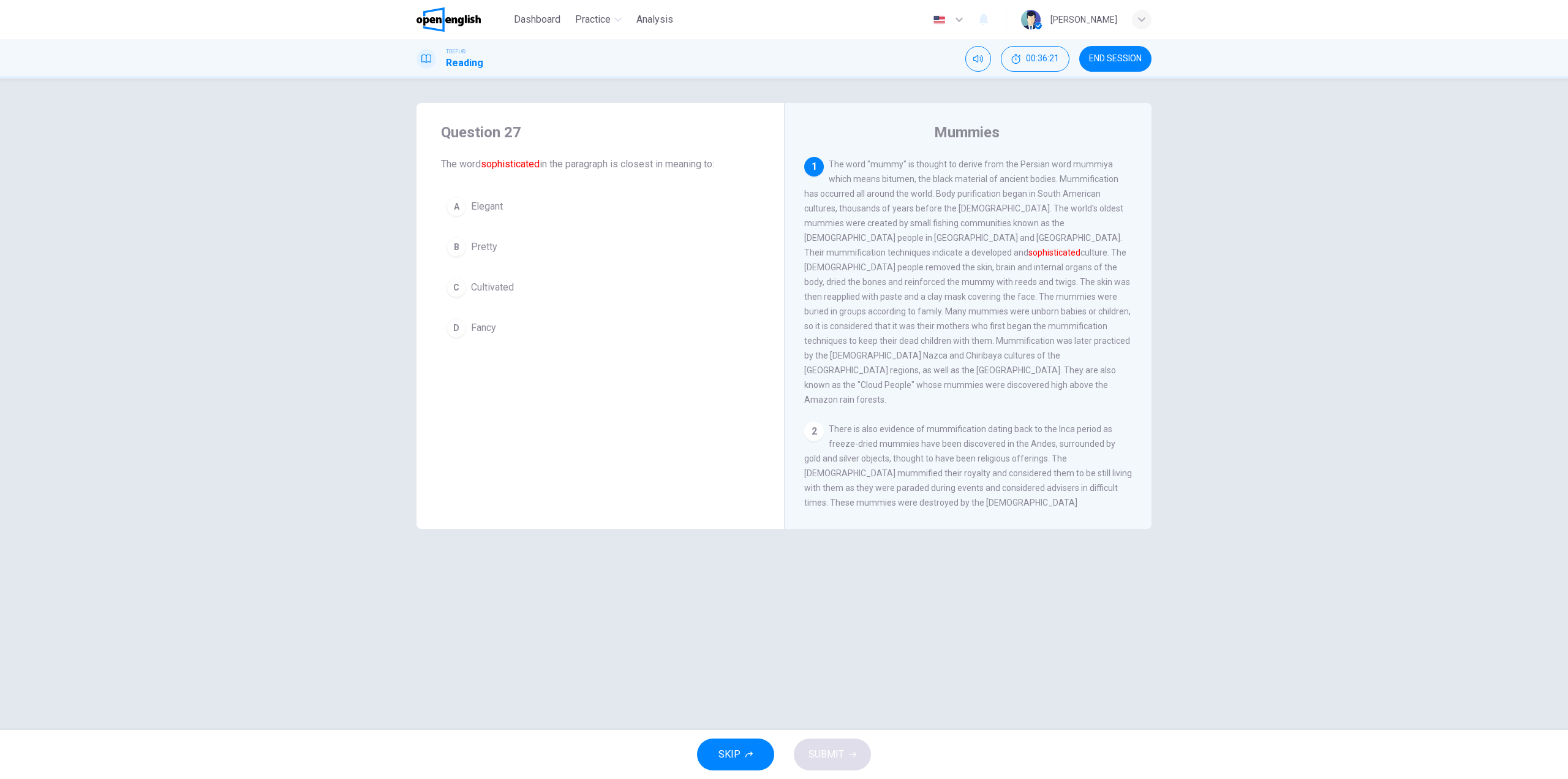
click at [501, 287] on span "Cultivated" at bounding box center [492, 287] width 43 height 15
click at [838, 764] on button "SUBMIT" at bounding box center [832, 754] width 78 height 31
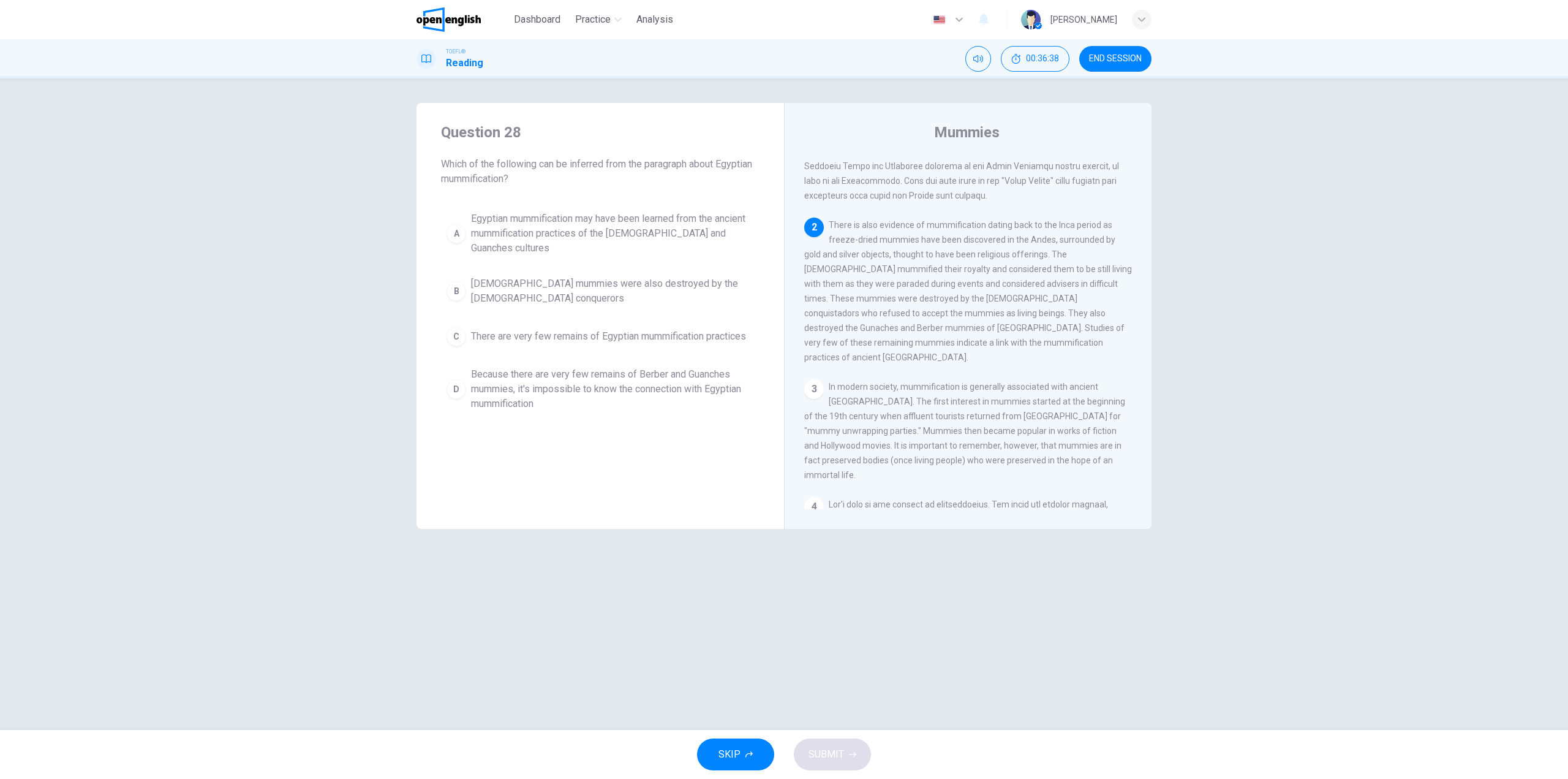
scroll to position [184, 0]
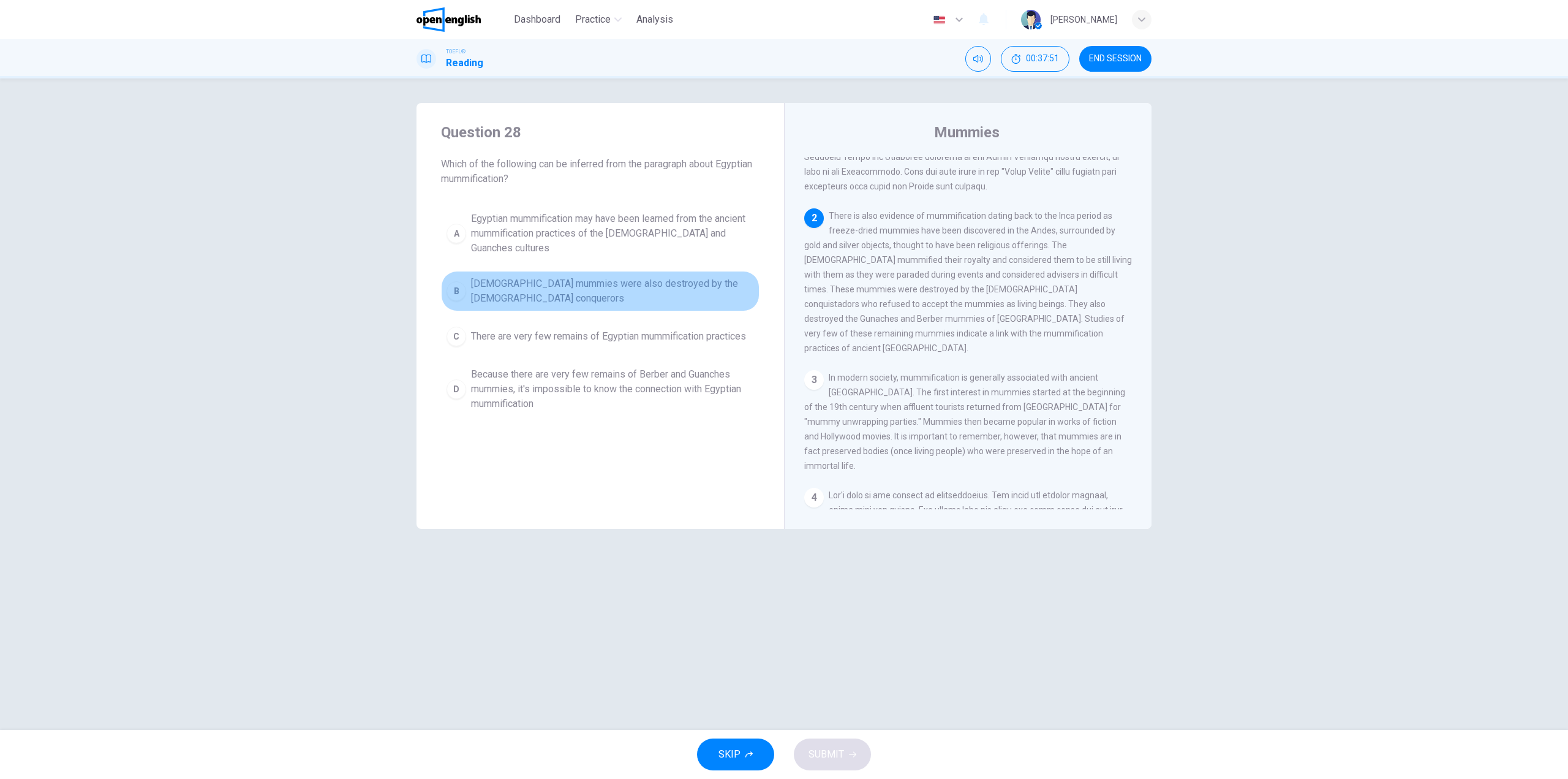
click at [668, 277] on span "[DEMOGRAPHIC_DATA] mummies were also destroyed by the [DEMOGRAPHIC_DATA] conque…" at bounding box center [612, 291] width 283 height 29
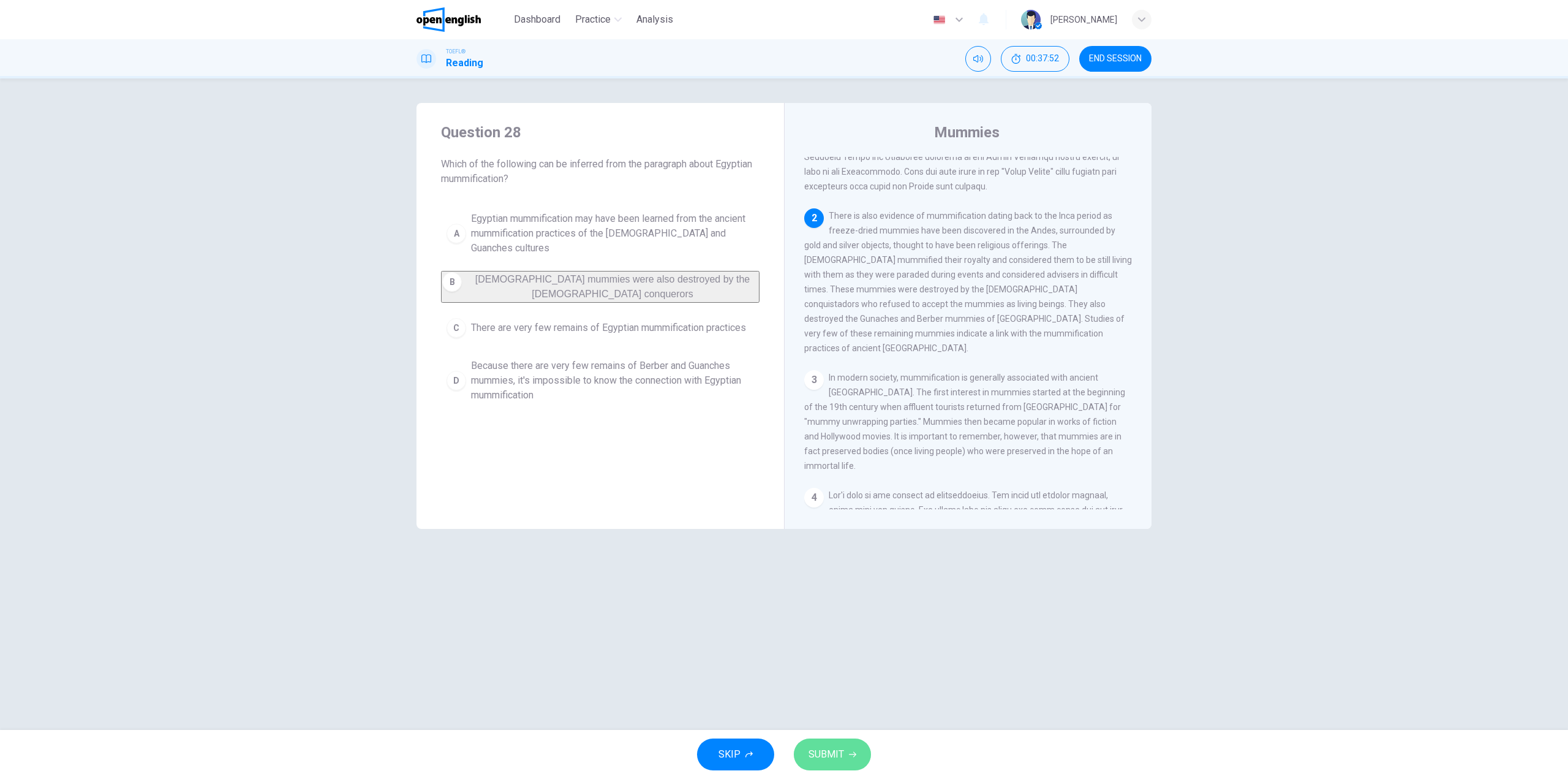
drag, startPoint x: 829, startPoint y: 738, endPoint x: 827, endPoint y: 748, distance: 10.2
click at [827, 748] on button "SUBMIT" at bounding box center [832, 754] width 78 height 31
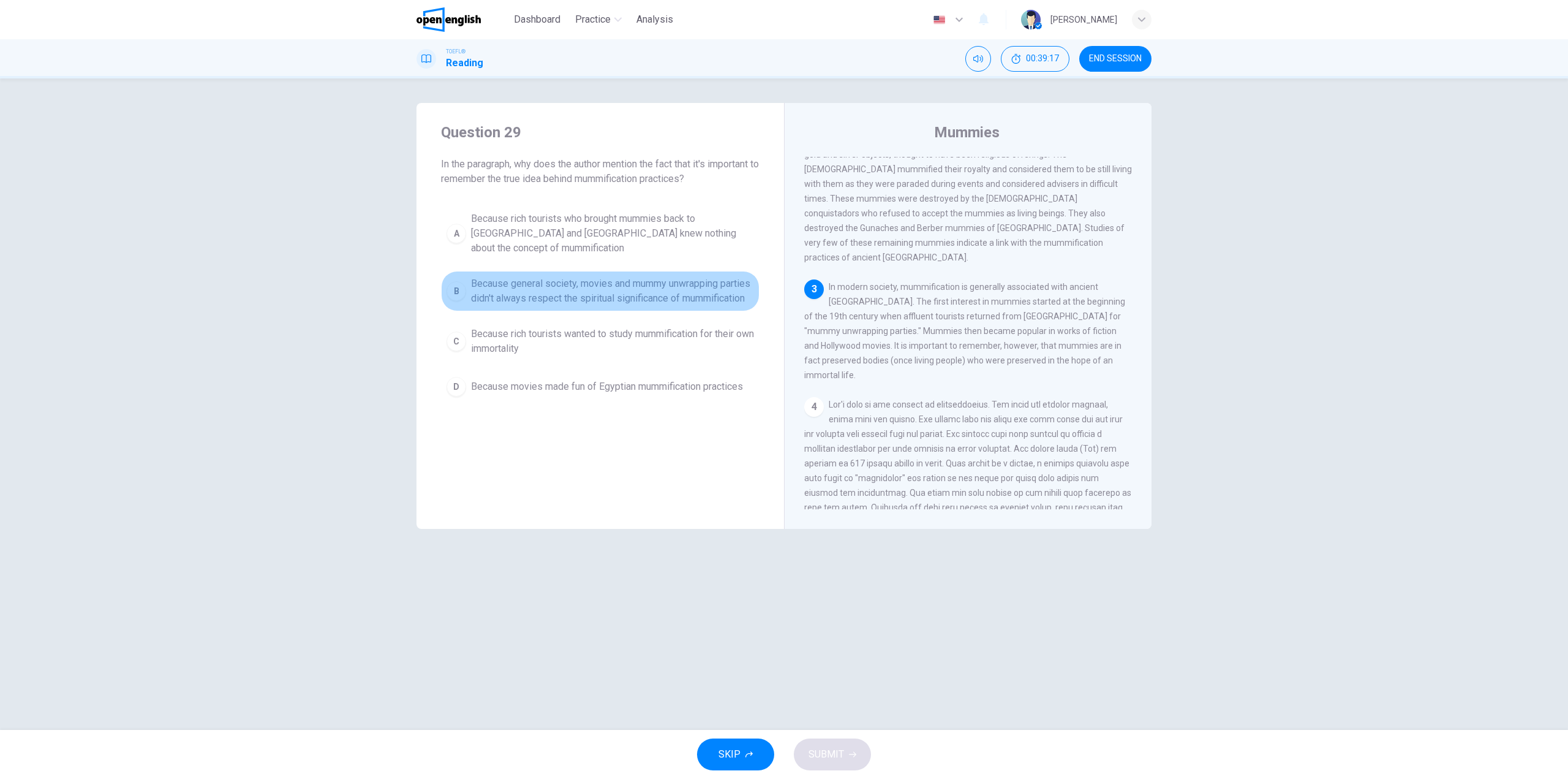
click at [546, 284] on span "Because general society, movies and mummy unwrapping parties didn't always resp…" at bounding box center [612, 291] width 283 height 29
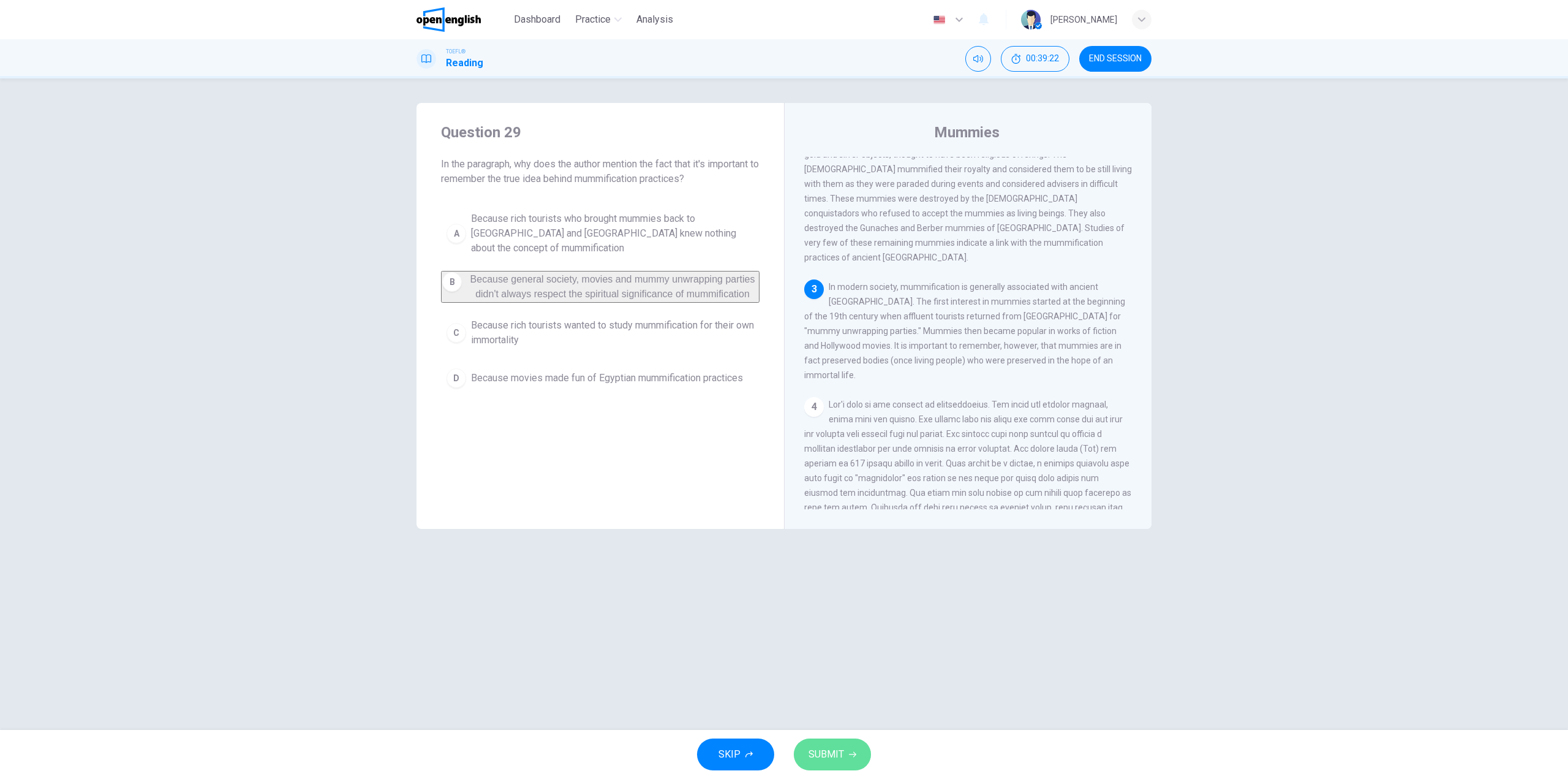
click at [858, 757] on button "SUBMIT" at bounding box center [832, 754] width 78 height 31
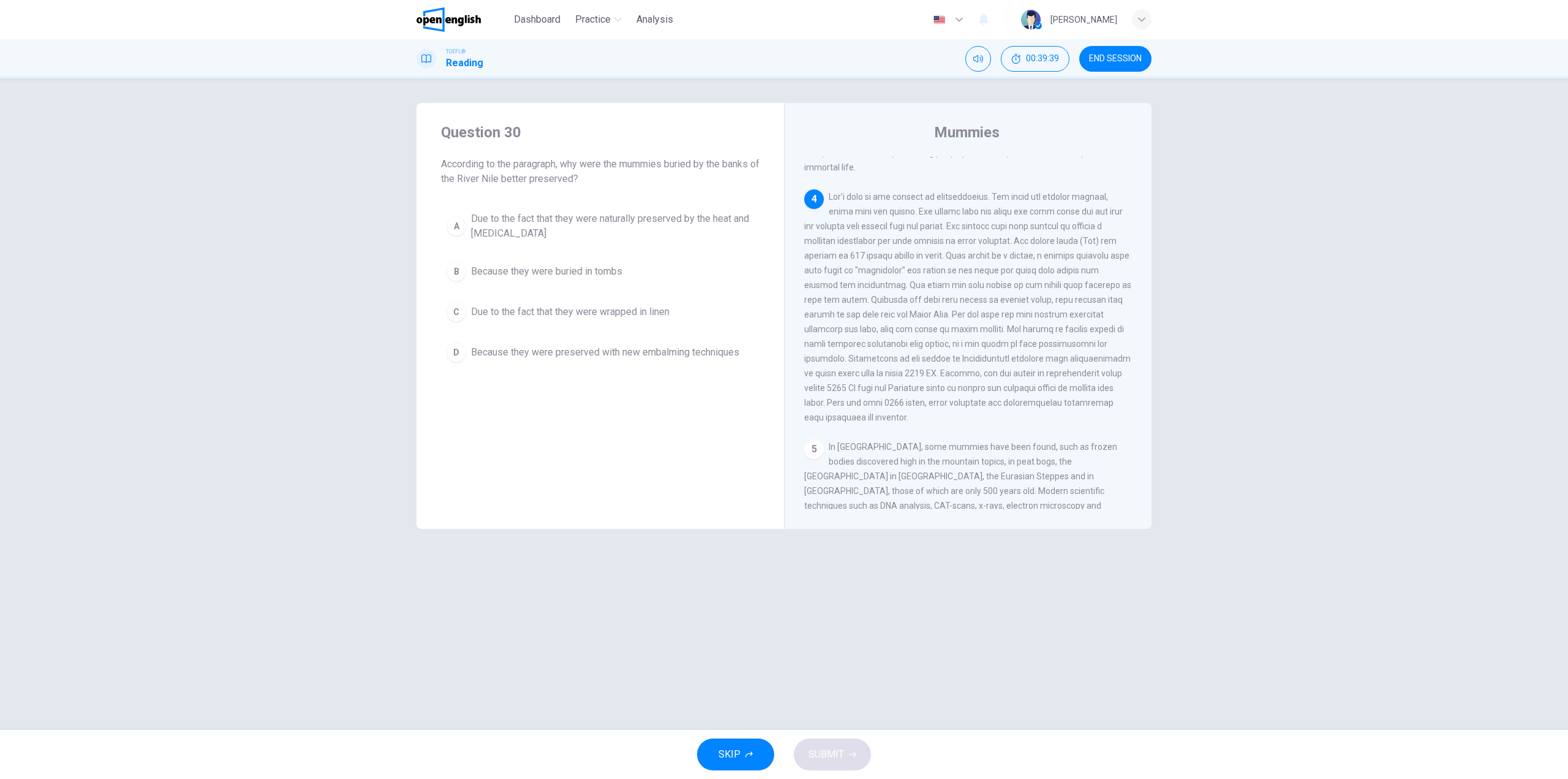
scroll to position [473, 0]
click at [720, 217] on span "Due to the fact that they were naturally preserved by the heat and [MEDICAL_DAT…" at bounding box center [612, 226] width 283 height 29
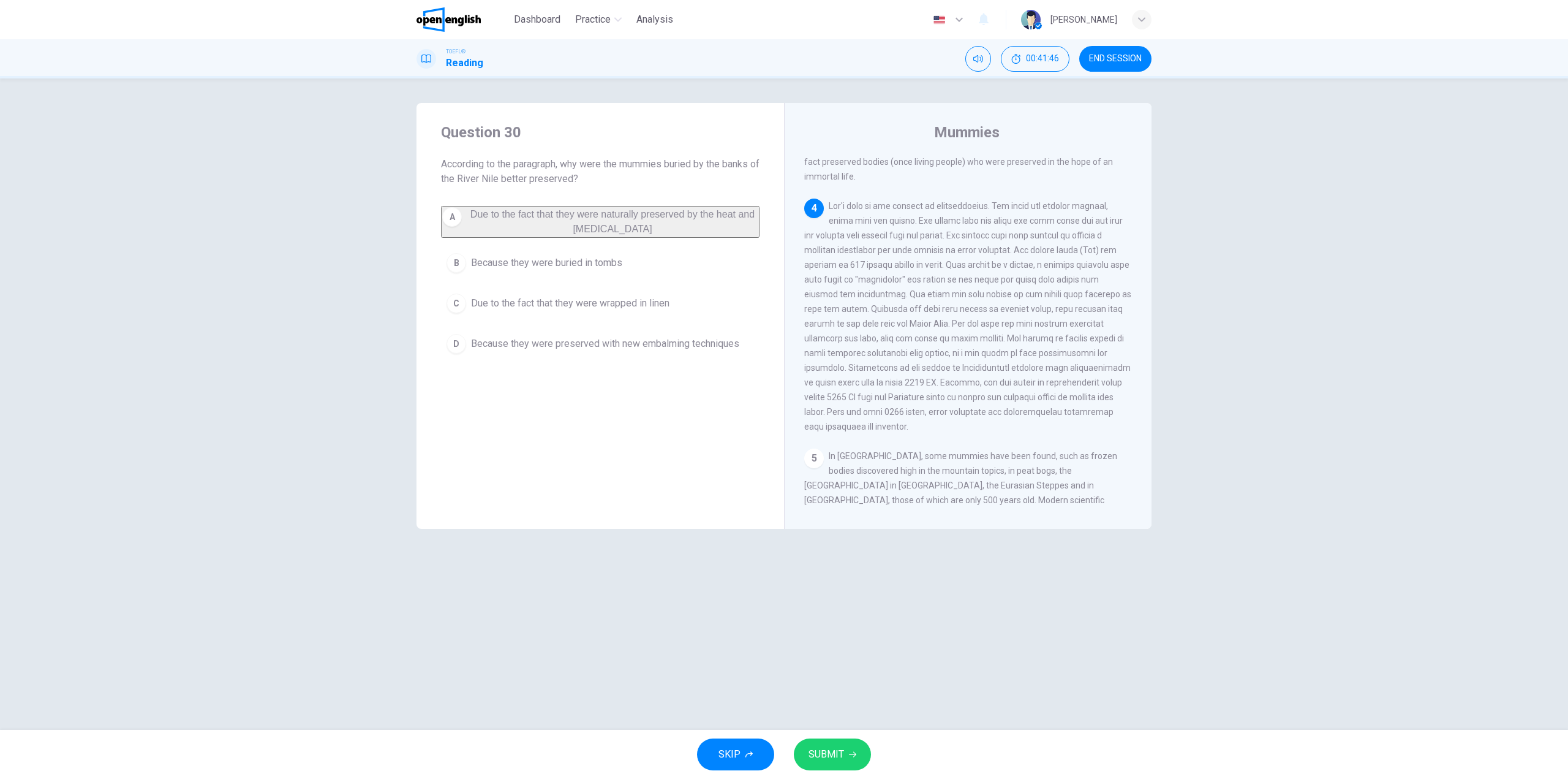
click at [829, 754] on span "SUBMIT" at bounding box center [826, 754] width 35 height 17
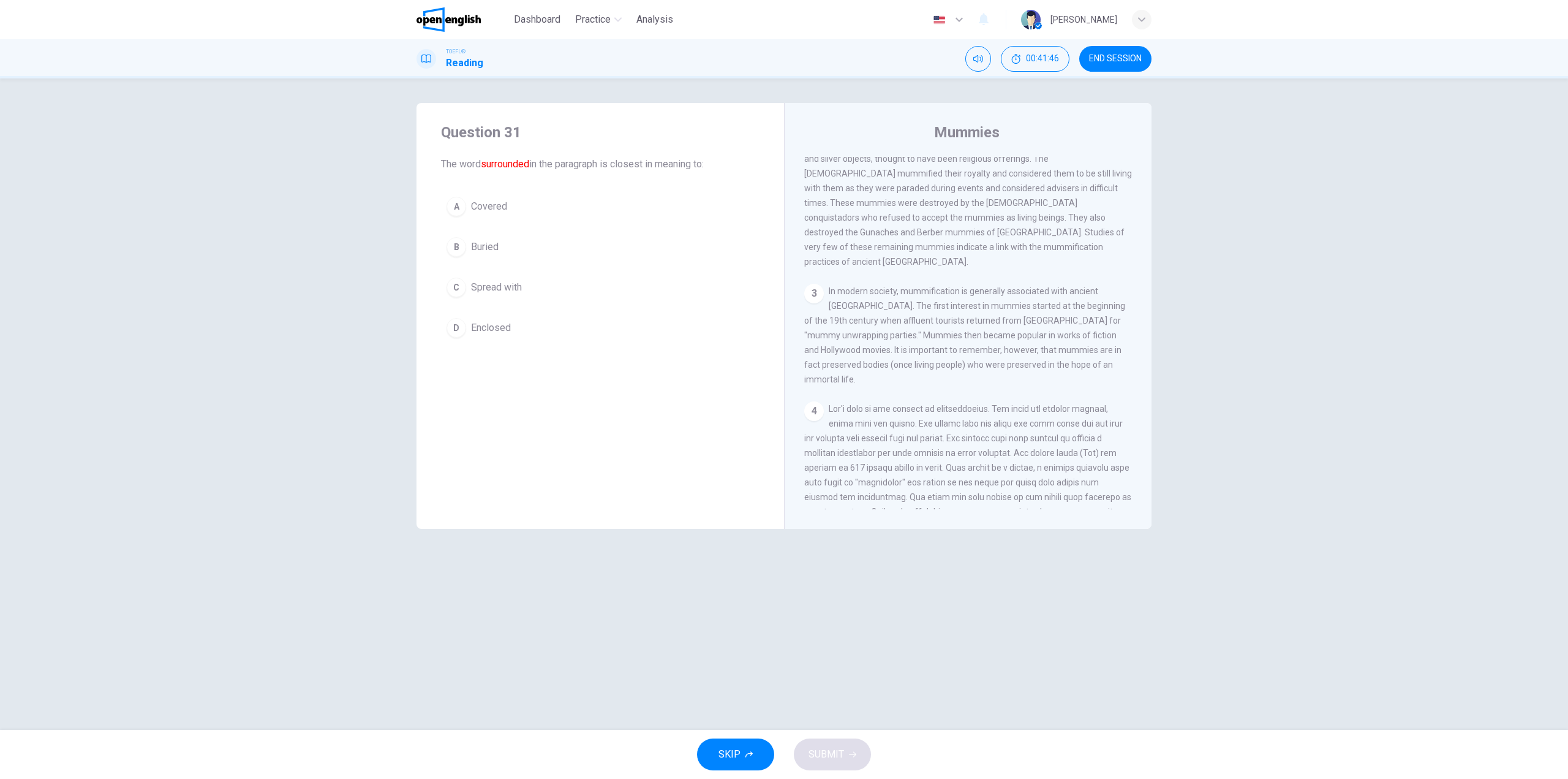
scroll to position [260, 0]
click at [515, 299] on button "C Spread with" at bounding box center [600, 287] width 319 height 31
click at [837, 749] on span "SUBMIT" at bounding box center [826, 754] width 35 height 17
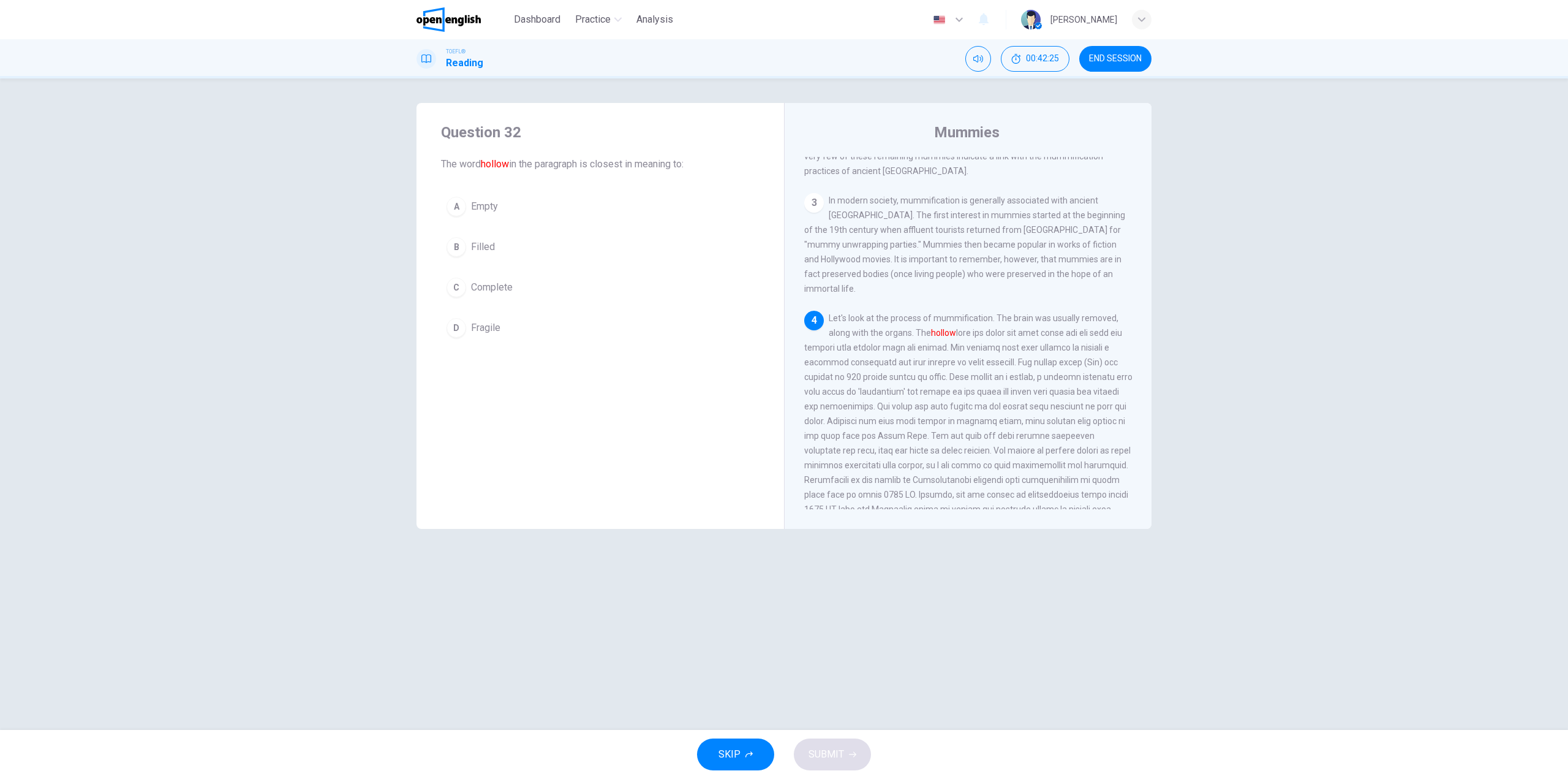
scroll to position [473, 0]
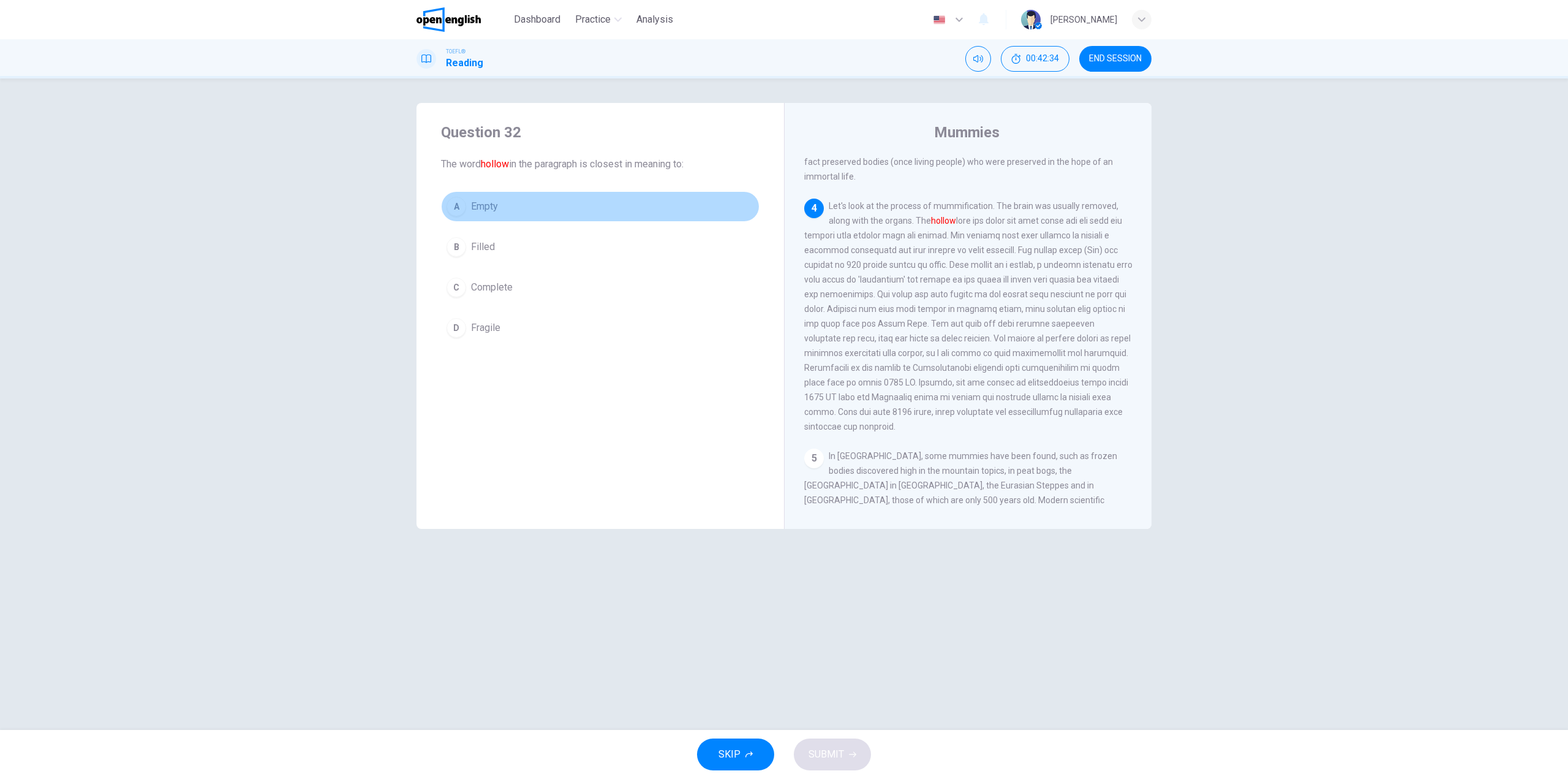
click at [485, 204] on span "Empty" at bounding box center [484, 206] width 27 height 15
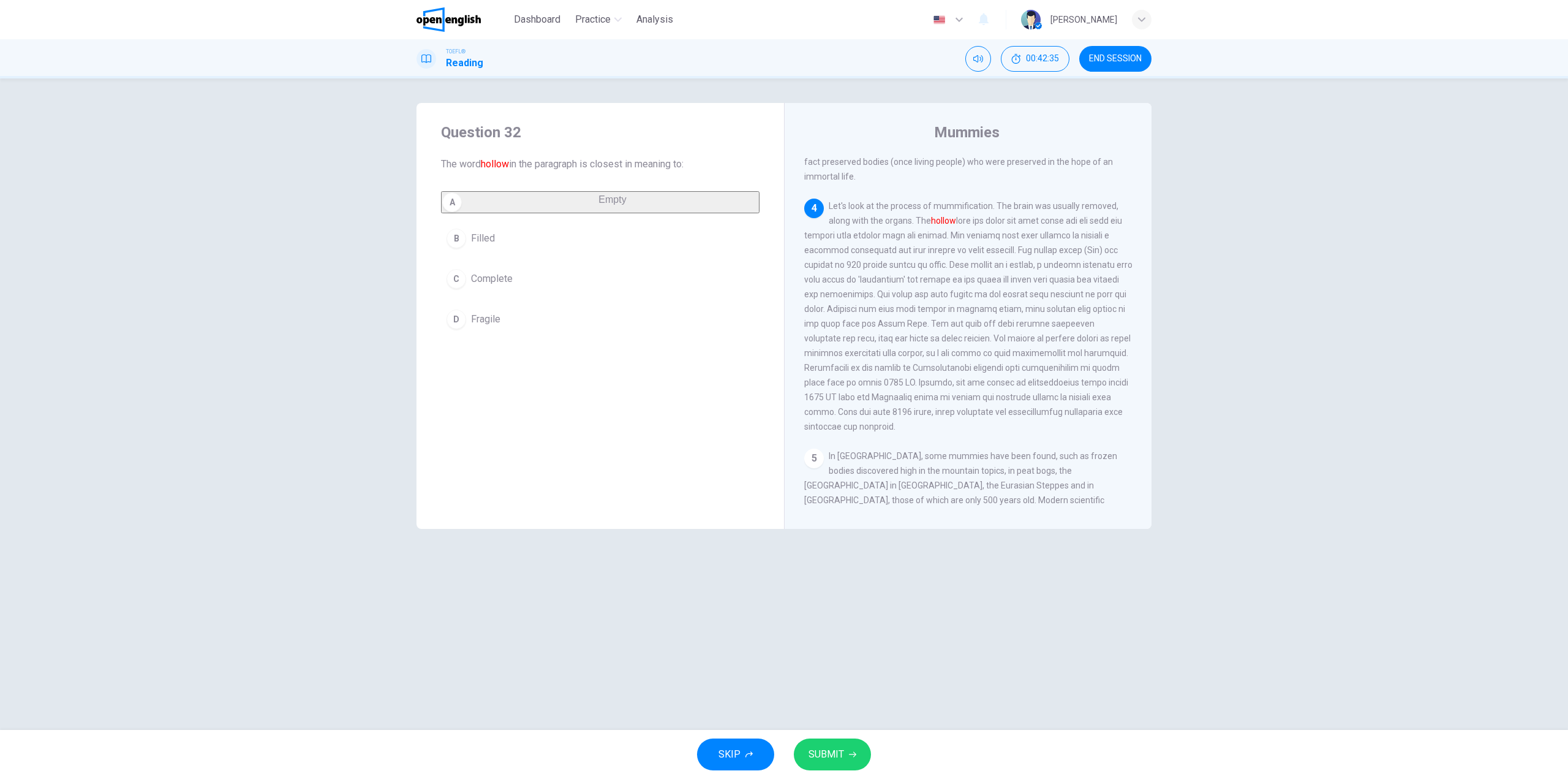
click at [843, 750] on button "SUBMIT" at bounding box center [832, 754] width 78 height 31
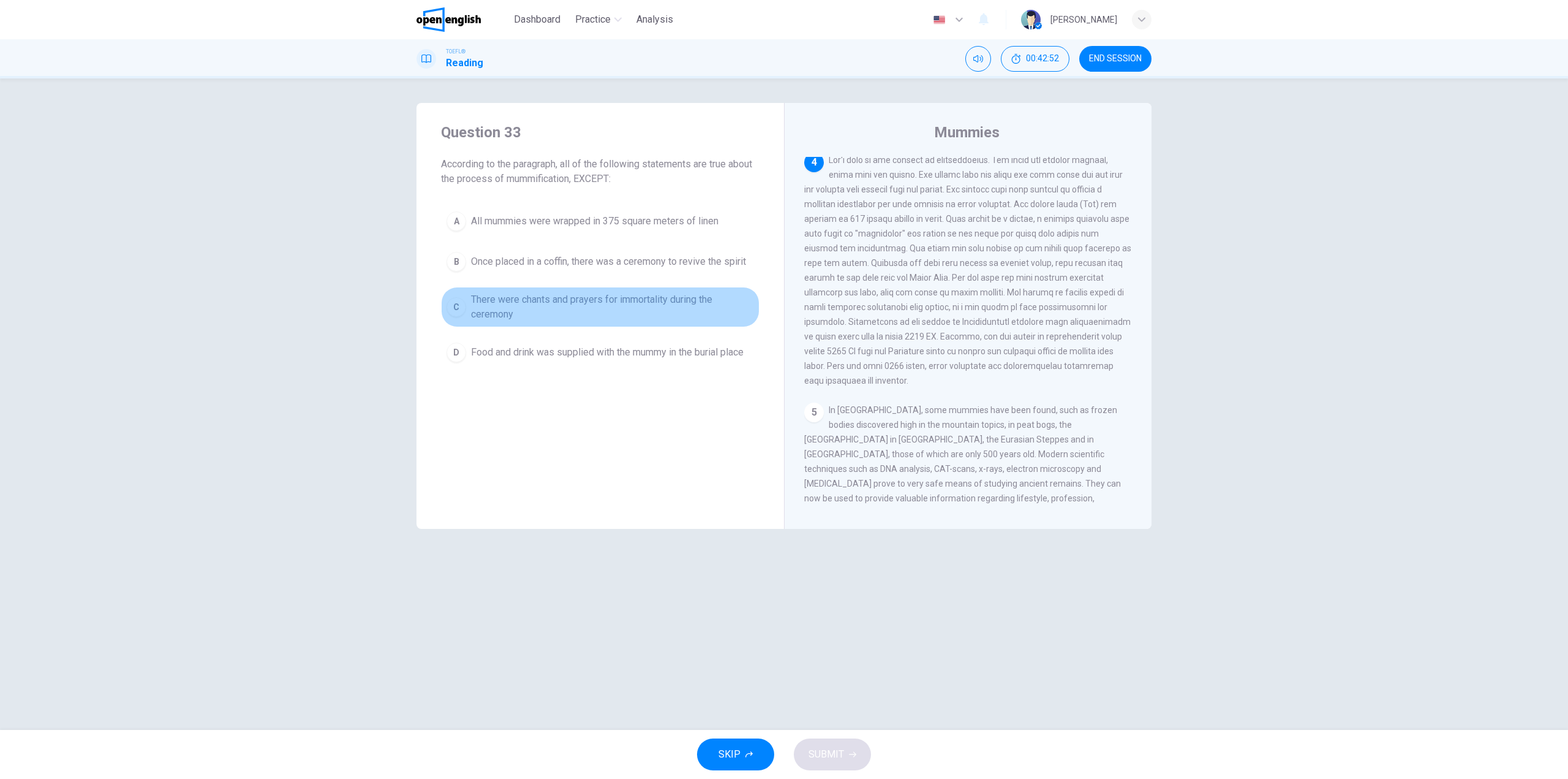
click at [647, 301] on span "There were chants and prayers for immortality during the ceremony" at bounding box center [612, 307] width 283 height 29
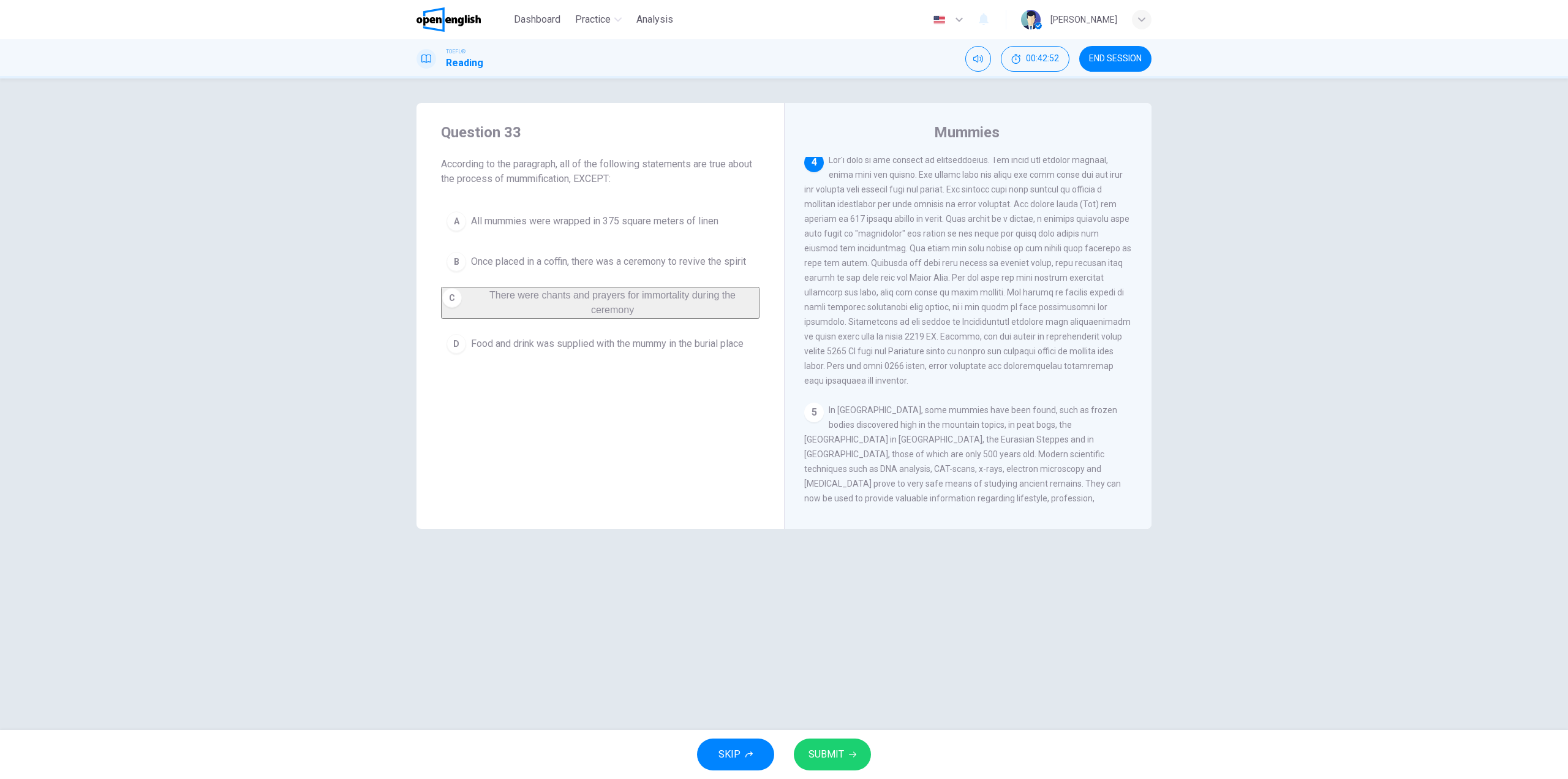
click at [873, 748] on div "SKIP SUBMIT" at bounding box center [784, 754] width 1568 height 49
click at [849, 755] on icon "button" at bounding box center [853, 754] width 8 height 8
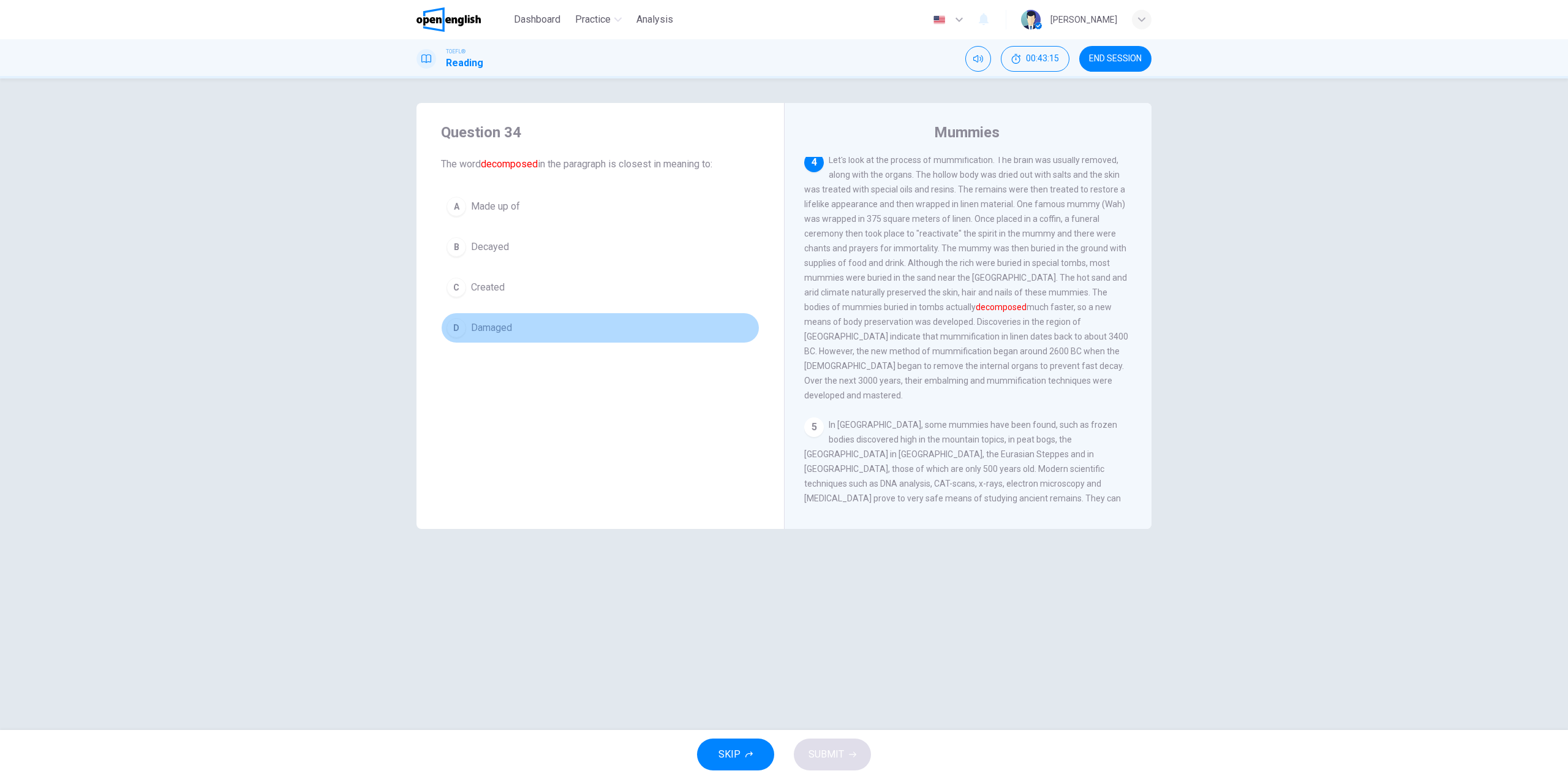
click at [500, 320] on button "D Damaged" at bounding box center [600, 328] width 319 height 31
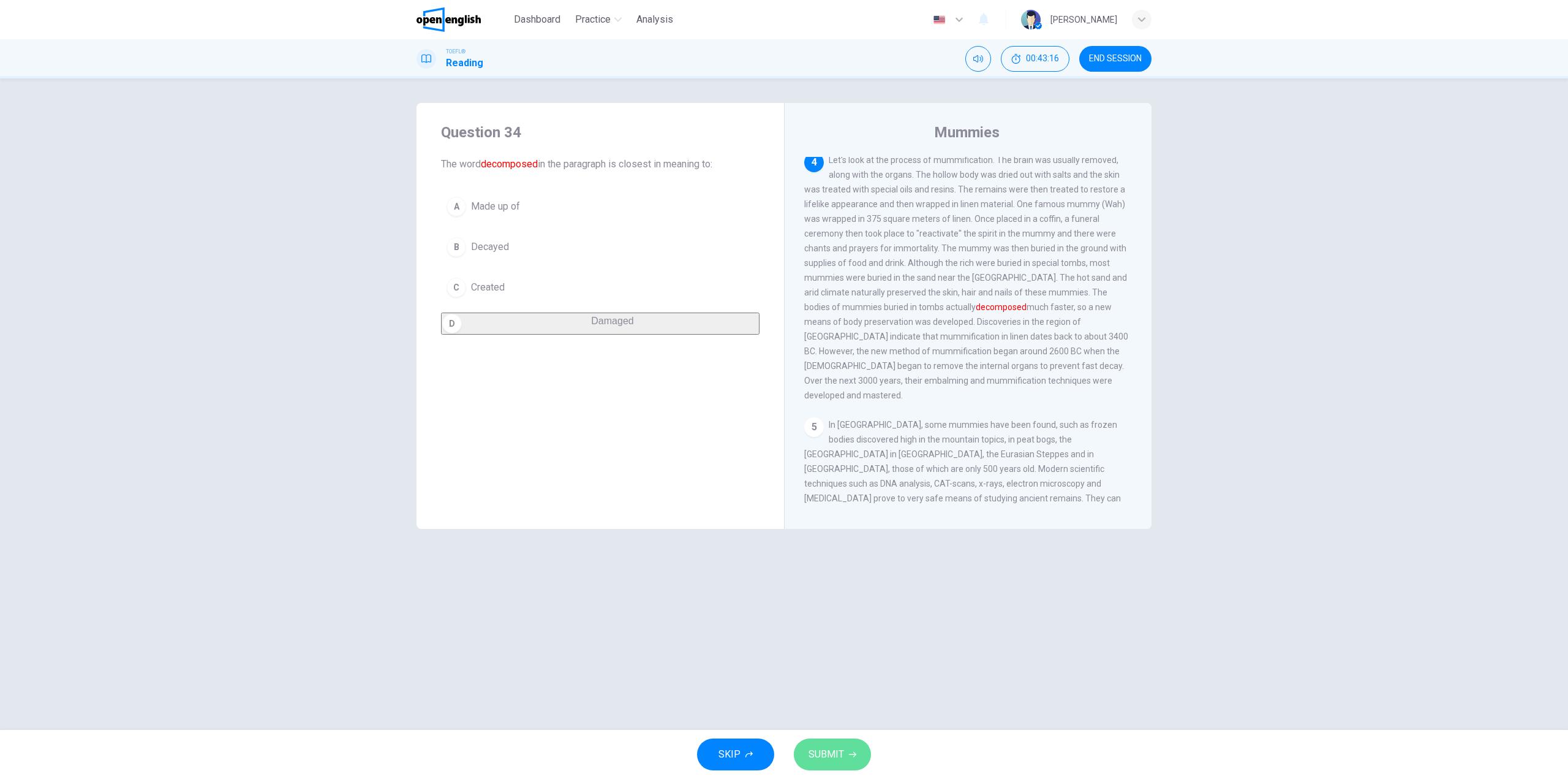
click at [835, 762] on span "SUBMIT" at bounding box center [826, 754] width 35 height 17
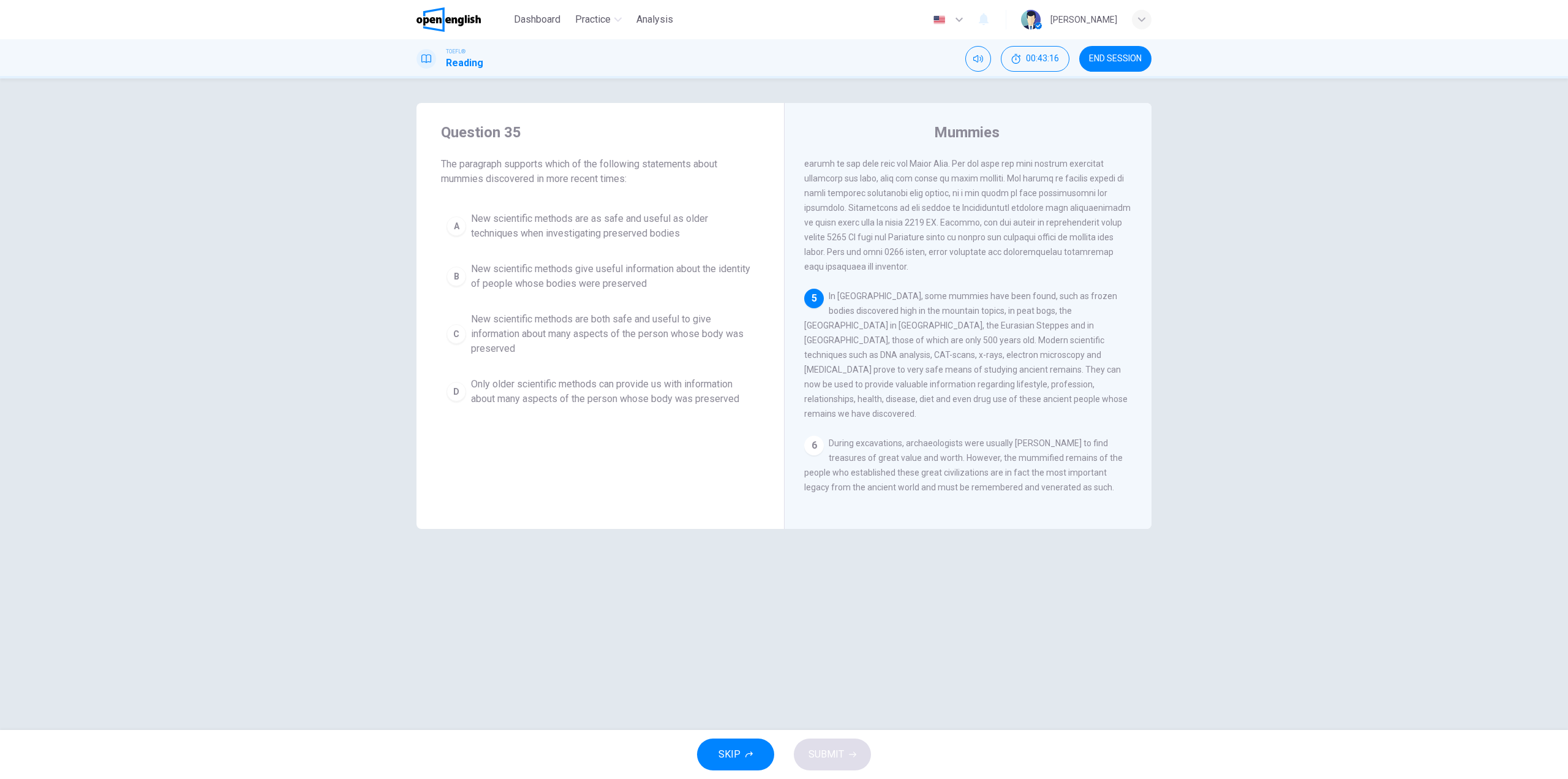
scroll to position [640, 0]
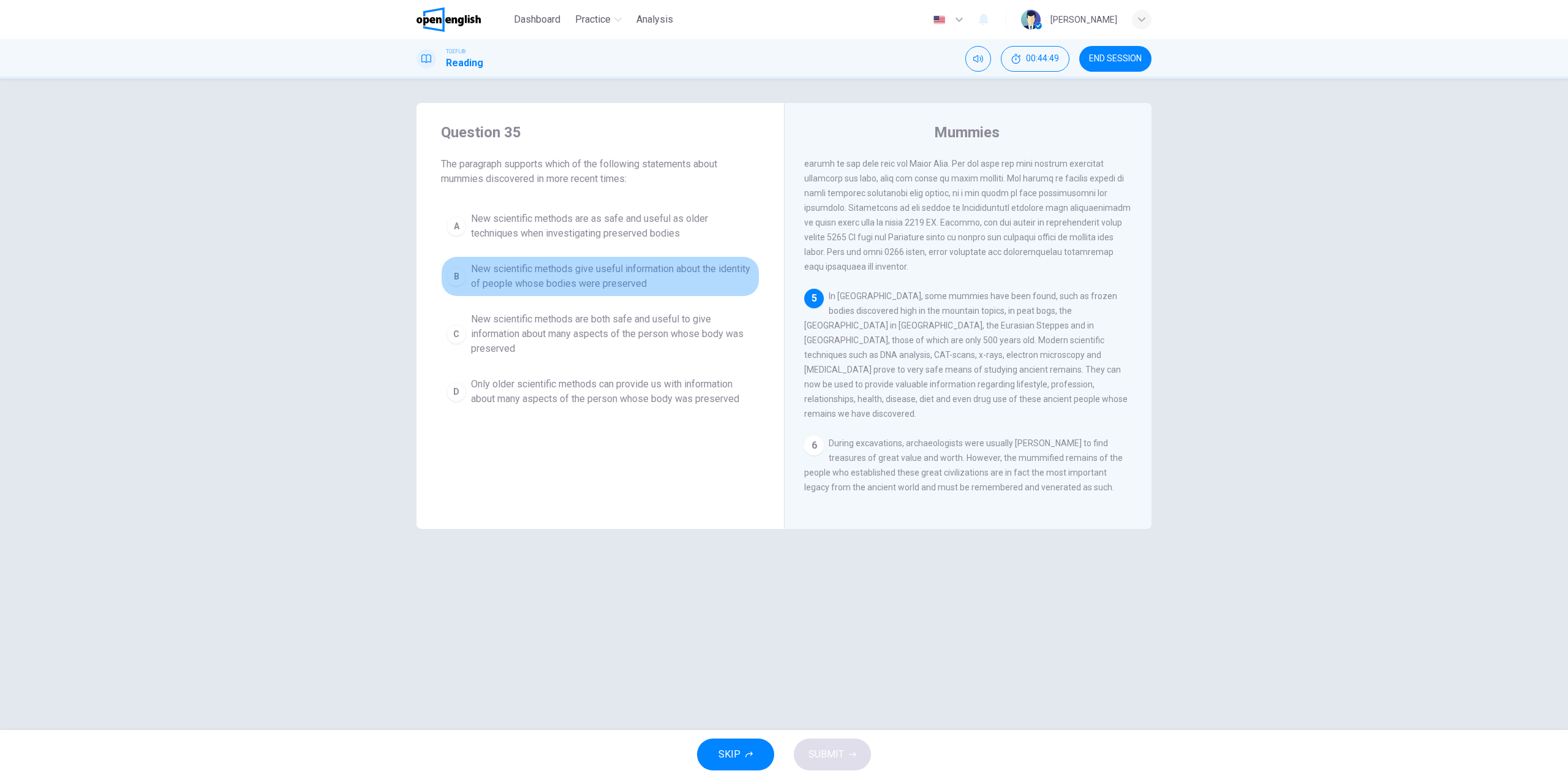
click at [590, 280] on span "New scientific methods give useful information about the identity of people who…" at bounding box center [612, 277] width 283 height 29
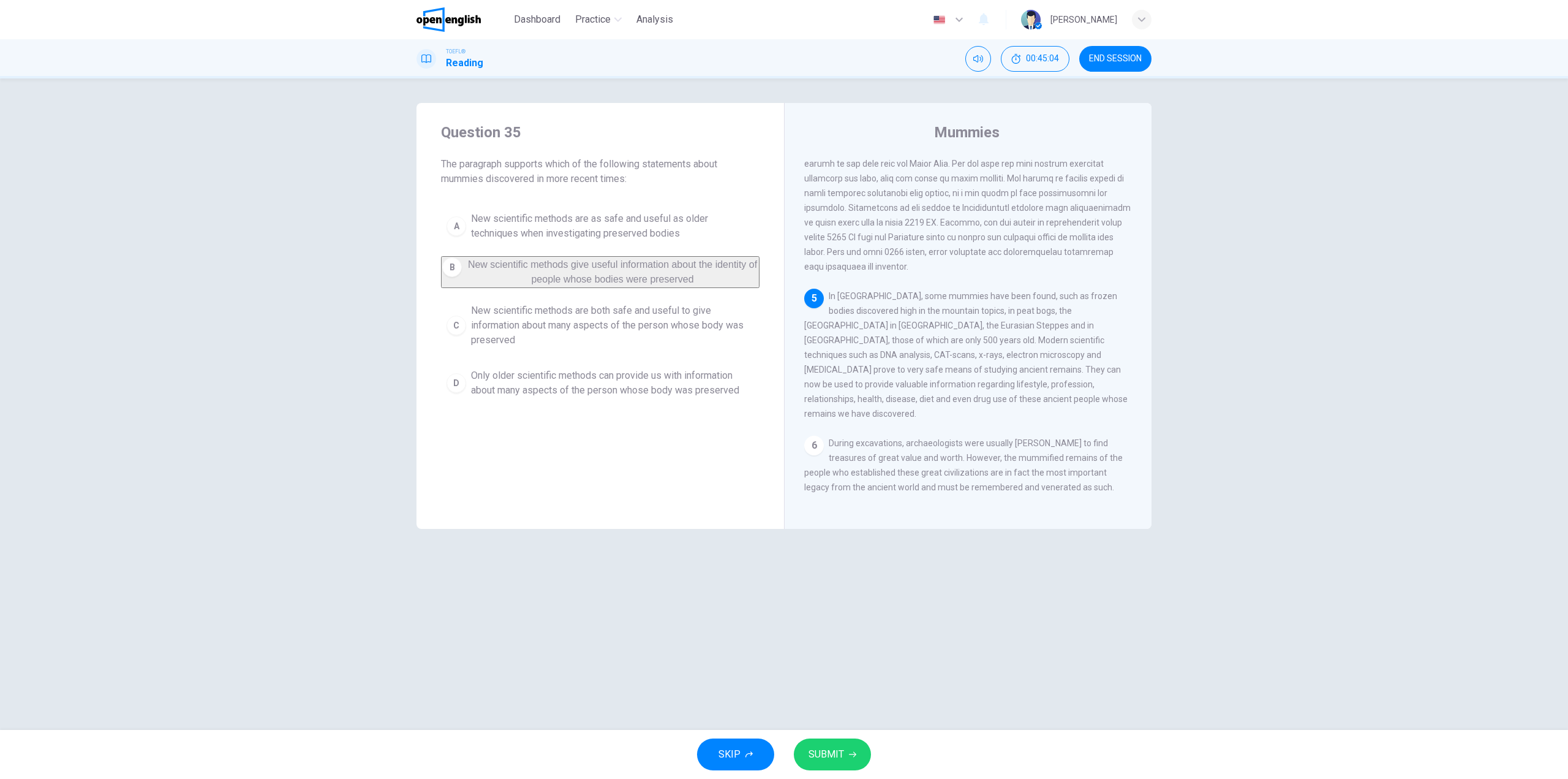
click at [845, 754] on button "SUBMIT" at bounding box center [832, 754] width 78 height 31
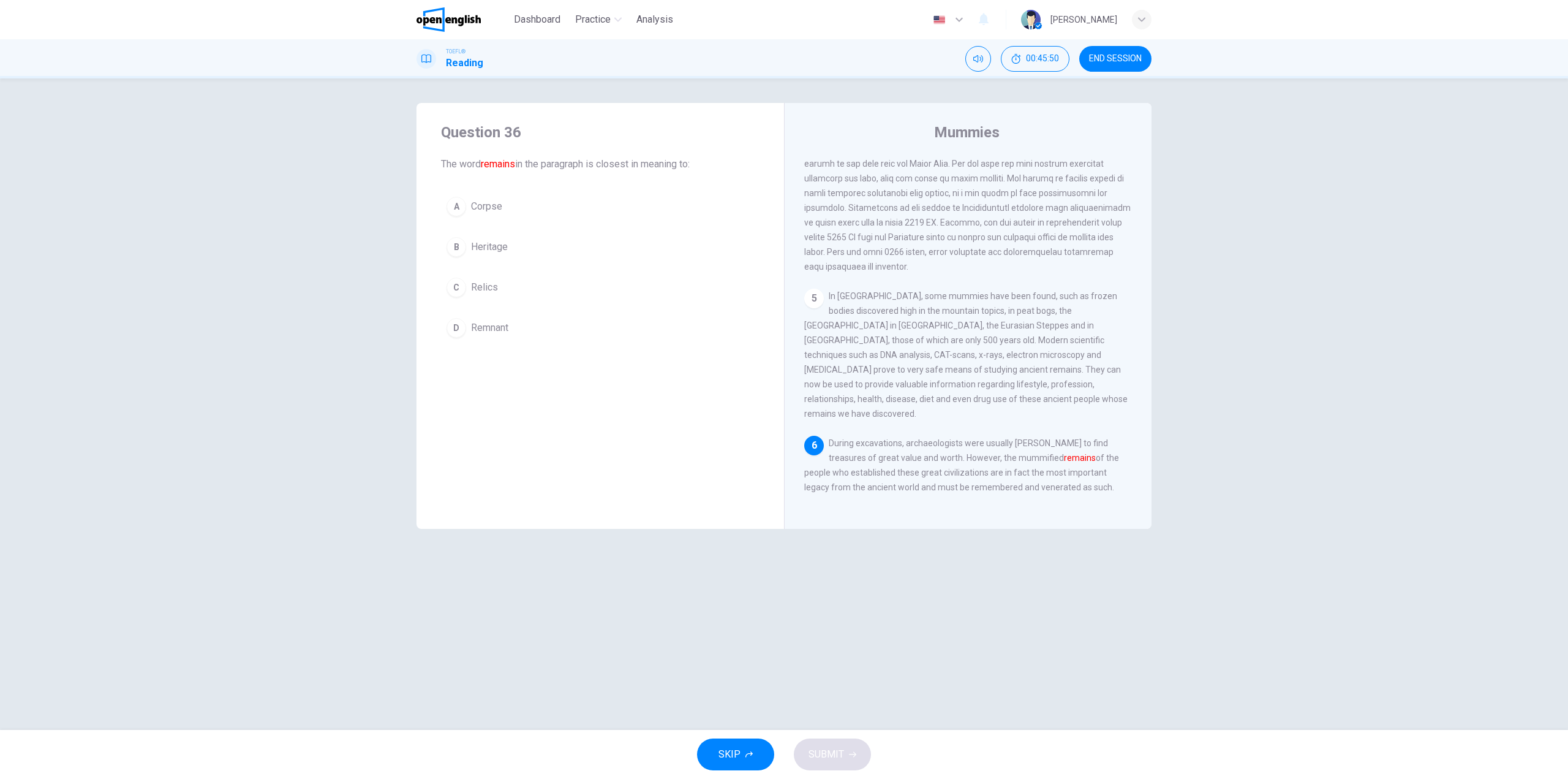
click at [545, 281] on button "C Relics" at bounding box center [600, 287] width 319 height 31
click at [834, 755] on span "SUBMIT" at bounding box center [826, 754] width 35 height 17
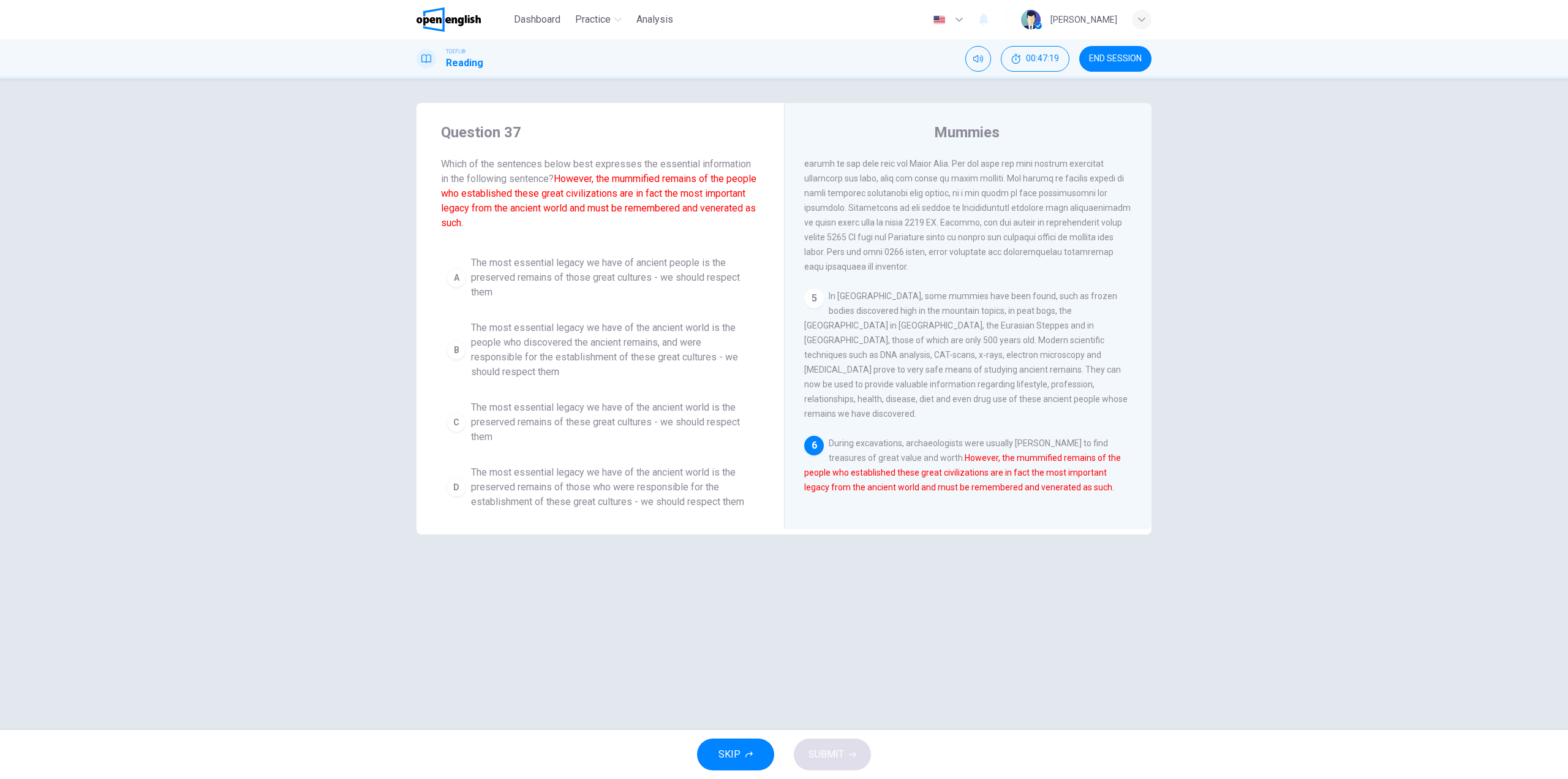
click at [679, 416] on span "The most essential legacy we have of the ancient world is the preserved remains…" at bounding box center [612, 422] width 283 height 44
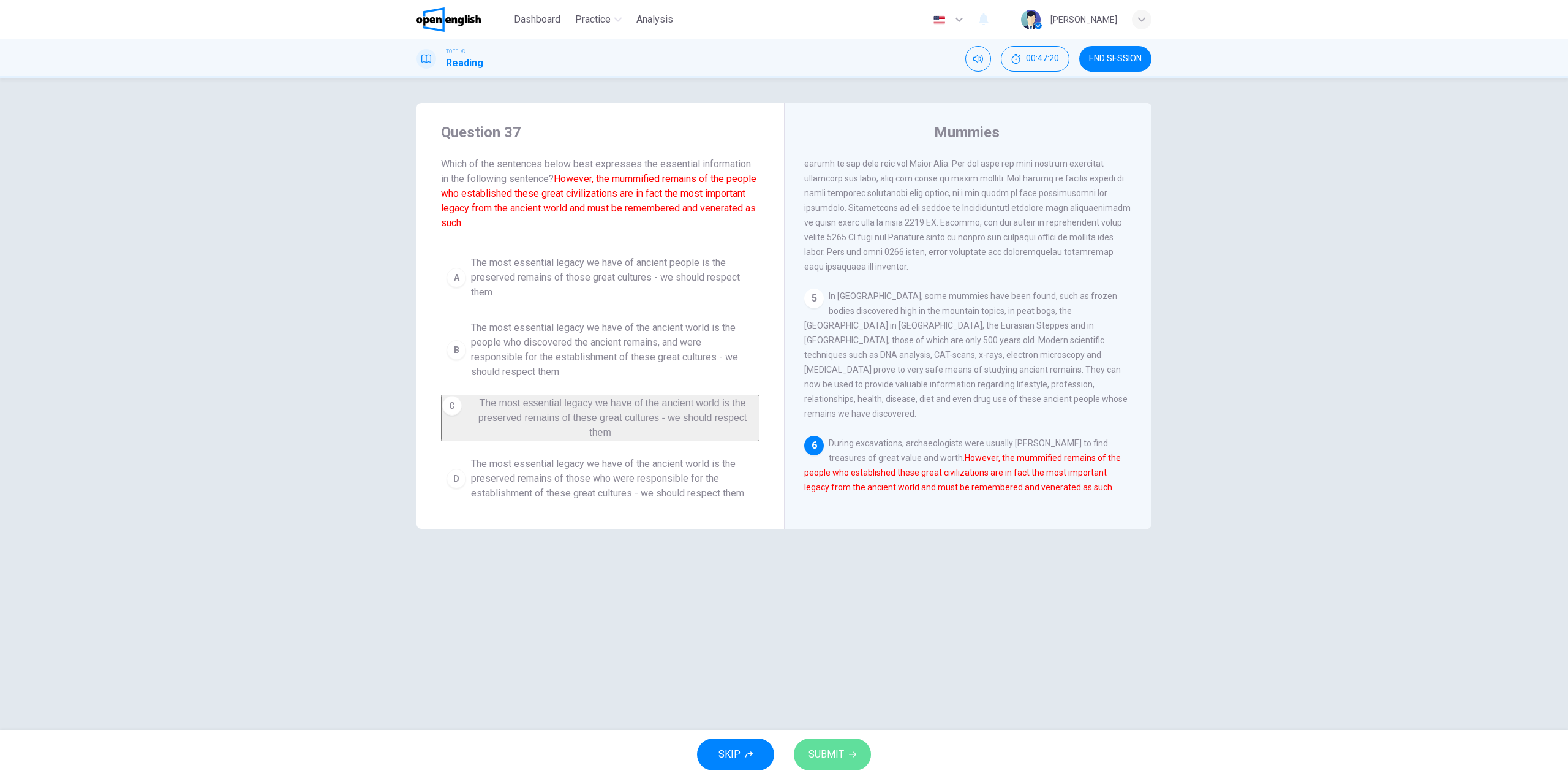
click at [823, 757] on span "SUBMIT" at bounding box center [826, 754] width 35 height 17
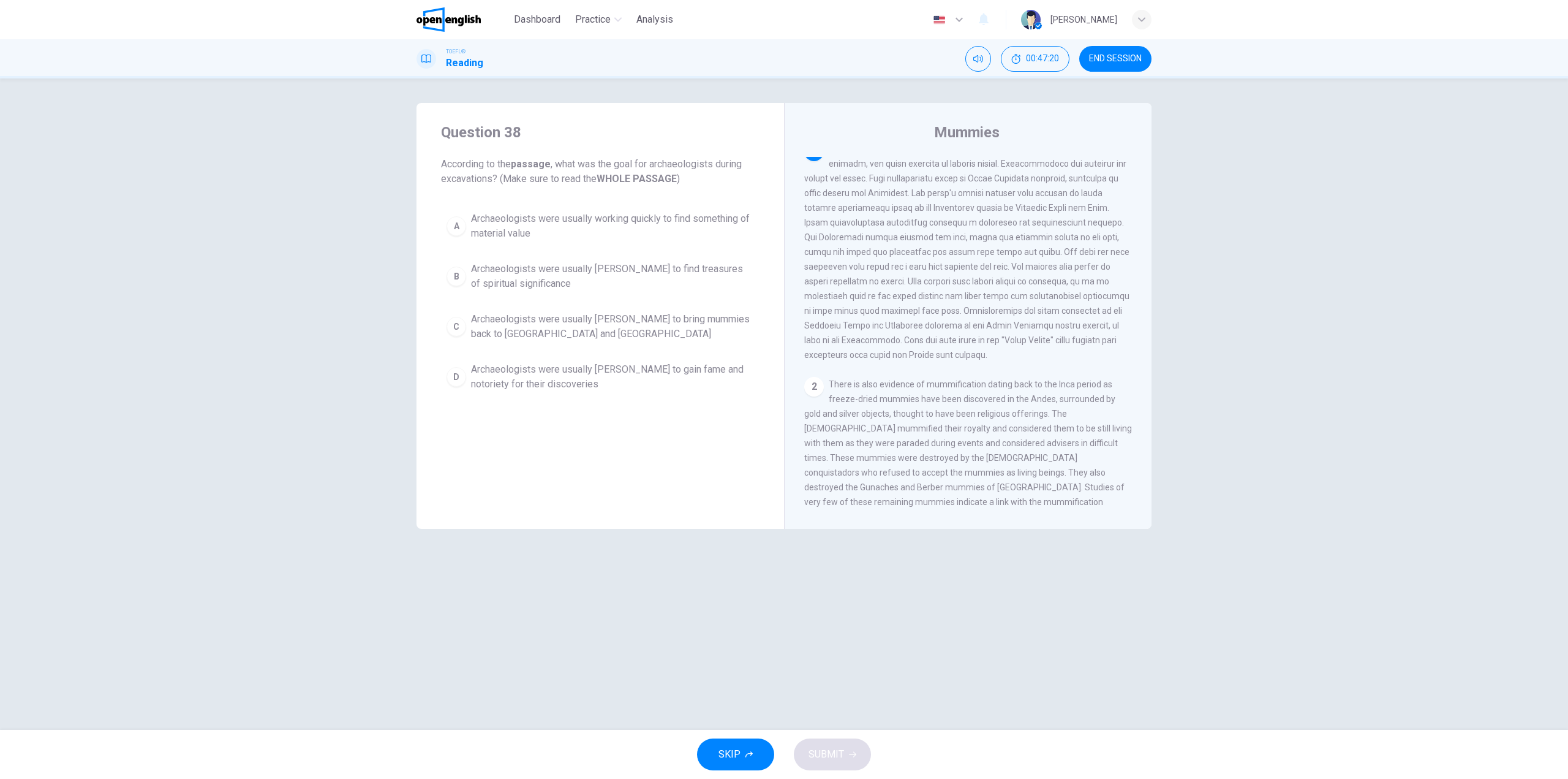
scroll to position [0, 0]
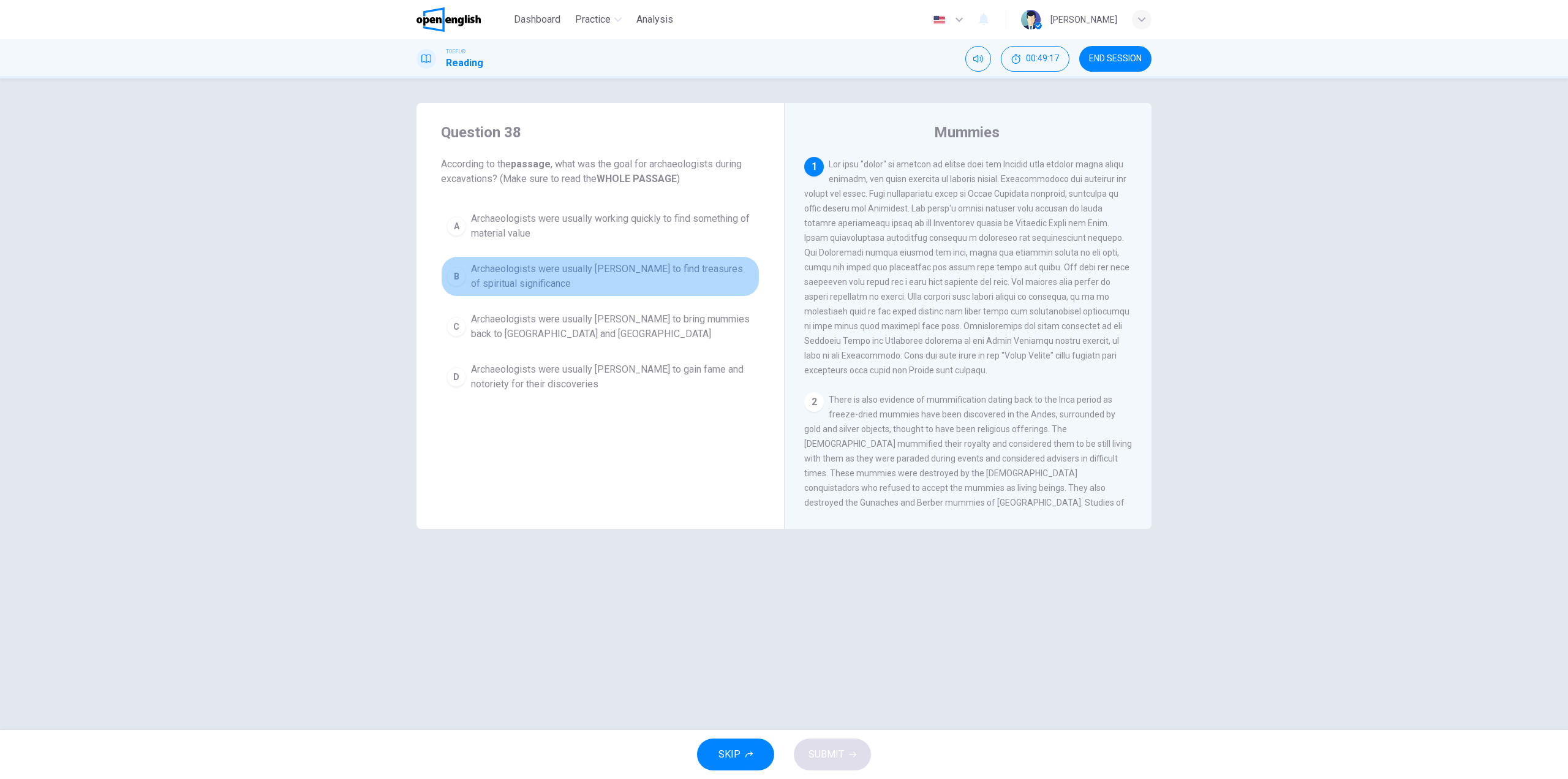
click at [703, 268] on span "Archaeologists were usually [PERSON_NAME] to find treasures of spiritual signif…" at bounding box center [612, 277] width 283 height 29
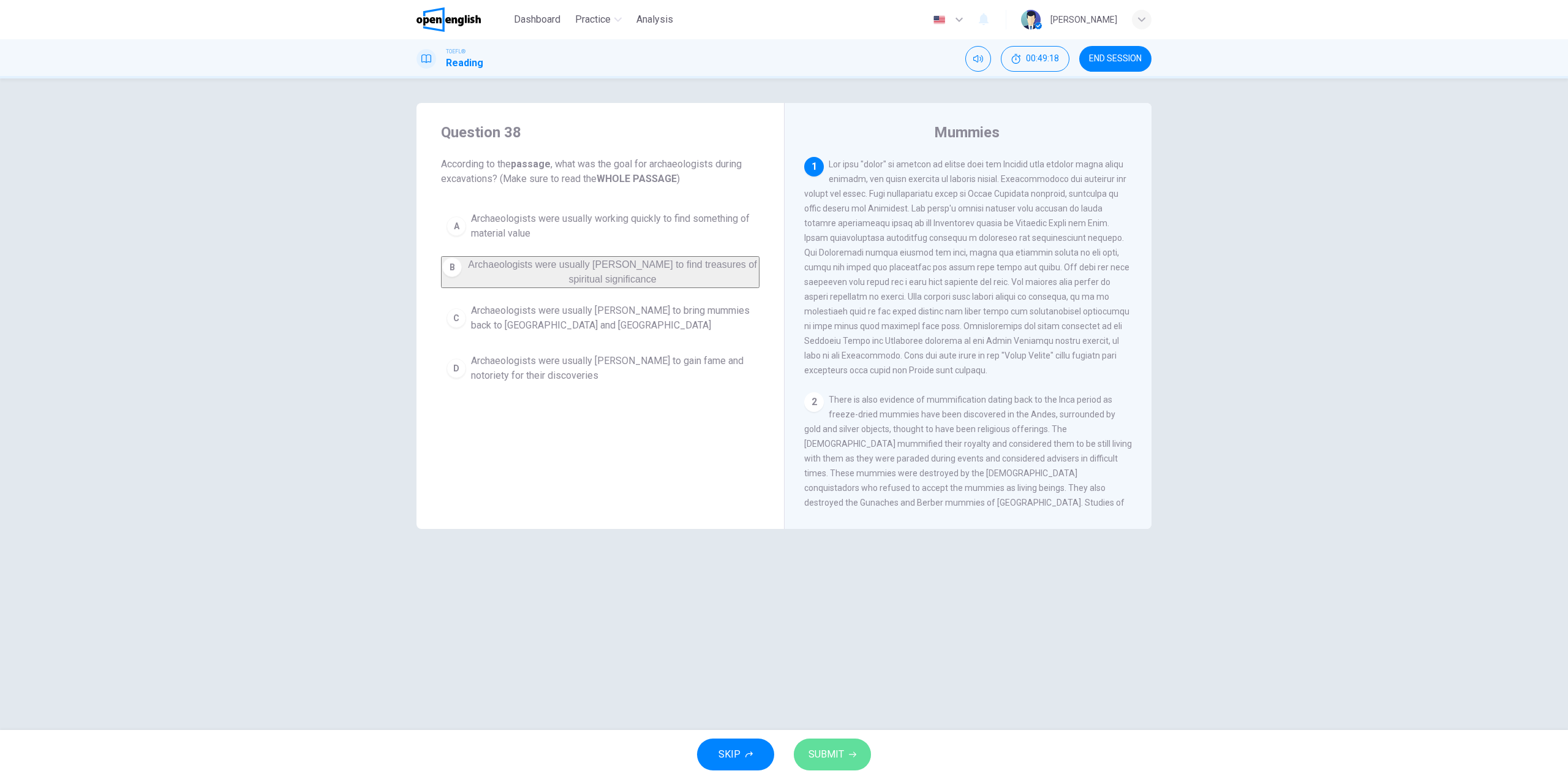
click at [834, 751] on span "SUBMIT" at bounding box center [826, 754] width 35 height 17
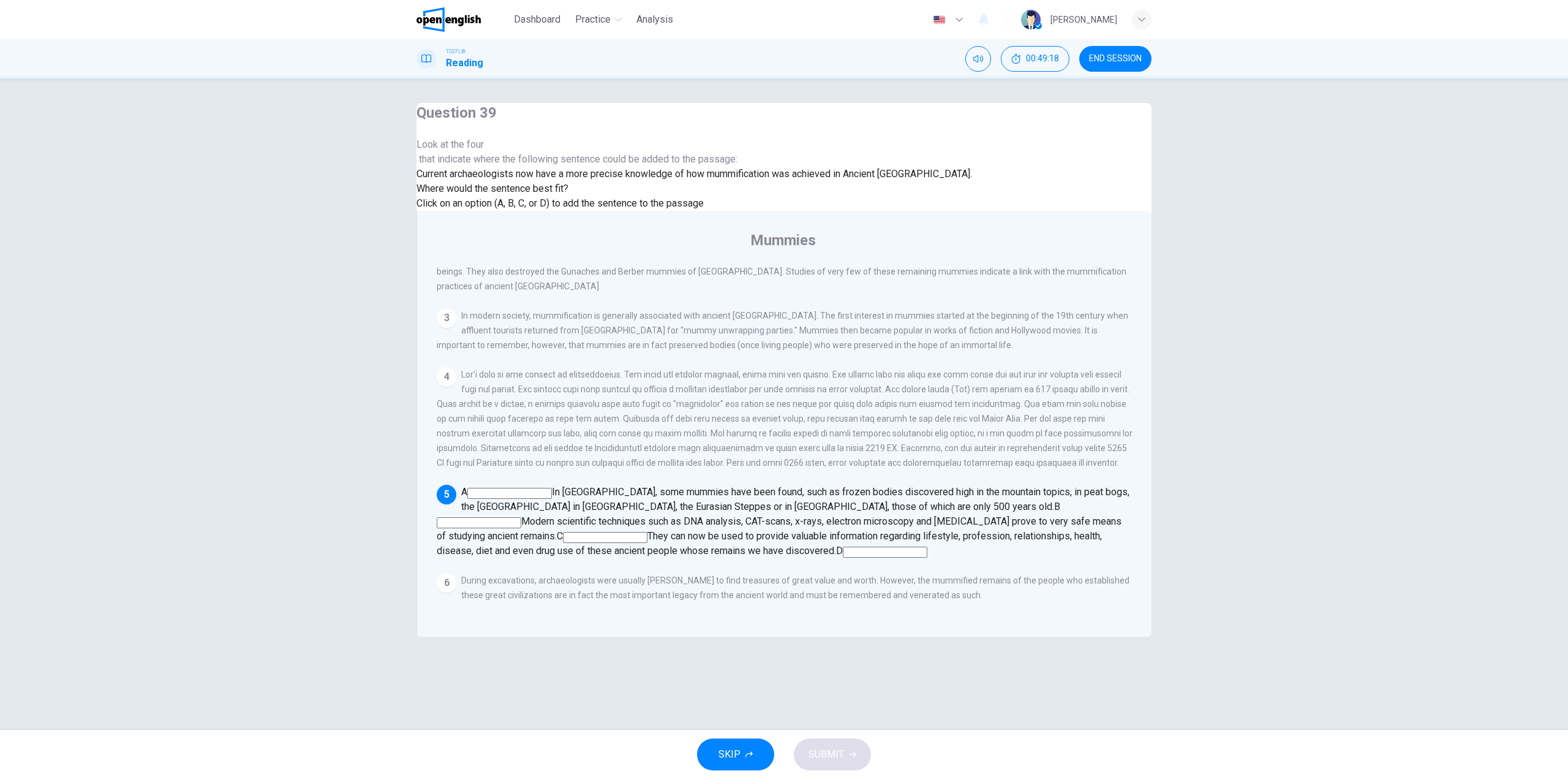
scroll to position [655, 0]
click at [552, 488] on input at bounding box center [510, 493] width 84 height 11
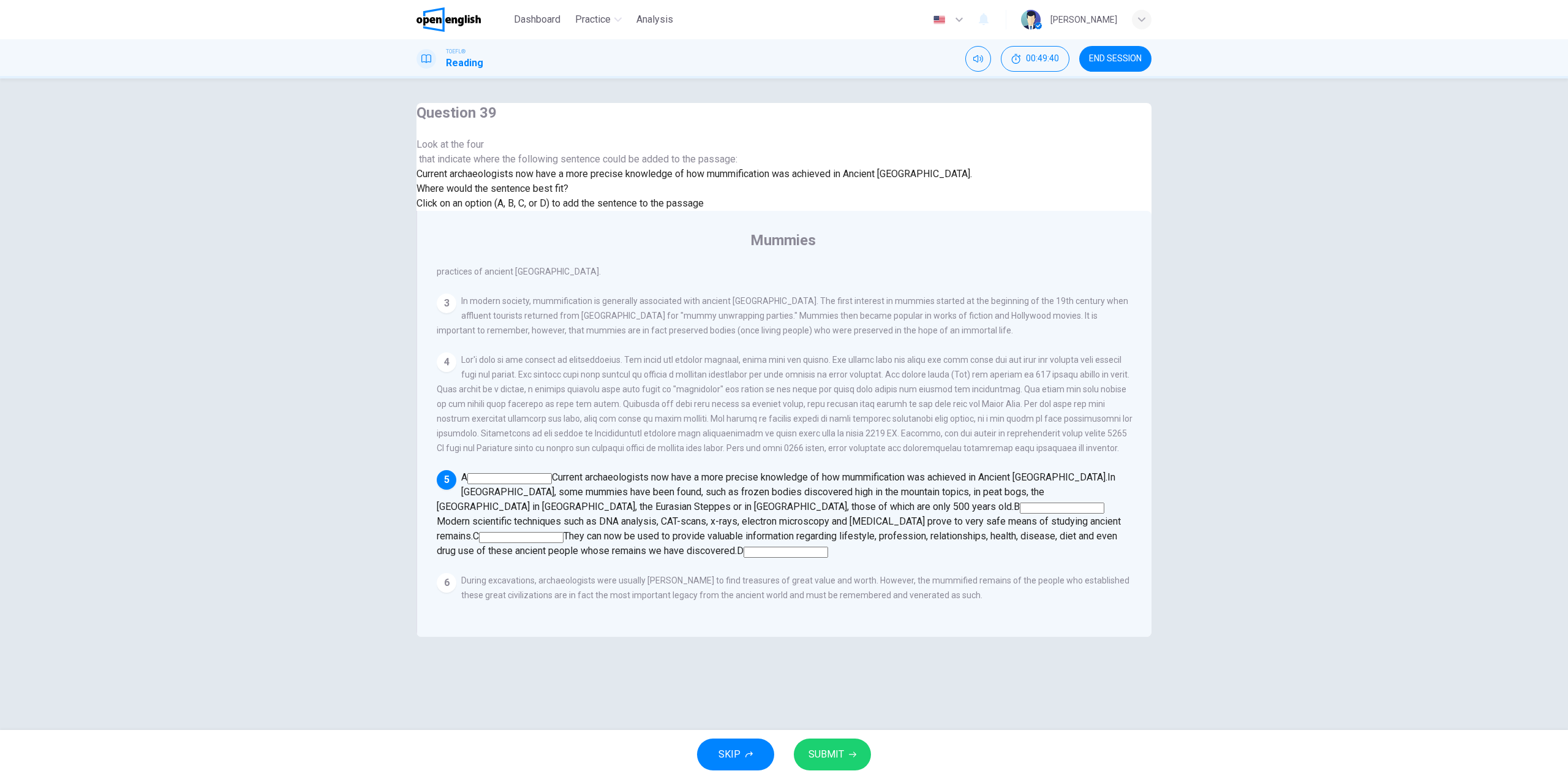
click at [1020, 502] on input at bounding box center [1062, 508] width 84 height 11
click at [839, 744] on button "SUBMIT" at bounding box center [832, 754] width 78 height 31
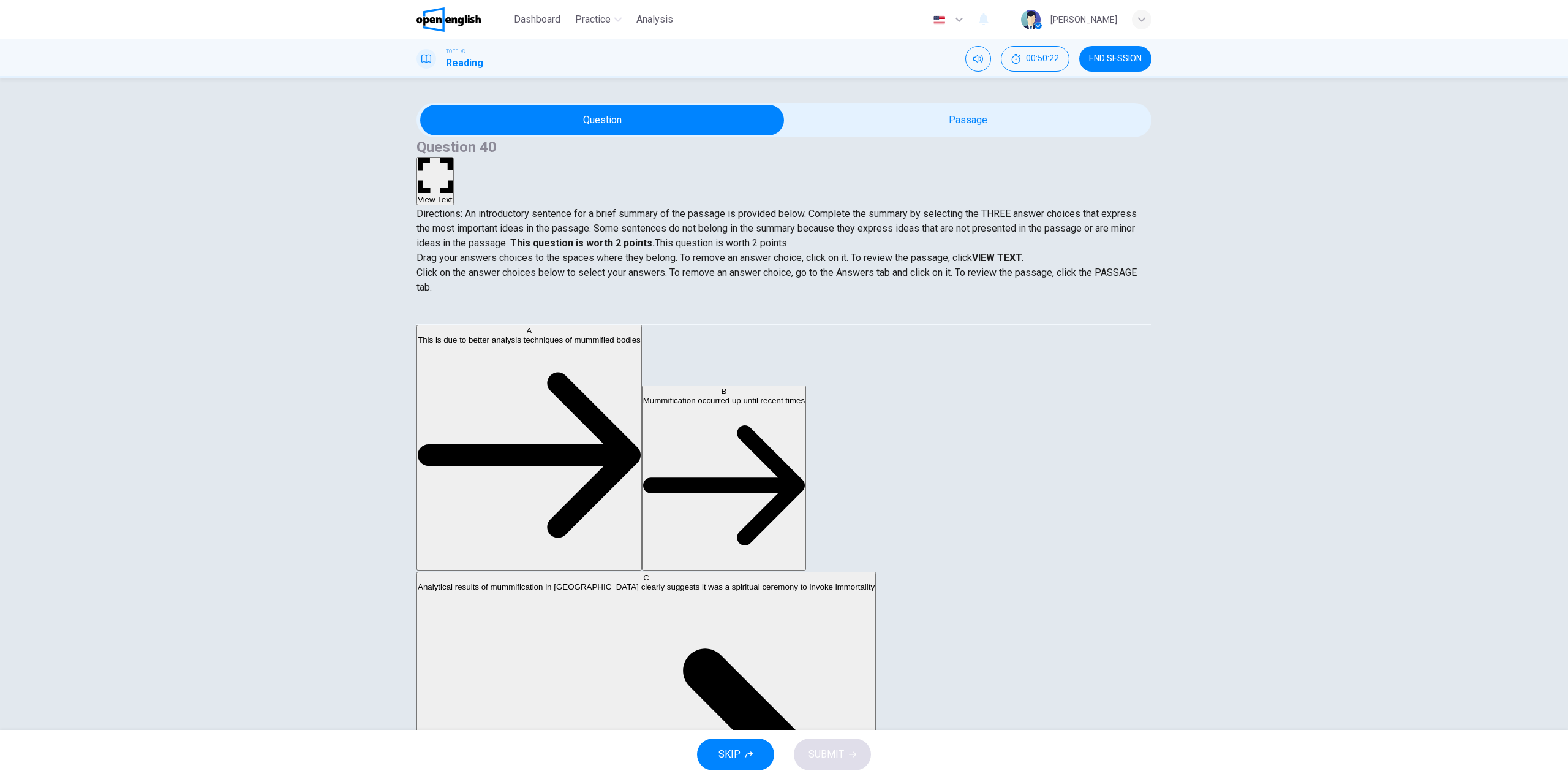
scroll to position [245, 0]
drag, startPoint x: 564, startPoint y: 432, endPoint x: 820, endPoint y: 380, distance: 261.2
drag, startPoint x: 546, startPoint y: 426, endPoint x: 771, endPoint y: 419, distance: 225.1
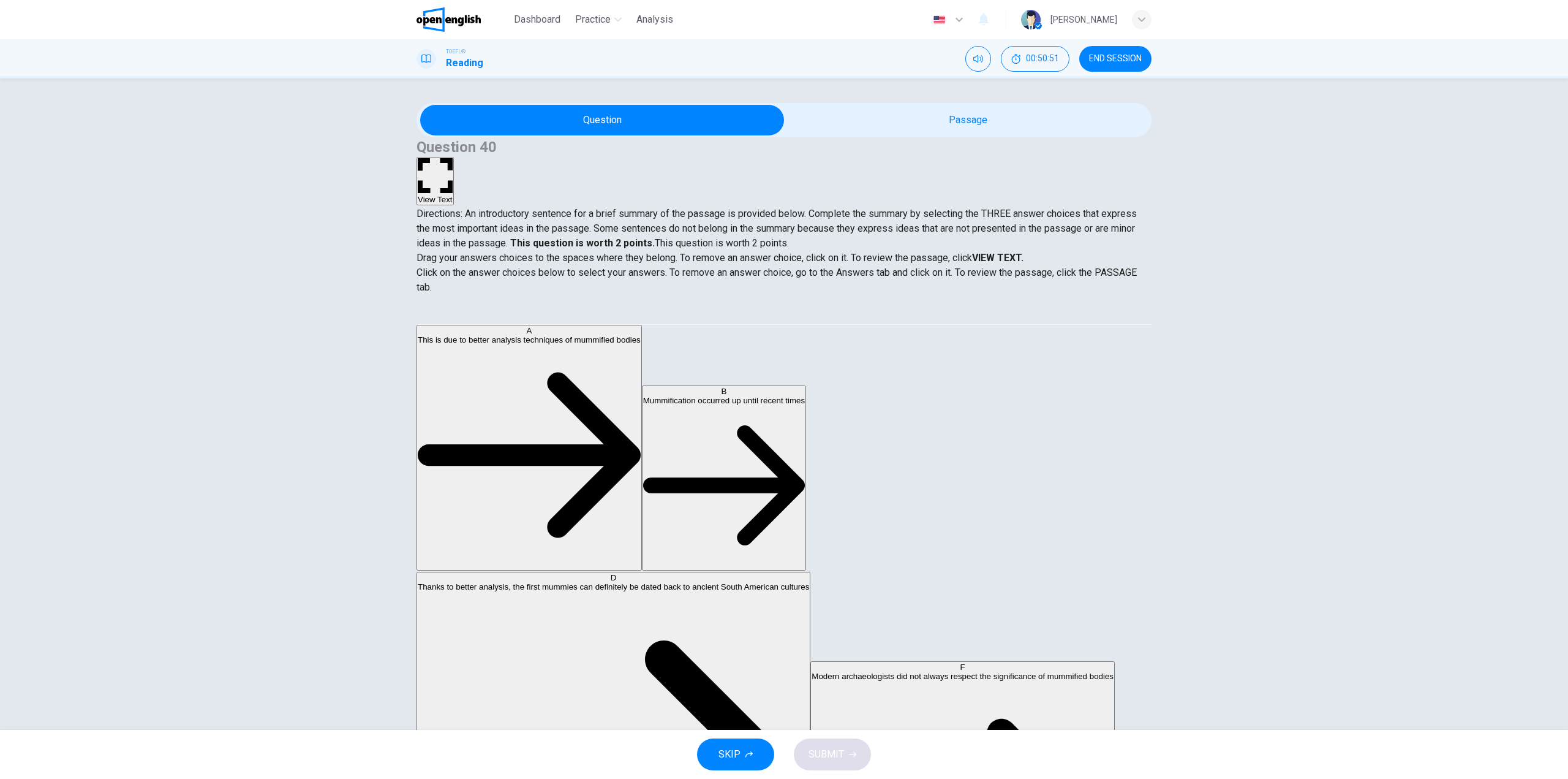
scroll to position [95, 0]
drag, startPoint x: 580, startPoint y: 401, endPoint x: 761, endPoint y: 422, distance: 182.2
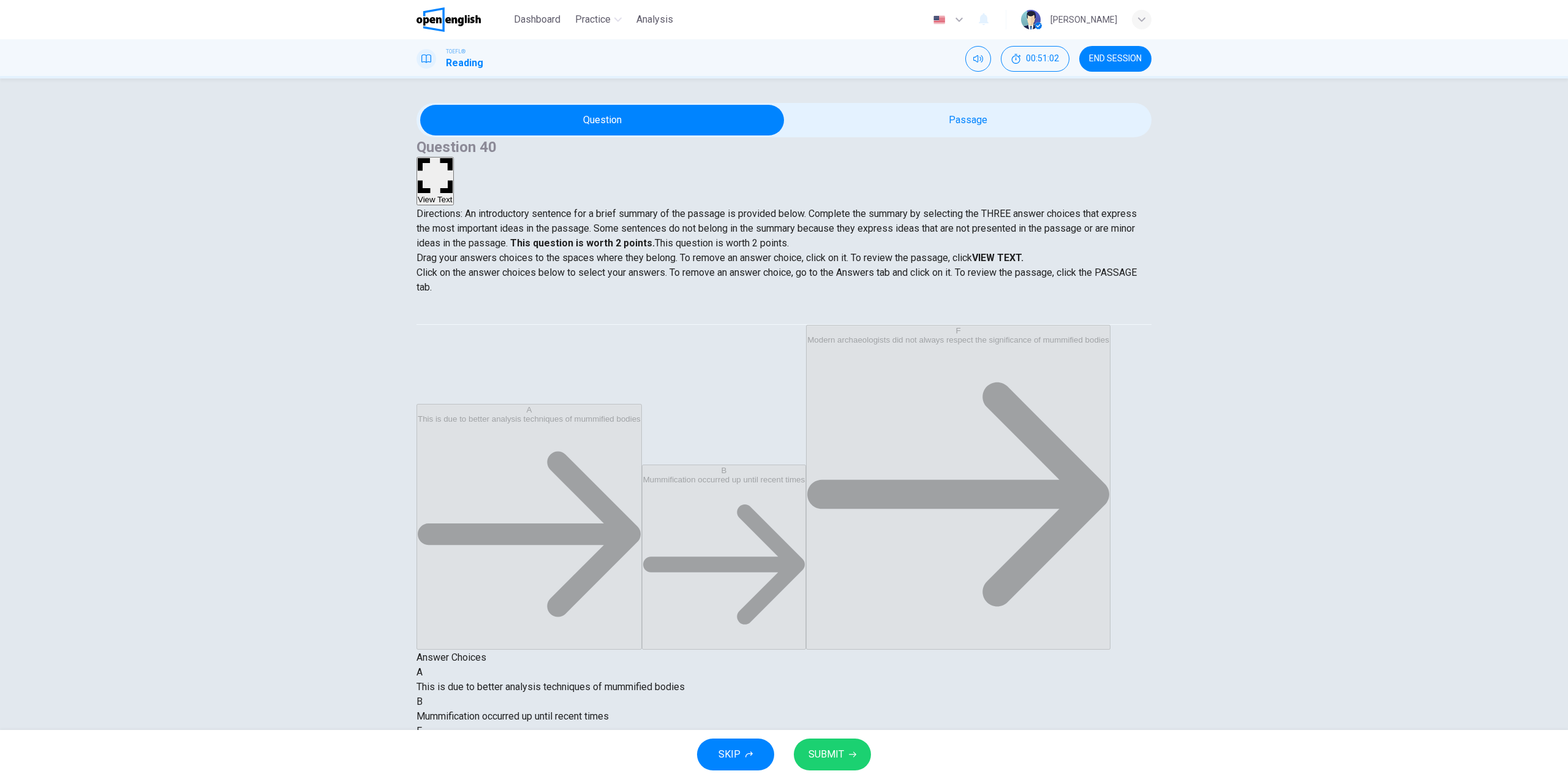
scroll to position [8, 0]
click at [823, 762] on span "SUBMIT" at bounding box center [826, 754] width 35 height 17
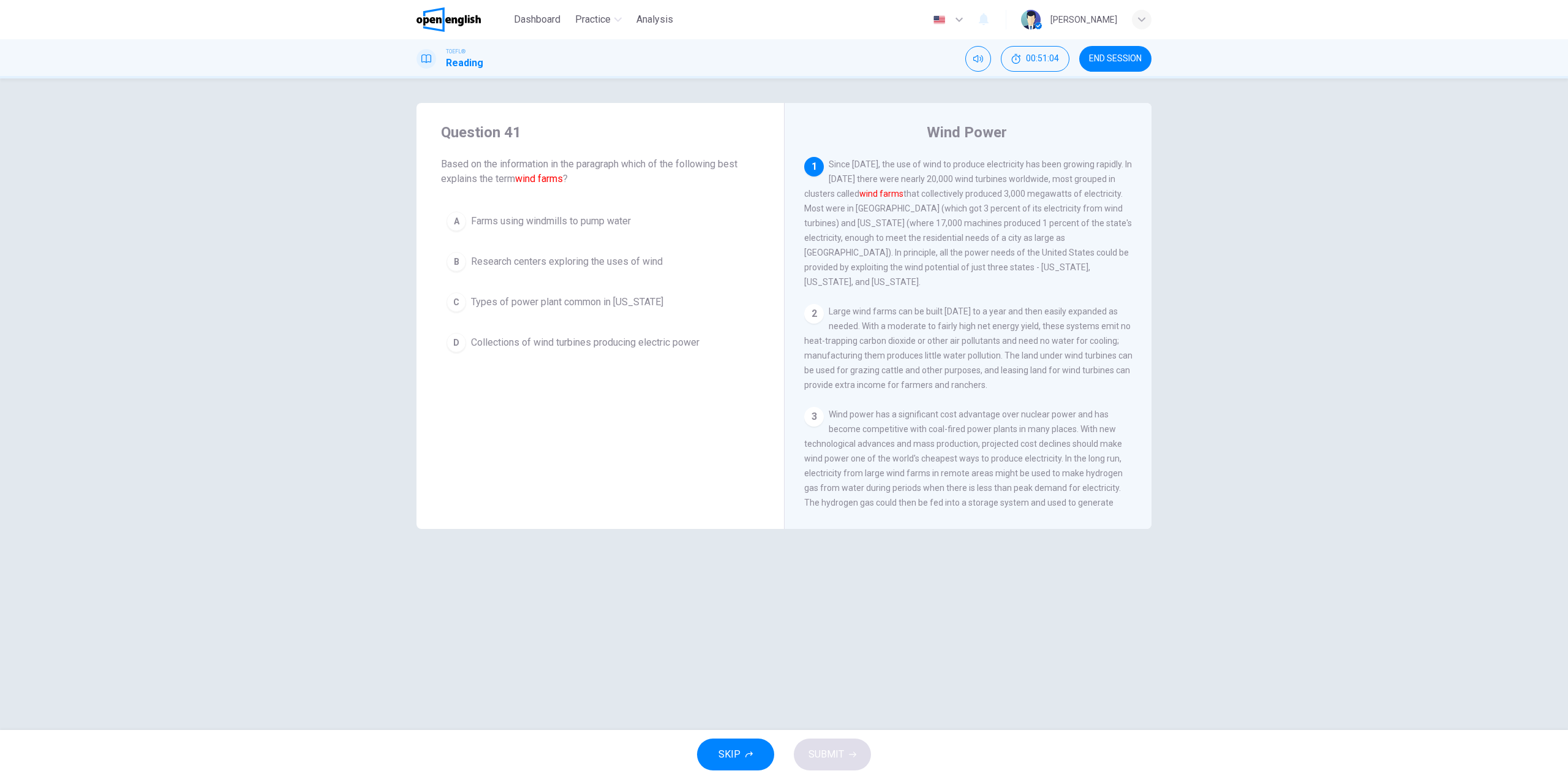
click at [1093, 65] on button "END SESSION" at bounding box center [1116, 59] width 72 height 26
